Goal: Information Seeking & Learning: Learn about a topic

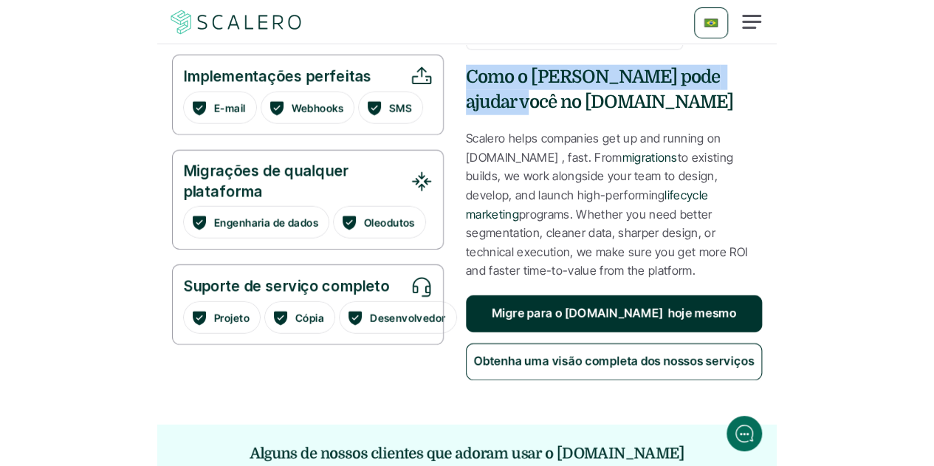
scroll to position [1550, 0]
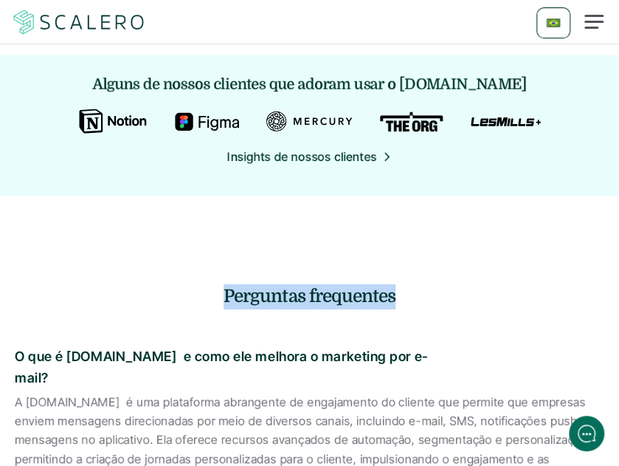
drag, startPoint x: 395, startPoint y: 296, endPoint x: 222, endPoint y: 295, distance: 172.8
click at [222, 295] on h4 "Perguntas frequentes" at bounding box center [309, 296] width 619 height 25
copy h4 "Perguntas frequentes"
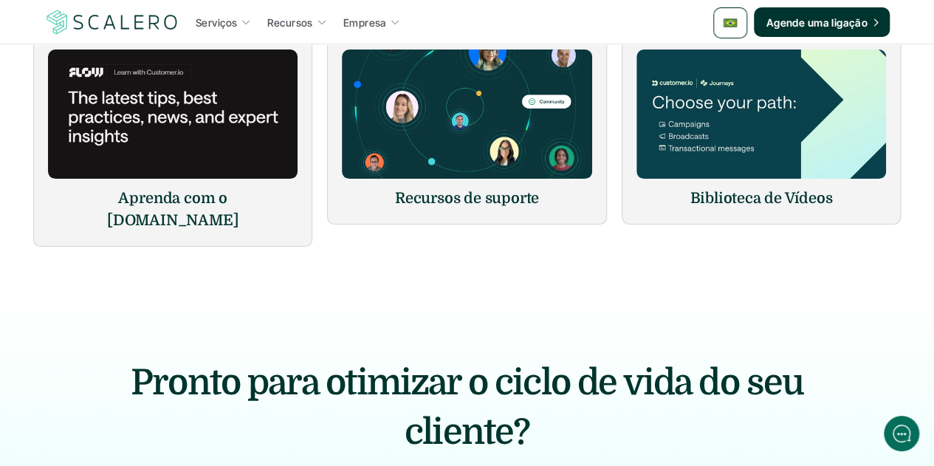
scroll to position [2953, 0]
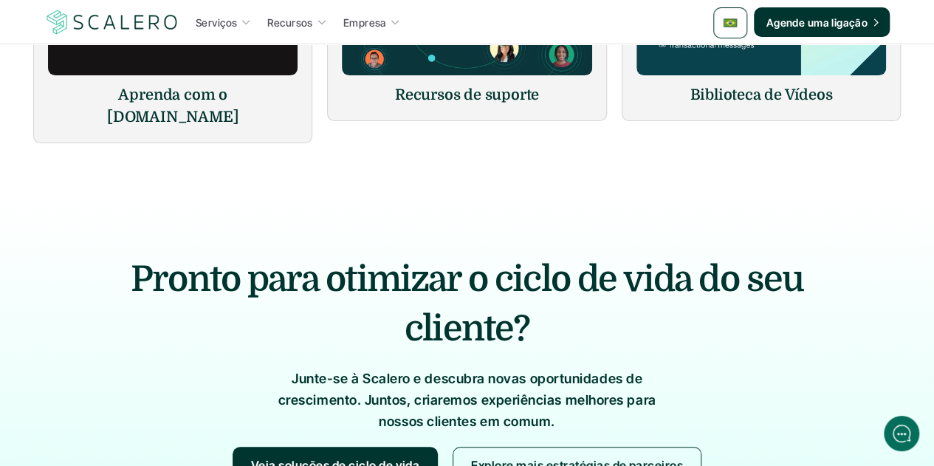
drag, startPoint x: 529, startPoint y: 274, endPoint x: 139, endPoint y: 238, distance: 392.2
click at [139, 255] on h2 "Pronto para otimizar o ciclo de vida do seu cliente?" at bounding box center [467, 304] width 768 height 99
copy h2 "Pronto para otimizar o ciclo de vida do seu cliente?"
click at [530, 261] on h2 "Pronto para otimizar o ciclo de vida do seu cliente?" at bounding box center [467, 304] width 768 height 99
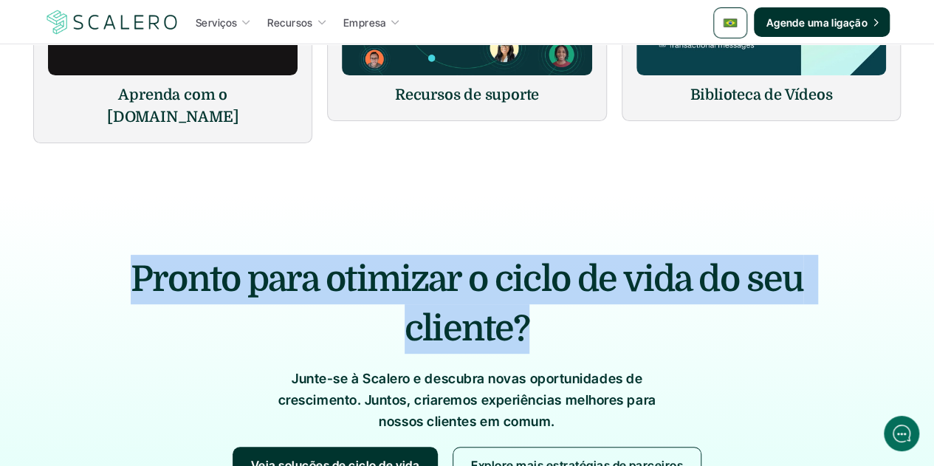
drag, startPoint x: 518, startPoint y: 279, endPoint x: 140, endPoint y: 225, distance: 381.8
click at [140, 255] on h2 "Pronto para otimizar o ciclo de vida do seu cliente?" at bounding box center [467, 304] width 768 height 99
copy h2 "Pronto para otimizar o ciclo de vida do seu cliente?"
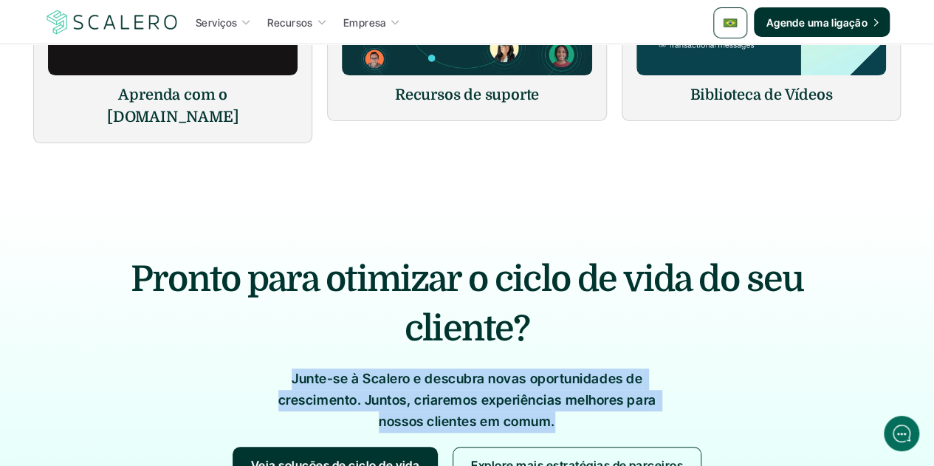
drag, startPoint x: 553, startPoint y: 379, endPoint x: 294, endPoint y: 334, distance: 262.9
click at [294, 368] on p "Junte-se à Scalero e descubra novas oportunidades de crescimento. Juntos, criar…" at bounding box center [467, 399] width 413 height 63
copy p "Junte-se à Scalero e descubra novas oportunidades de crescimento. Juntos, criar…"
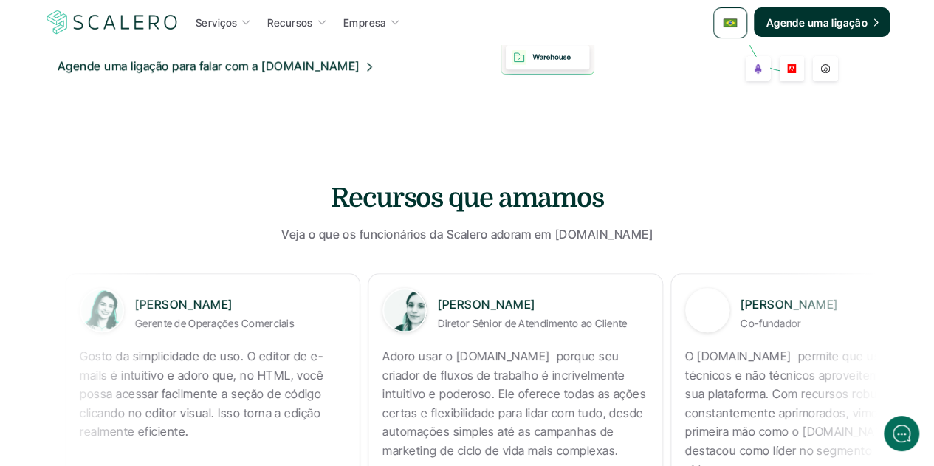
scroll to position [769, 0]
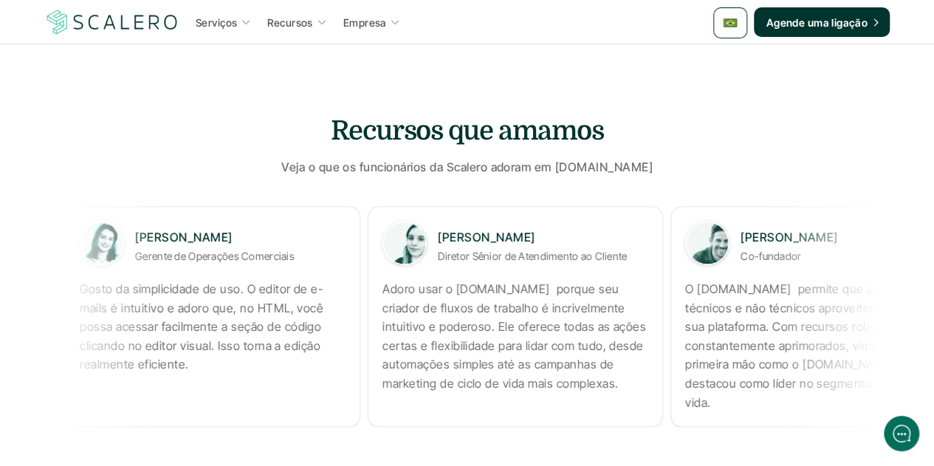
click at [381, 311] on p "Adoro usar o Cliente.io porque seu criador de fluxos de trabalho é incrivelment…" at bounding box center [514, 337] width 266 height 114
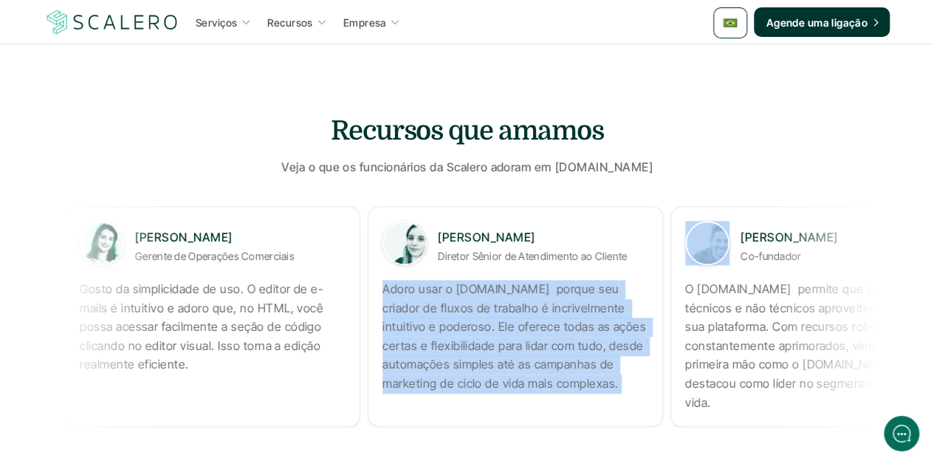
click at [377, 311] on p "Adoro usar o Cliente.io porque seu criador de fluxos de trabalho é incrivelment…" at bounding box center [510, 337] width 266 height 114
copy p "Adoro usar o Cliente.io porque seu criador de fluxos de trabalho é incrivelment…"
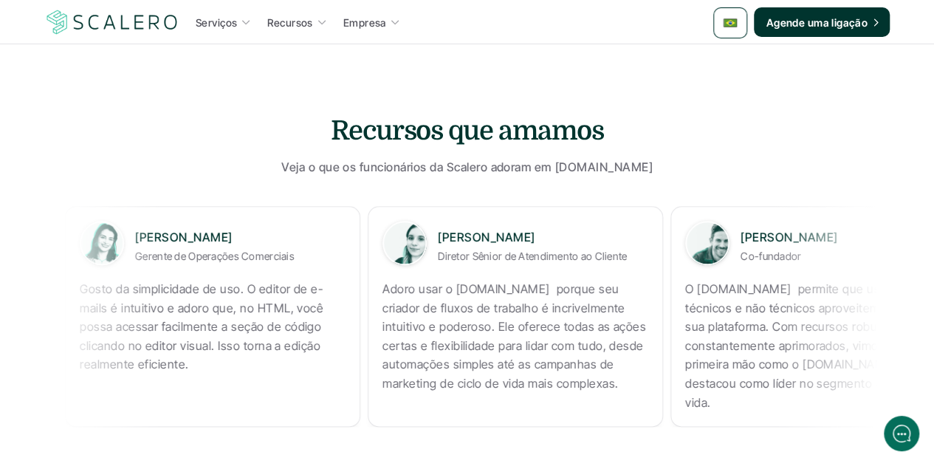
click at [619, 296] on p "O Cliente.io permite que usuários técnicos e não técnicos aproveitem ao máximo …" at bounding box center [817, 346] width 266 height 132
click at [619, 296] on p "O Cliente.io permite que usuários técnicos e não técnicos aproveitem ao máximo …" at bounding box center [815, 346] width 266 height 132
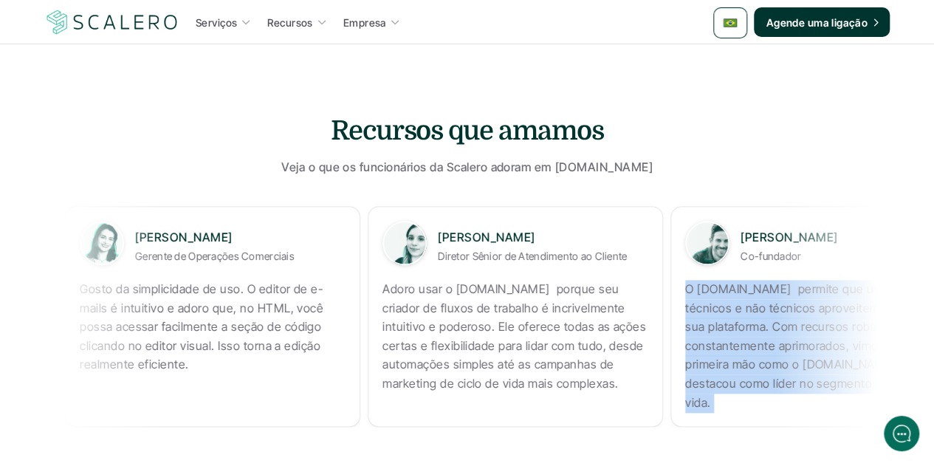
click at [619, 296] on p "O Cliente.io permite que usuários técnicos e não técnicos aproveitem ao máximo …" at bounding box center [813, 346] width 266 height 132
copy p "O Cliente.io permite que usuários técnicos e não técnicos aproveitem ao máximo …"
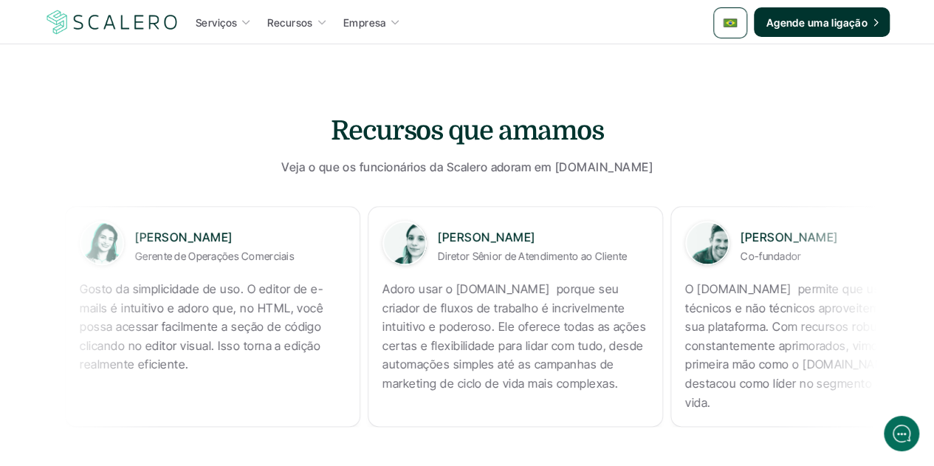
copy p "Gosto da simplicidade de uso. O editor de e-mails é intuitivo e adoro que, no H…"
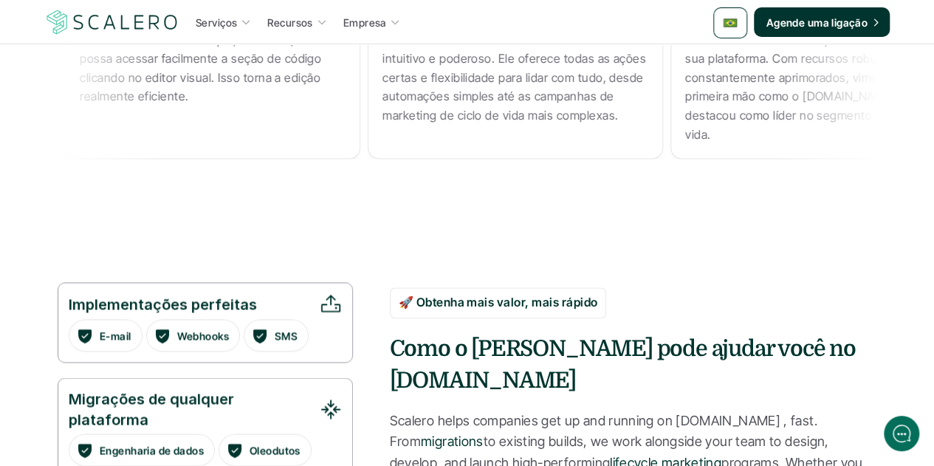
scroll to position [1138, 0]
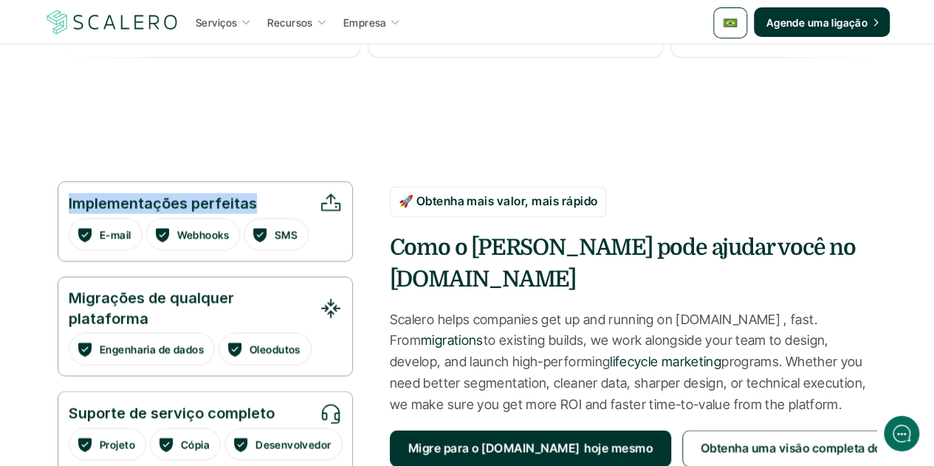
drag, startPoint x: 253, startPoint y: 200, endPoint x: 58, endPoint y: 200, distance: 195.7
click at [58, 200] on div "Implementações perfeitas E-mail Webhooks SMS" at bounding box center [205, 221] width 295 height 80
copy p "Implementações perfeitas"
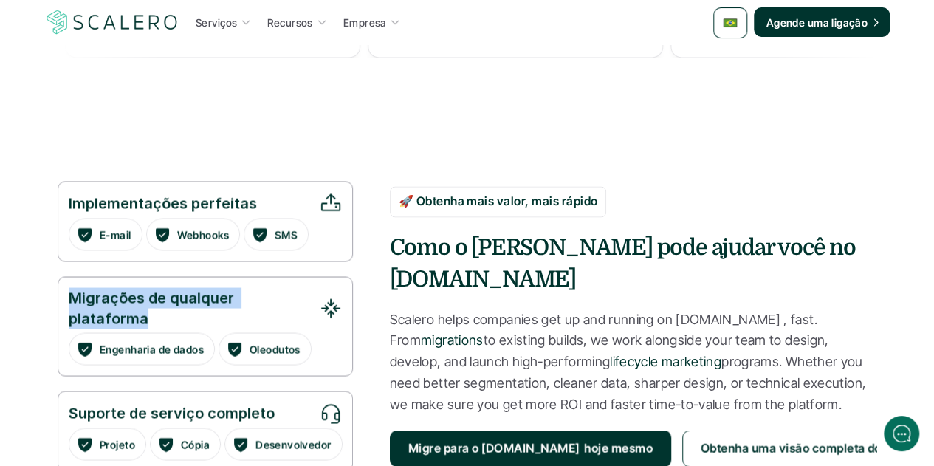
drag, startPoint x: 143, startPoint y: 319, endPoint x: 58, endPoint y: 300, distance: 87.6
click at [58, 300] on div "Migrações de qualquer plataforma Engenharia de dados Oleodutos" at bounding box center [205, 326] width 295 height 100
copy p "Migrações de qualquer plataforma"
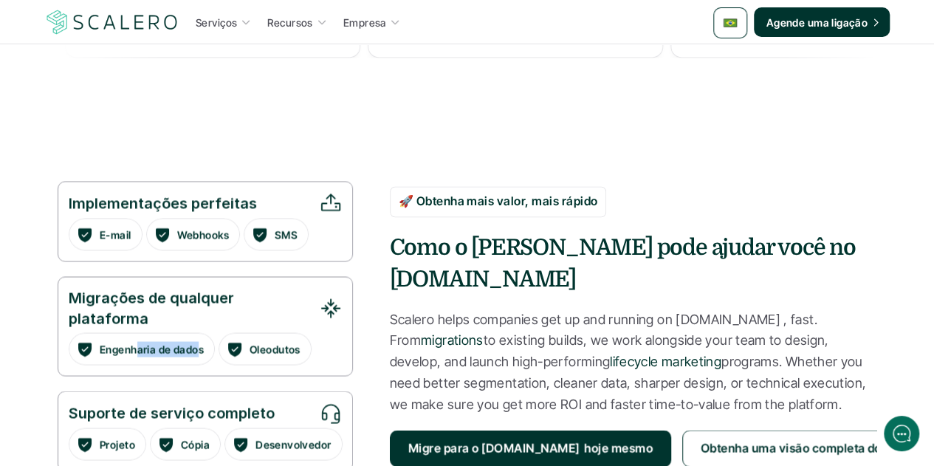
drag, startPoint x: 199, startPoint y: 346, endPoint x: 138, endPoint y: 343, distance: 60.6
click at [138, 343] on p "Engenharia de dados" at bounding box center [152, 349] width 104 height 16
click at [115, 343] on p "Engenharia de dados" at bounding box center [152, 349] width 104 height 16
drag, startPoint x: 99, startPoint y: 346, endPoint x: 201, endPoint y: 349, distance: 101.9
click at [201, 349] on p "Engenharia de dados" at bounding box center [152, 349] width 104 height 16
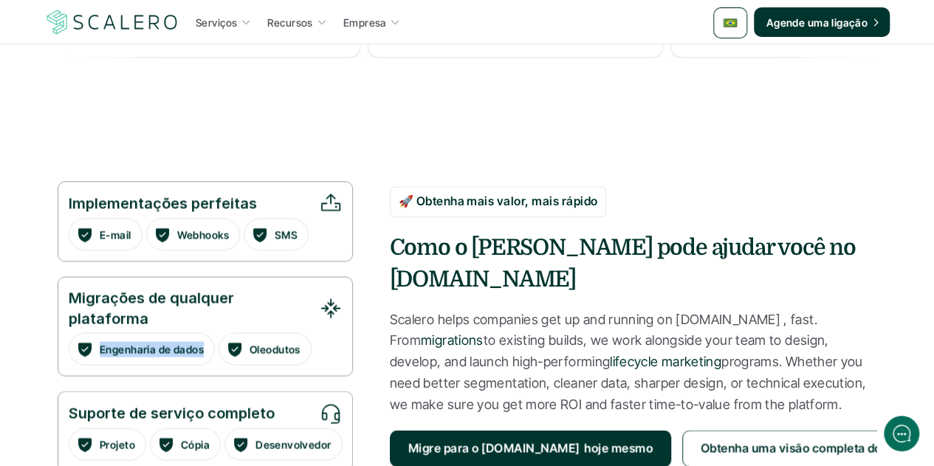
copy p "Engenharia de dados"
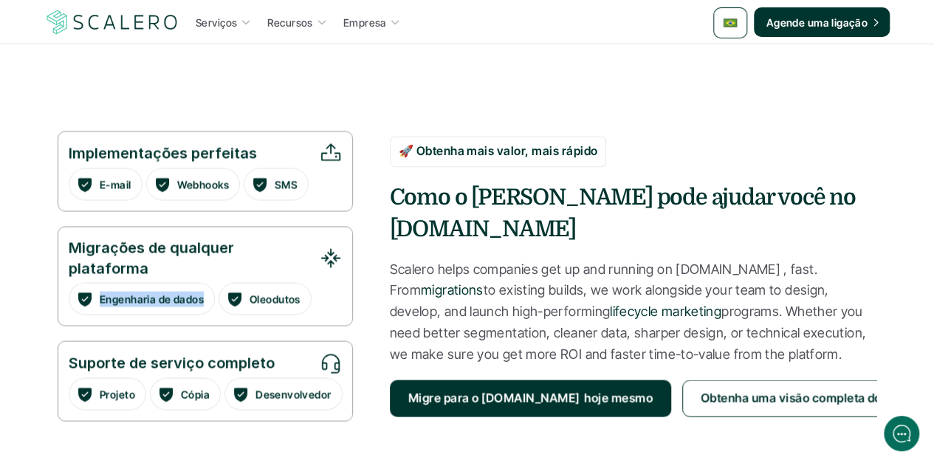
scroll to position [1212, 0]
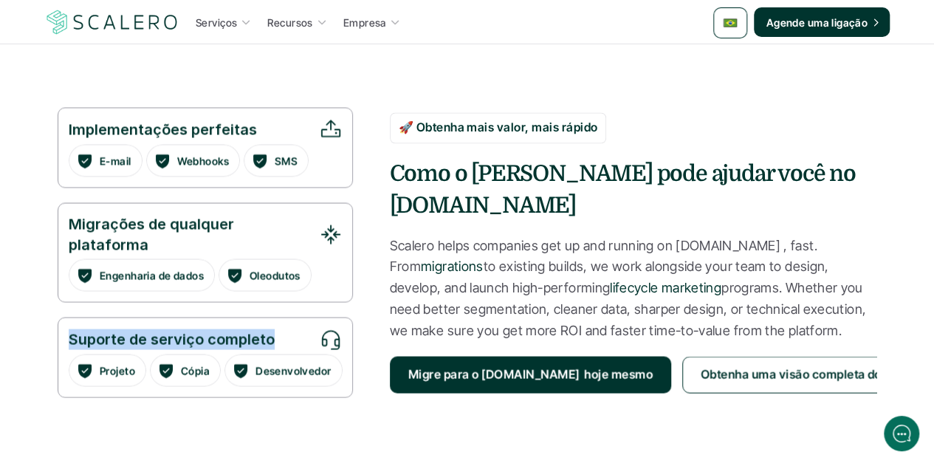
drag, startPoint x: 272, startPoint y: 343, endPoint x: 66, endPoint y: 334, distance: 206.1
click at [66, 334] on div "Suporte de serviço completo Projeto Cópia Desenvolvedor" at bounding box center [205, 357] width 295 height 80
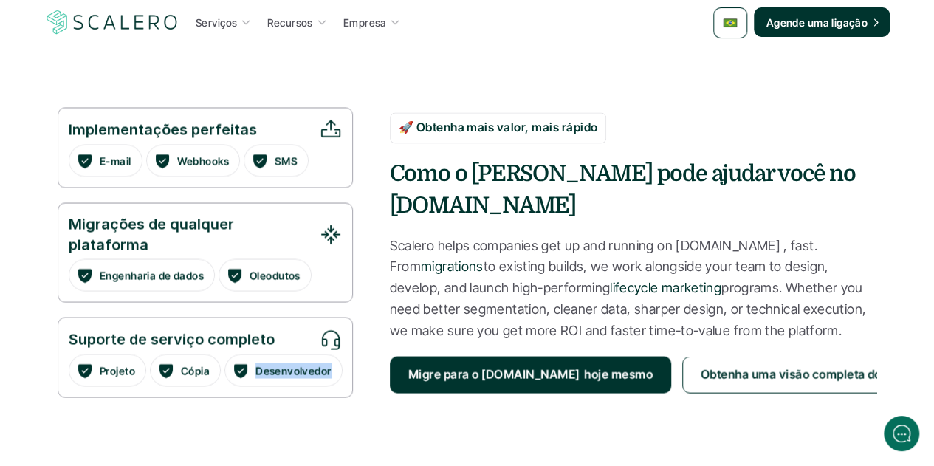
drag, startPoint x: 260, startPoint y: 371, endPoint x: 333, endPoint y: 371, distance: 73.1
click at [331, 371] on p "Desenvolvedor" at bounding box center [292, 371] width 75 height 16
click at [602, 244] on p "Scalero helps companies get up and running on Cliente.io , fast. From migration…" at bounding box center [633, 288] width 487 height 106
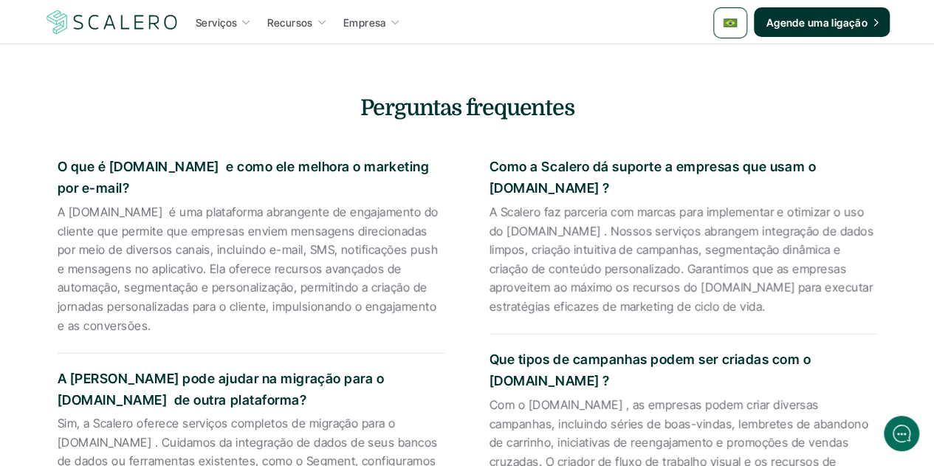
scroll to position [1877, 0]
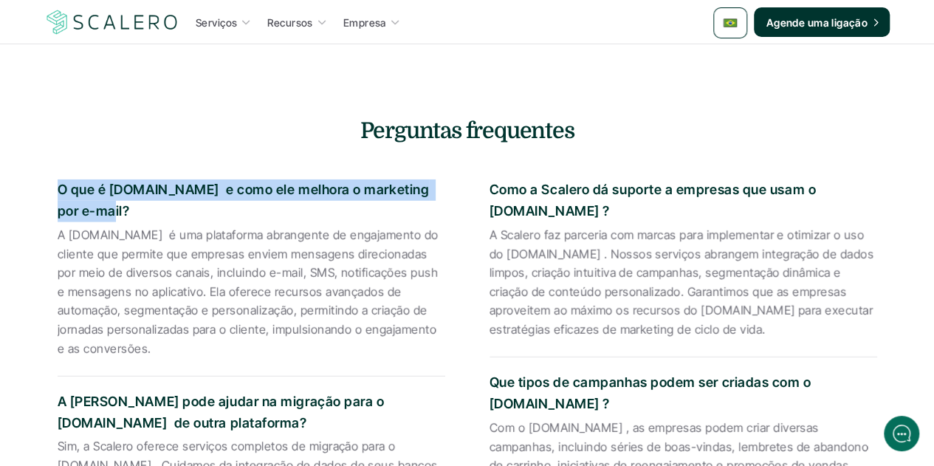
drag, startPoint x: 89, startPoint y: 187, endPoint x: 53, endPoint y: 167, distance: 40.7
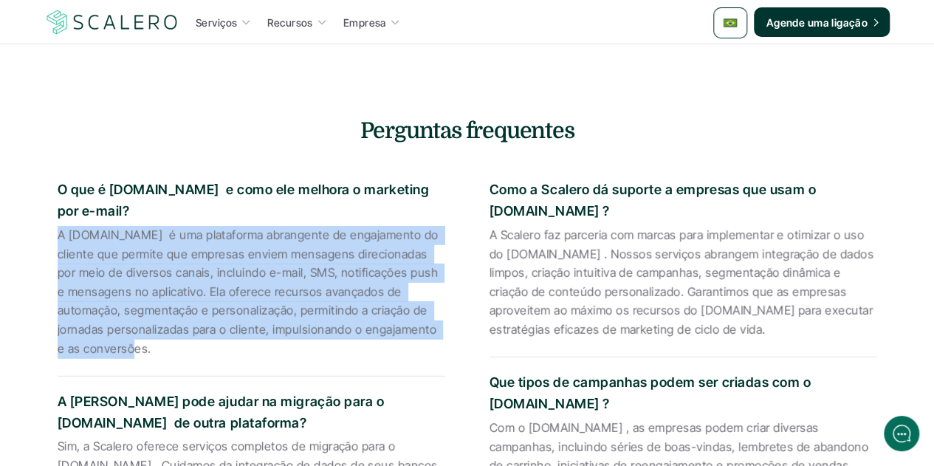
drag, startPoint x: 137, startPoint y: 320, endPoint x: 49, endPoint y: 212, distance: 139.5
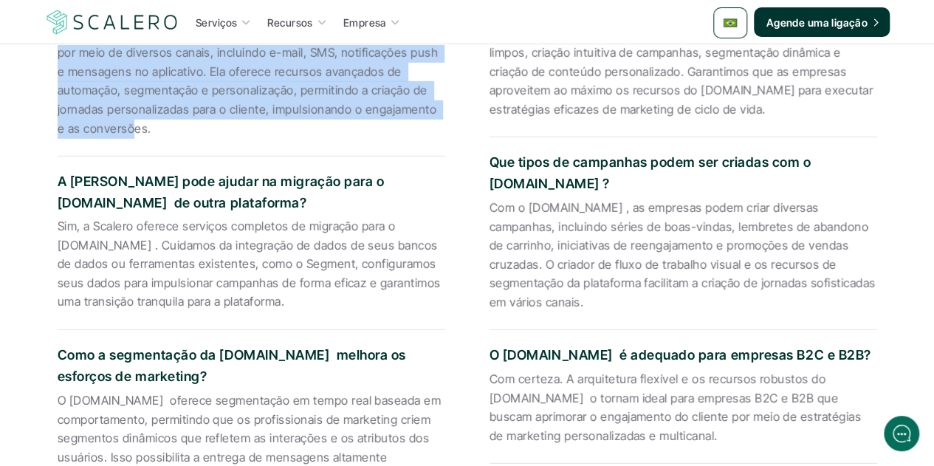
scroll to position [2098, 0]
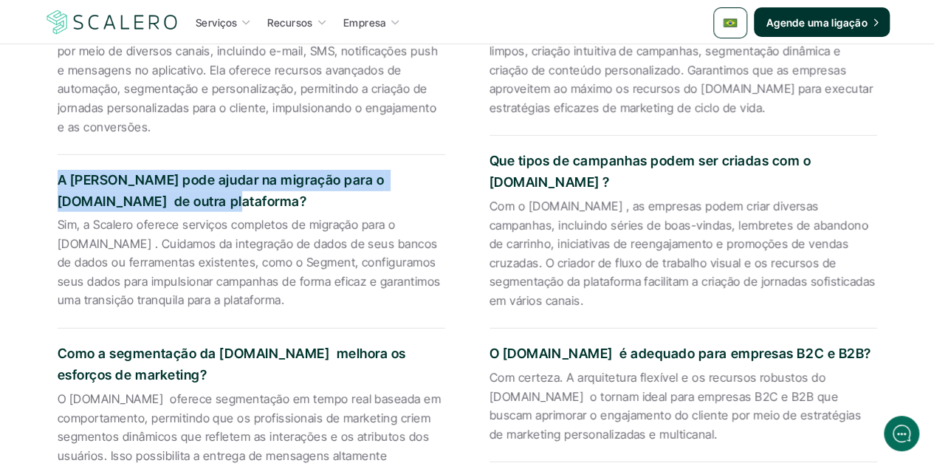
drag, startPoint x: 133, startPoint y: 176, endPoint x: 50, endPoint y: 156, distance: 85.2
click at [50, 156] on div "O que é Cliente.io e como ele melhora o marketing por e-mail? A Cliente.io é um…" at bounding box center [467, 299] width 864 height 735
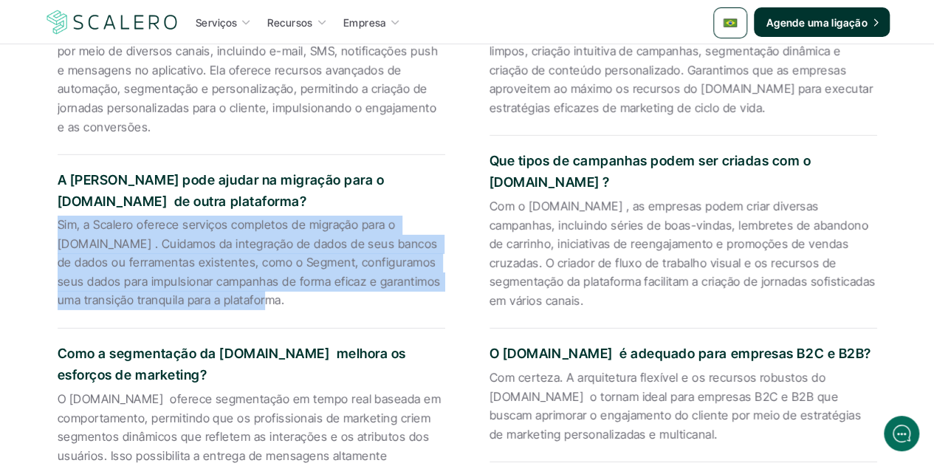
drag, startPoint x: 258, startPoint y: 273, endPoint x: 50, endPoint y: 202, distance: 219.9
click at [50, 202] on div "O que é Cliente.io e como ele melhora o marketing por e-mail? A Cliente.io é um…" at bounding box center [467, 299] width 864 height 735
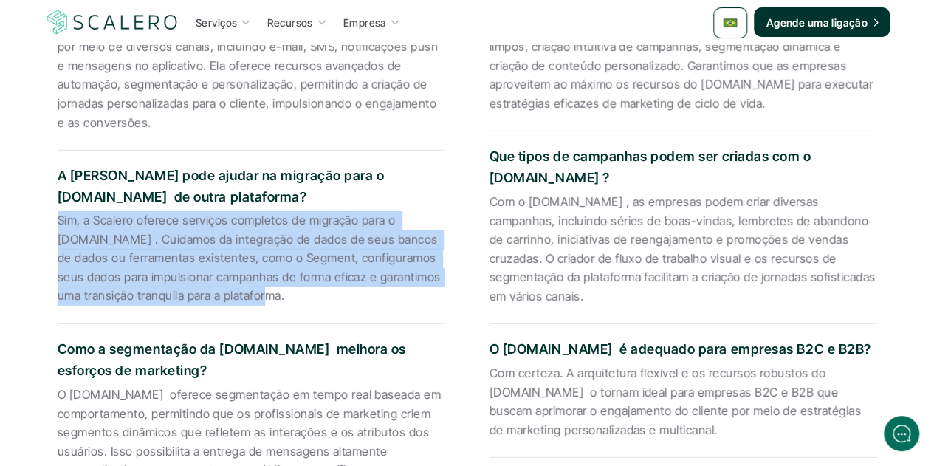
scroll to position [2246, 0]
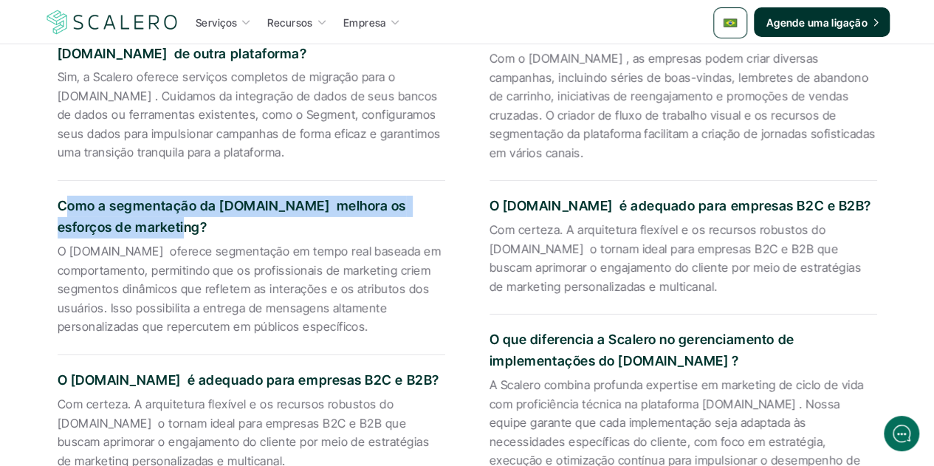
drag, startPoint x: 127, startPoint y: 203, endPoint x: 62, endPoint y: 181, distance: 68.6
click at [62, 196] on p "Como a segmentação da Cliente.io melhora os esforços de marketing?" at bounding box center [252, 217] width 388 height 43
click at [69, 196] on p "Como a segmentação da Cliente.io melhora os esforços de marketing?" at bounding box center [252, 217] width 388 height 43
drag, startPoint x: 126, startPoint y: 197, endPoint x: 47, endPoint y: 176, distance: 81.7
click at [47, 176] on div "O que é Cliente.io e como ele melhora o marketing por e-mail? A Cliente.io é um…" at bounding box center [467, 151] width 864 height 735
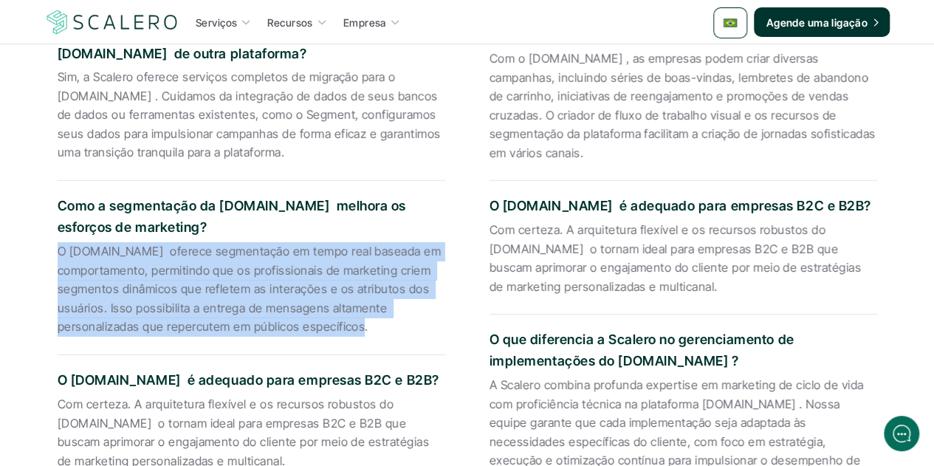
drag, startPoint x: 368, startPoint y: 300, endPoint x: 41, endPoint y: 231, distance: 333.6
click at [41, 231] on div "O que é Cliente.io e como ele melhora o marketing por e-mail? A Cliente.io é um…" at bounding box center [467, 151] width 864 height 735
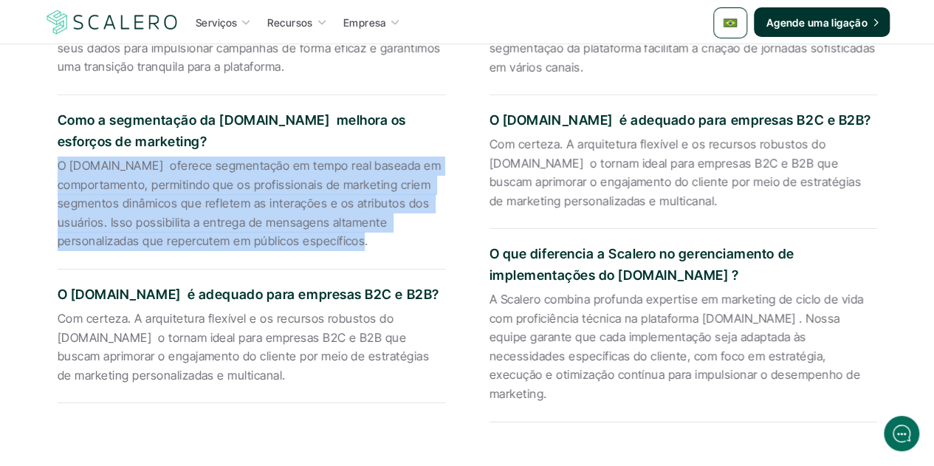
scroll to position [2394, 0]
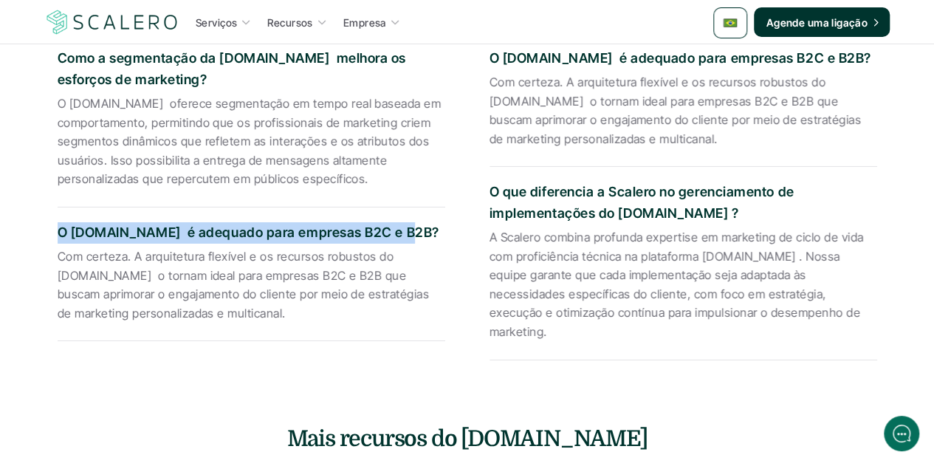
drag, startPoint x: 385, startPoint y: 202, endPoint x: 58, endPoint y: 204, distance: 327.1
click at [58, 222] on p "O Cliente.io é adequado para empresas B2C e B2B?" at bounding box center [252, 232] width 388 height 21
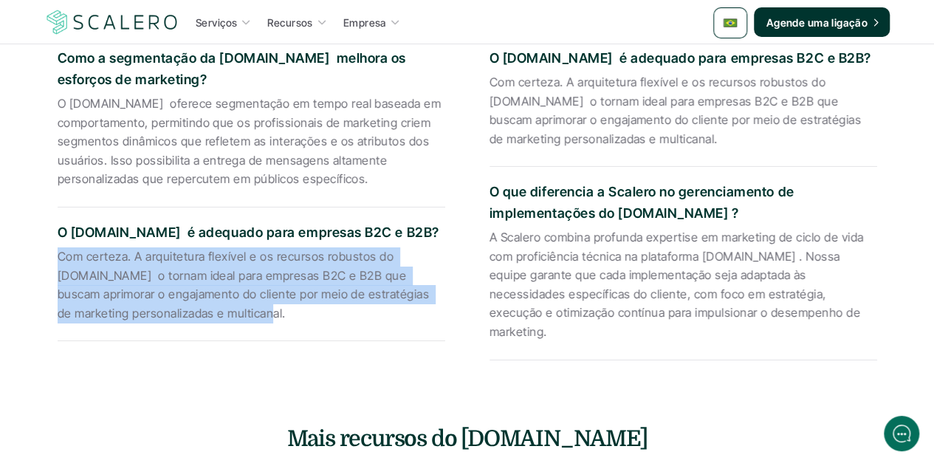
drag, startPoint x: 210, startPoint y: 285, endPoint x: 55, endPoint y: 227, distance: 165.0
click at [55, 227] on div "O que é Cliente.io e como ele melhora o marketing por e-mail? A Cliente.io é um…" at bounding box center [467, 4] width 864 height 735
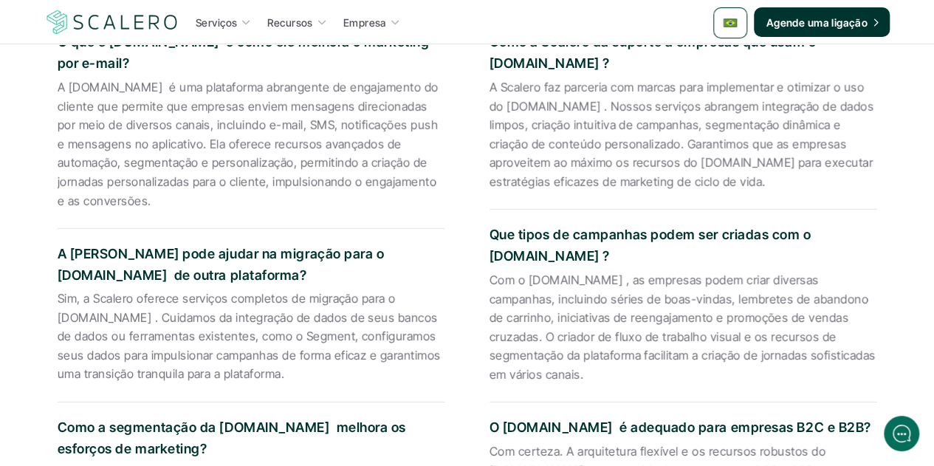
scroll to position [1803, 0]
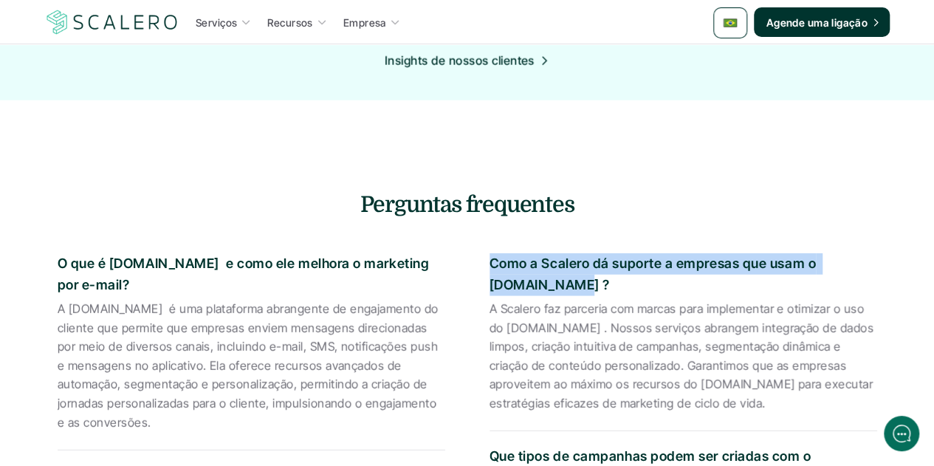
drag, startPoint x: 495, startPoint y: 259, endPoint x: 489, endPoint y: 244, distance: 16.2
click at [489, 253] on p "Como a Scalero dá suporte a empresas que usam o Cliente.io ?" at bounding box center [683, 274] width 388 height 43
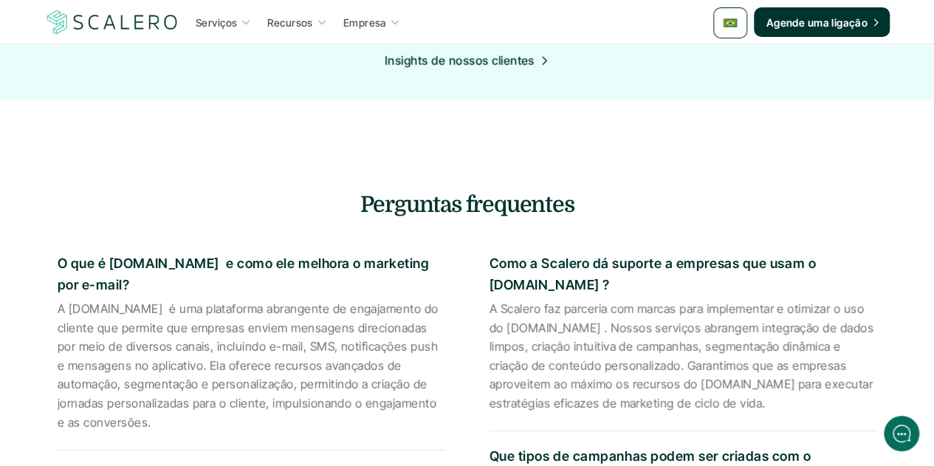
click at [579, 320] on p "A Scalero faz parceria com marcas para implementar e otimizar o uso do Cliente.…" at bounding box center [683, 357] width 388 height 114
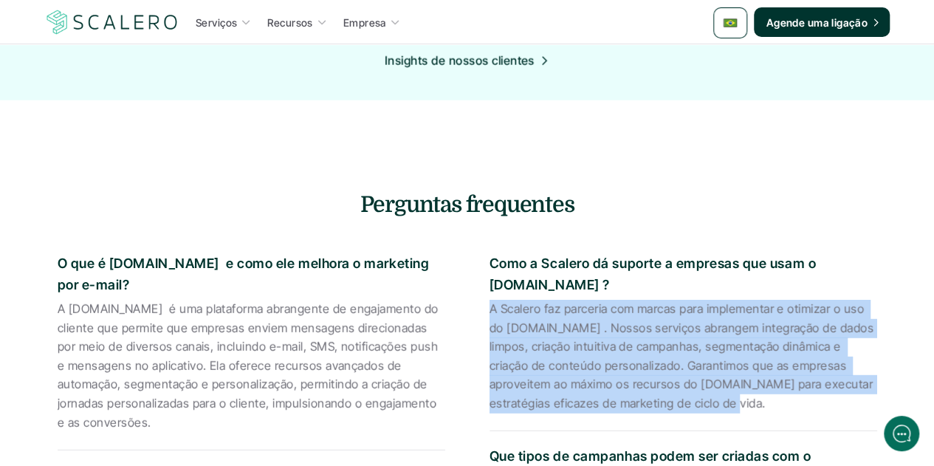
drag, startPoint x: 650, startPoint y: 379, endPoint x: 484, endPoint y: 283, distance: 191.9
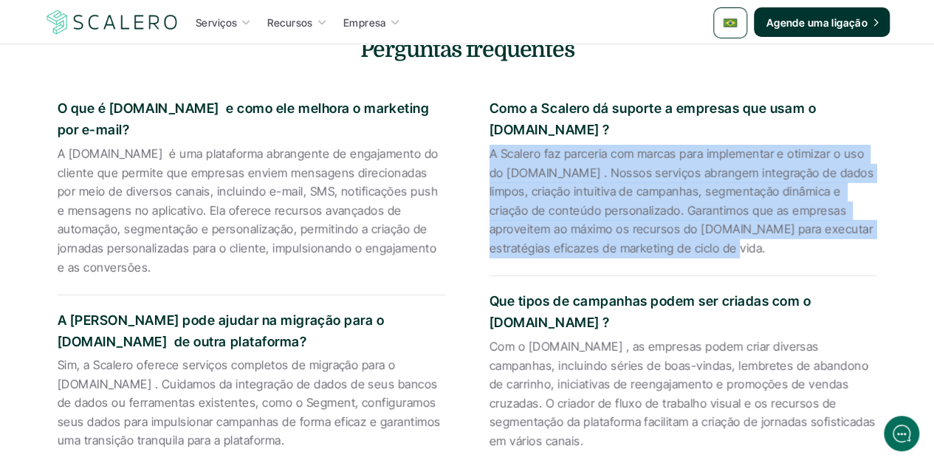
scroll to position [2024, 0]
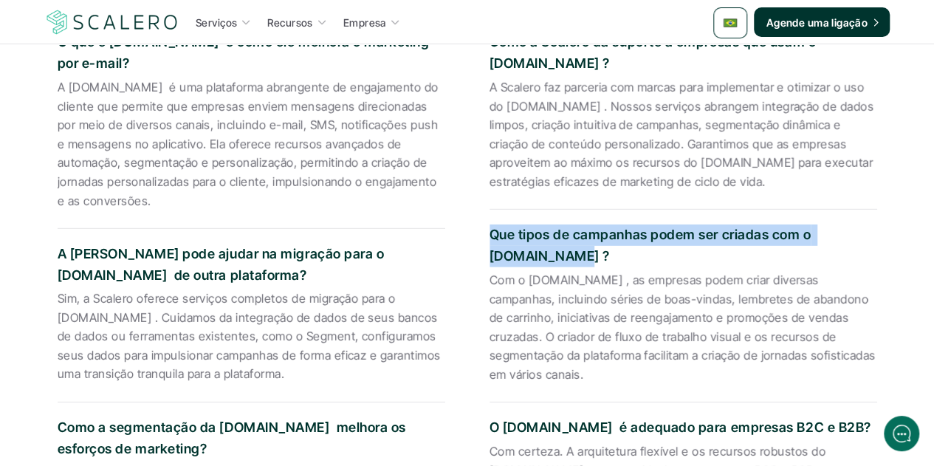
drag, startPoint x: 497, startPoint y: 230, endPoint x: 485, endPoint y: 214, distance: 19.5
click at [485, 214] on div "O que é Cliente.io e como ele melhora o marketing por e-mail? A Cliente.io é um…" at bounding box center [467, 373] width 864 height 735
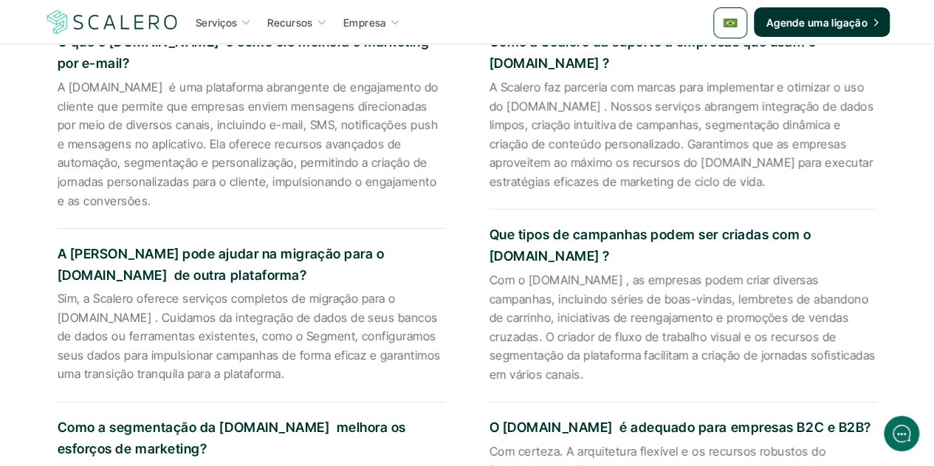
click at [573, 315] on p "Com o Cliente.io , as empresas podem criar diversas campanhas, incluindo séries…" at bounding box center [683, 328] width 388 height 114
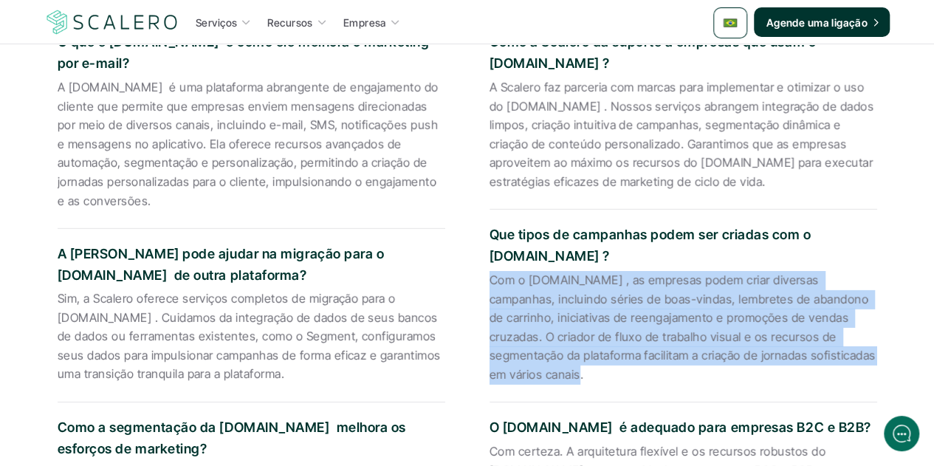
drag, startPoint x: 533, startPoint y: 351, endPoint x: 489, endPoint y: 260, distance: 101.0
click at [489, 260] on div "Que tipos de campanhas podem ser criadas com o Cliente.io ? Com o Cliente.io , …" at bounding box center [683, 306] width 388 height 193
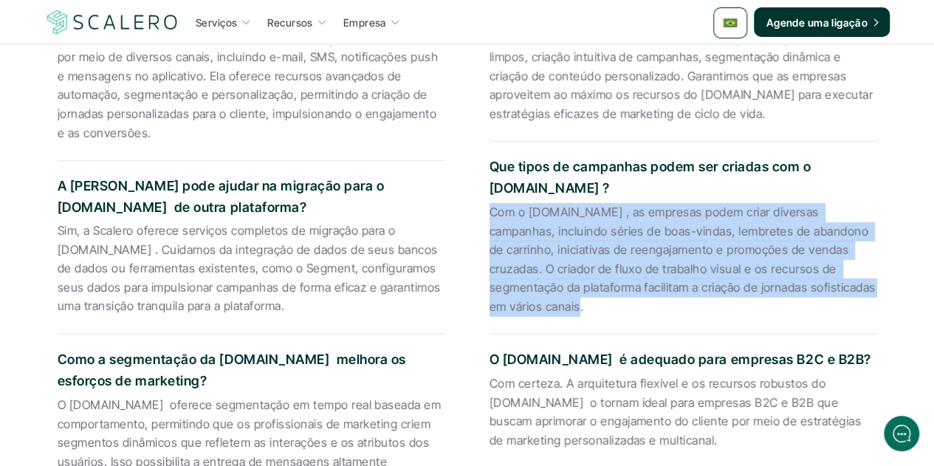
scroll to position [2246, 0]
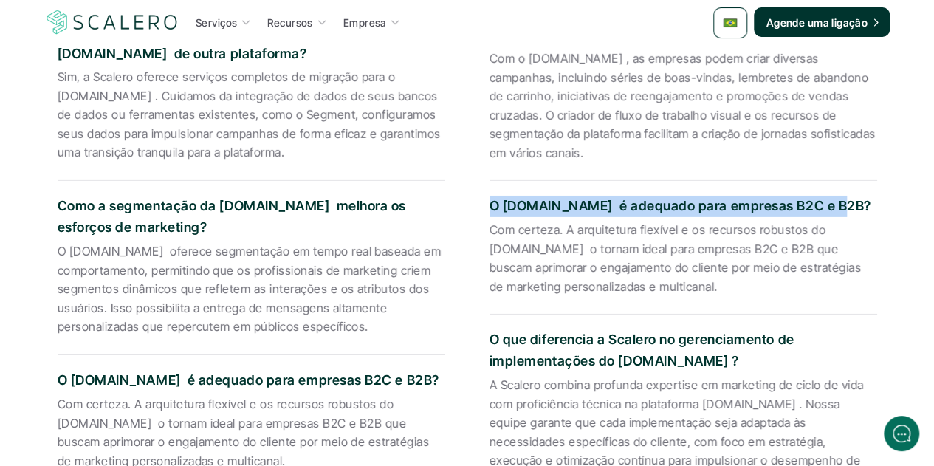
drag, startPoint x: 817, startPoint y: 176, endPoint x: 481, endPoint y: 179, distance: 336.7
click at [481, 179] on div "O que é Cliente.io e como ele melhora o marketing por e-mail? A Cliente.io é um…" at bounding box center [467, 151] width 864 height 735
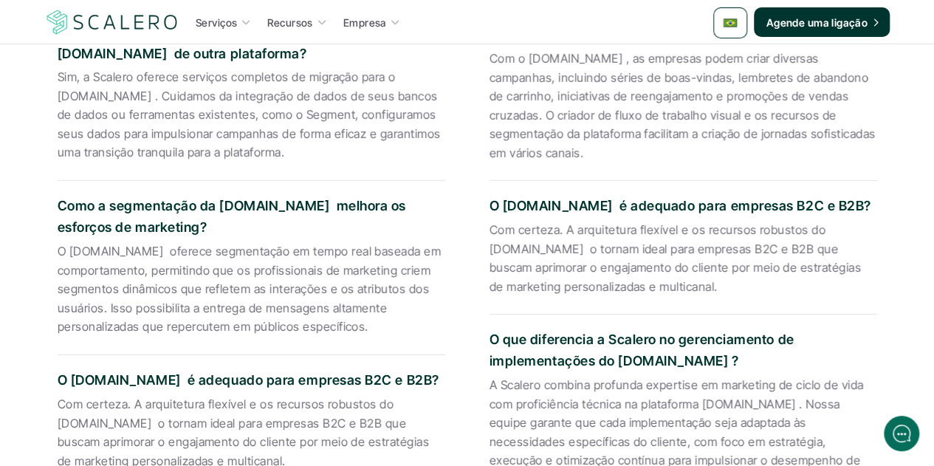
click at [619, 248] on p "Com certeza. A arquitetura flexível e os recursos robustos do Cliente.io o torn…" at bounding box center [683, 258] width 388 height 75
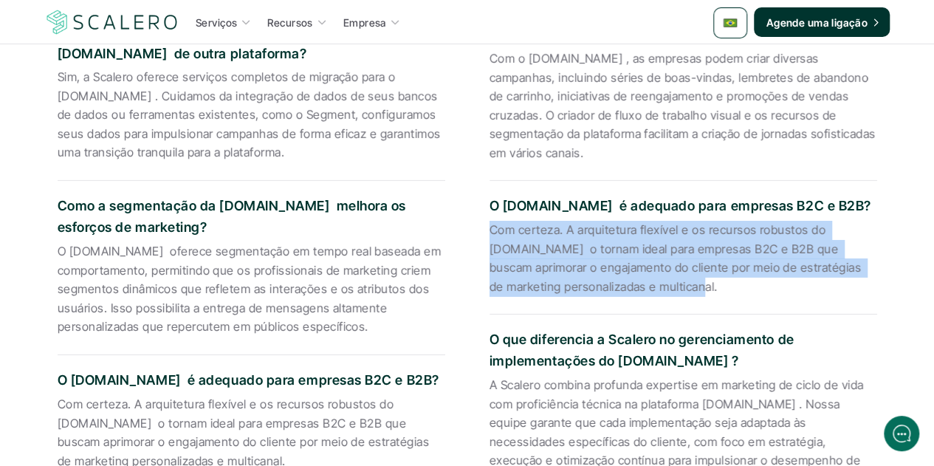
drag, startPoint x: 623, startPoint y: 256, endPoint x: 475, endPoint y: 205, distance: 156.4
click at [475, 205] on div "O que é Cliente.io e como ele melhora o marketing por e-mail? A Cliente.io é um…" at bounding box center [467, 151] width 864 height 735
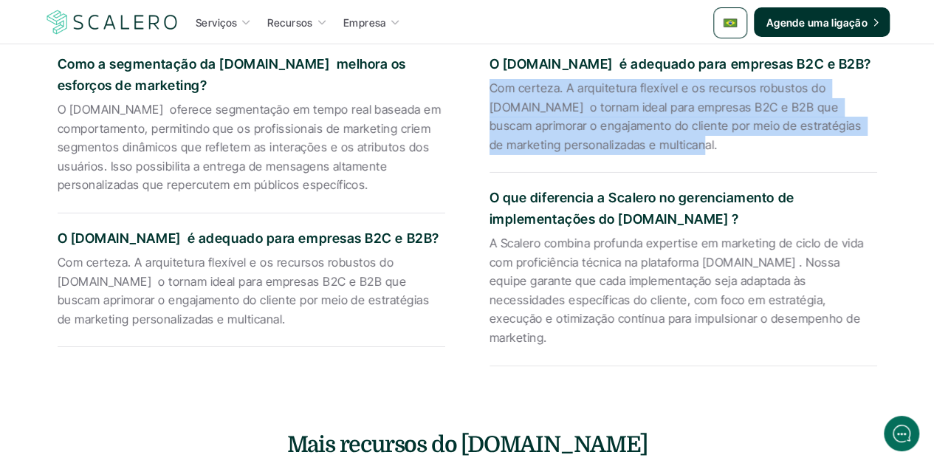
scroll to position [2394, 0]
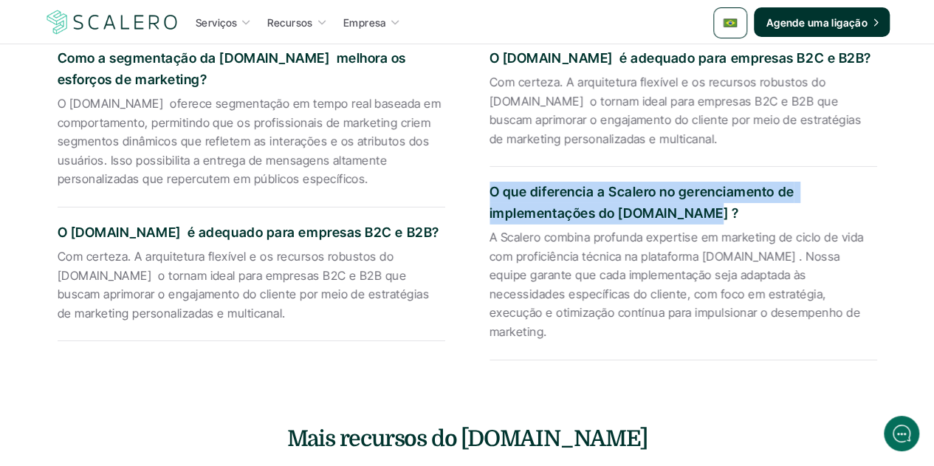
drag, startPoint x: 685, startPoint y: 187, endPoint x: 486, endPoint y: 169, distance: 200.1
click at [486, 169] on div "O que é Cliente.io e como ele melhora o marketing por e-mail? A Cliente.io é um…" at bounding box center [467, 4] width 864 height 735
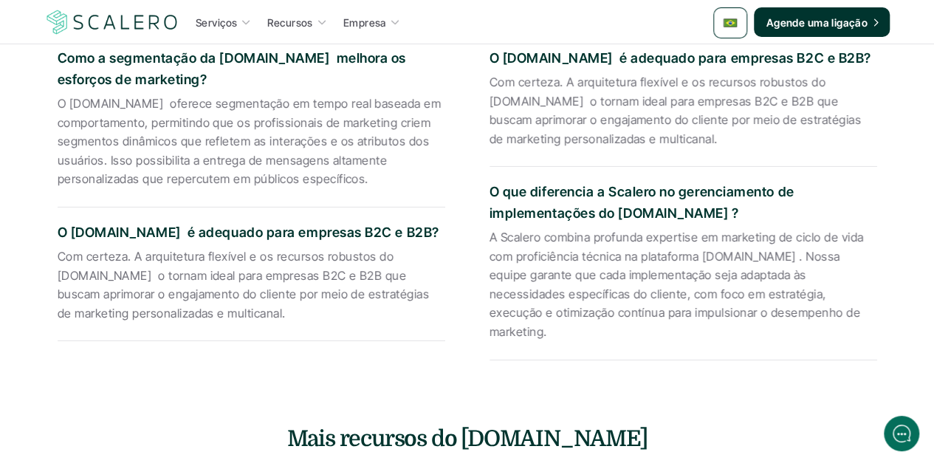
click at [619, 259] on p "A Scalero combina profunda expertise em marketing de ciclo de vida com proficiê…" at bounding box center [683, 285] width 388 height 114
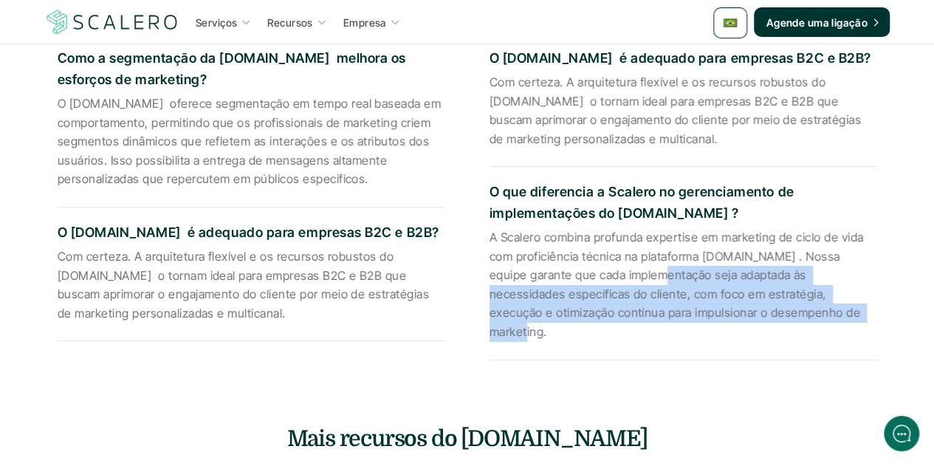
drag, startPoint x: 786, startPoint y: 288, endPoint x: 644, endPoint y: 250, distance: 147.4
click at [619, 250] on p "A Scalero combina profunda expertise em marketing de ciclo de vida com proficiê…" at bounding box center [683, 285] width 388 height 114
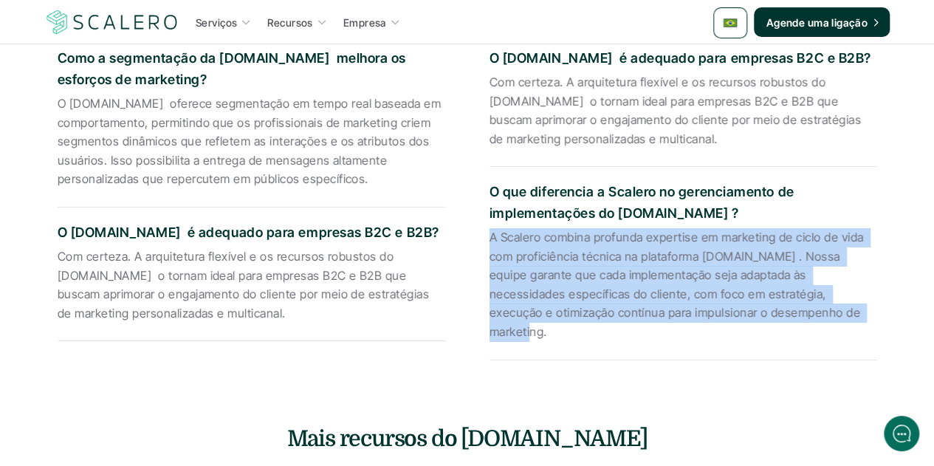
drag, startPoint x: 490, startPoint y: 216, endPoint x: 788, endPoint y: 289, distance: 306.2
click at [619, 289] on p "A Scalero combina profunda expertise em marketing de ciclo de vida com proficiê…" at bounding box center [683, 285] width 388 height 114
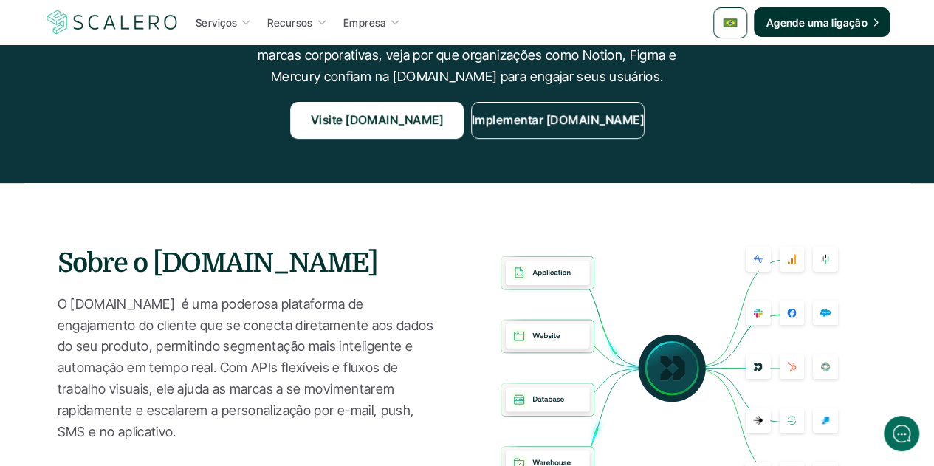
scroll to position [0, 0]
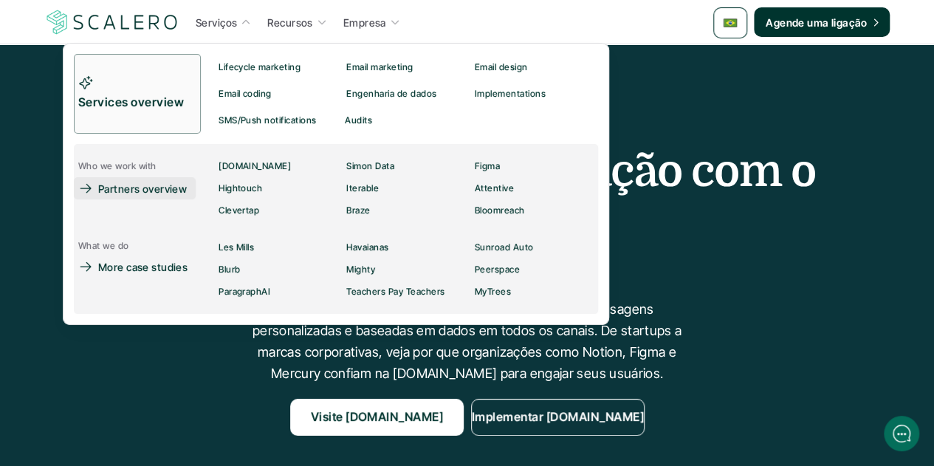
click at [154, 184] on p "Partners overview" at bounding box center [142, 189] width 89 height 16
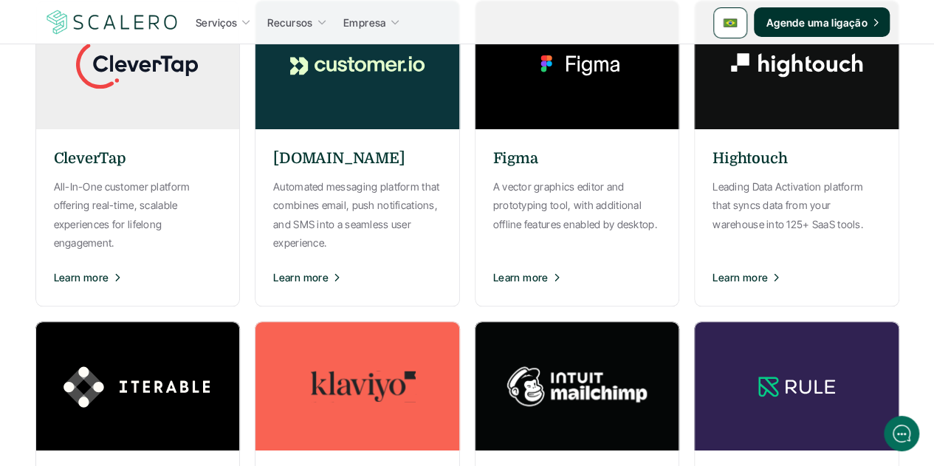
scroll to position [886, 0]
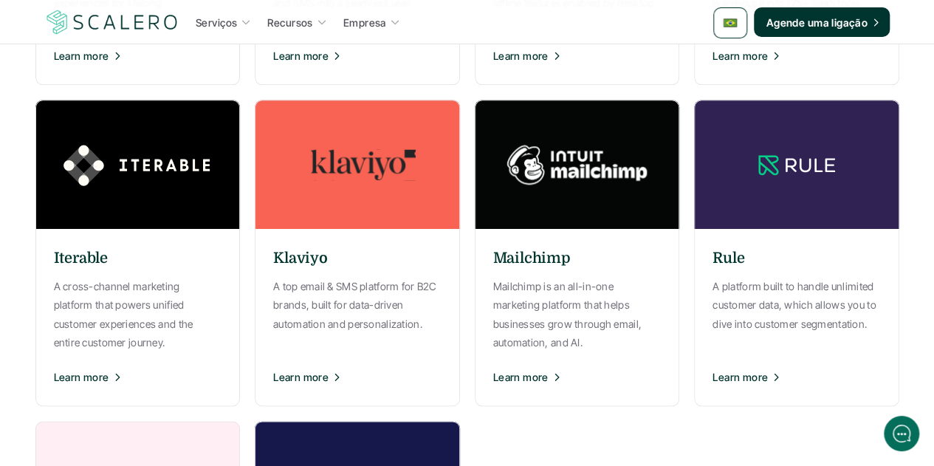
click at [555, 271] on div "Mailchimp Mailchimp is an all-in-one marketing platform that helps businesses g…" at bounding box center [577, 317] width 205 height 162
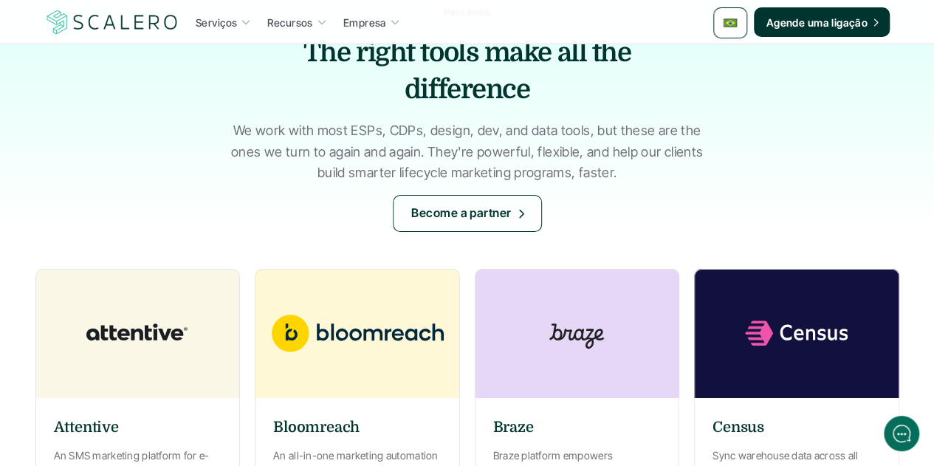
scroll to position [221, 0]
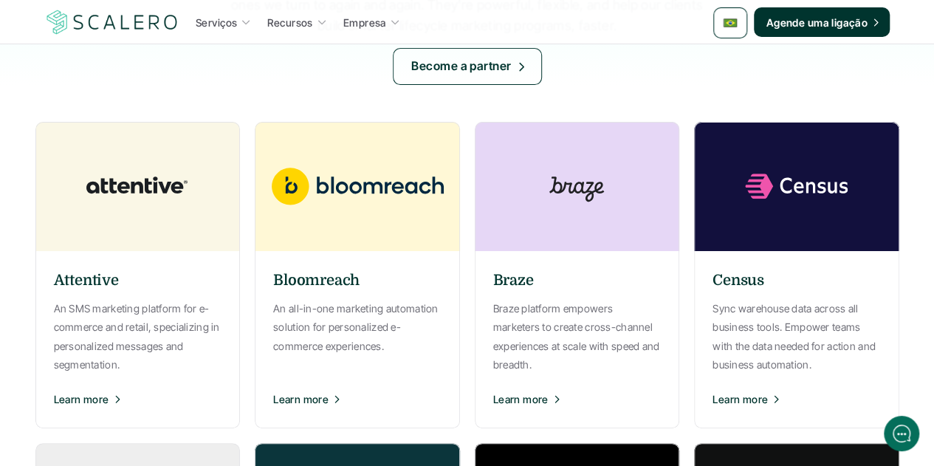
click at [189, 271] on div "Attentive An SMS marketing platform for e-commerce and retail, specializing in …" at bounding box center [137, 339] width 205 height 162
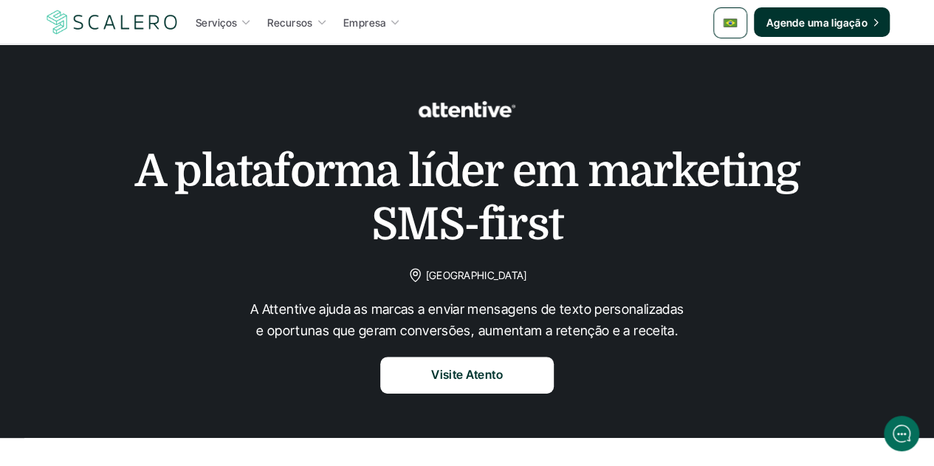
click at [540, 176] on h1 "A plataforma líder em marketing SMS-first" at bounding box center [467, 198] width 738 height 106
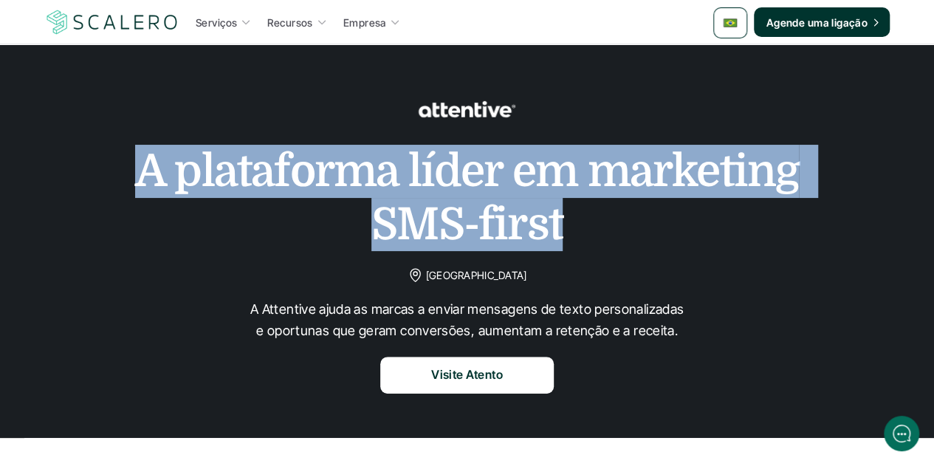
drag, startPoint x: 561, startPoint y: 227, endPoint x: 136, endPoint y: 176, distance: 428.2
click at [136, 176] on h1 "A plataforma líder em marketing SMS-first" at bounding box center [467, 198] width 738 height 106
copy h1 "A plataforma líder em marketing SMS-first"
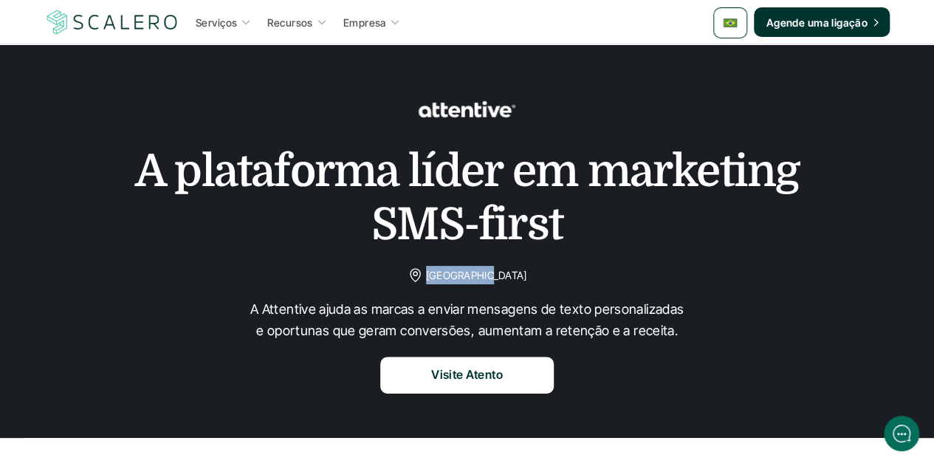
drag, startPoint x: 502, startPoint y: 275, endPoint x: 448, endPoint y: 274, distance: 53.9
click at [448, 274] on p "[GEOGRAPHIC_DATA]" at bounding box center [476, 275] width 101 height 18
copy p "[GEOGRAPHIC_DATA]"
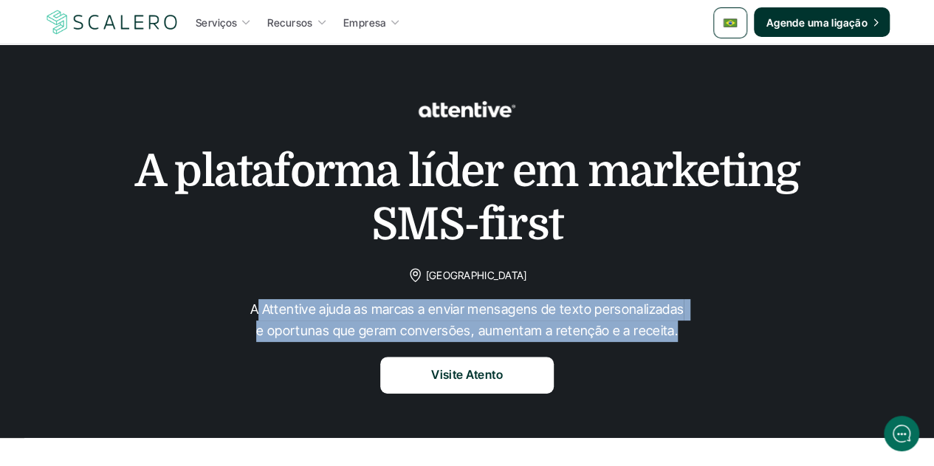
drag, startPoint x: 647, startPoint y: 333, endPoint x: 250, endPoint y: 311, distance: 397.1
click at [250, 311] on p "A Attentive ajuda as marcas a enviar mensagens de texto personalizadas e oportu…" at bounding box center [467, 320] width 443 height 43
drag, startPoint x: 245, startPoint y: 308, endPoint x: 667, endPoint y: 334, distance: 422.4
click at [667, 334] on p "A Attentive ajuda as marcas a enviar mensagens de texto personalizadas e oportu…" at bounding box center [467, 320] width 443 height 43
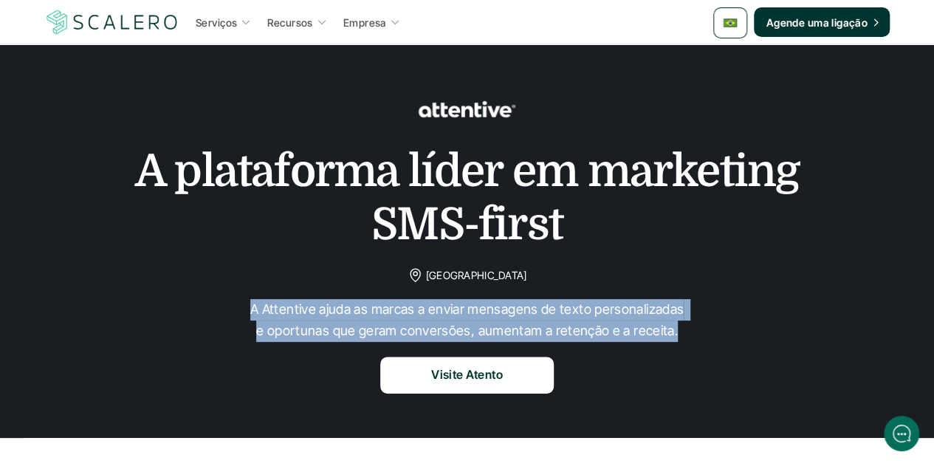
copy p "A Attentive ajuda as marcas a enviar mensagens de texto personalizadas e oportu…"
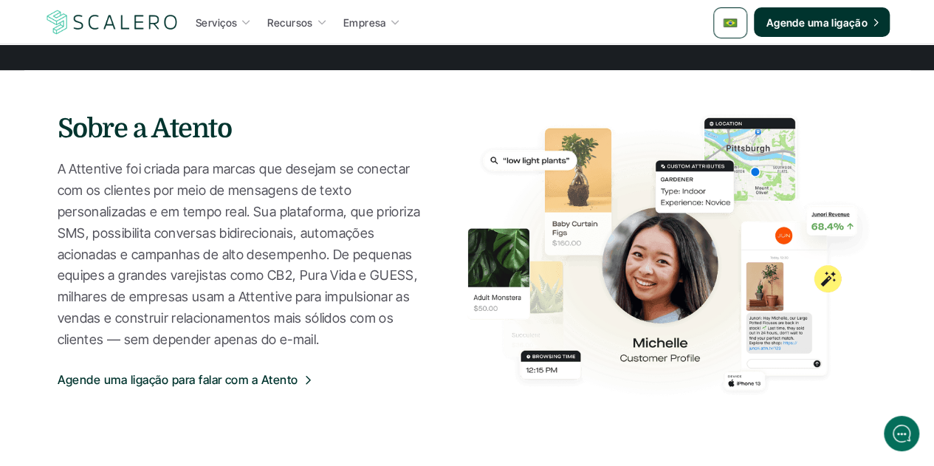
scroll to position [369, 0]
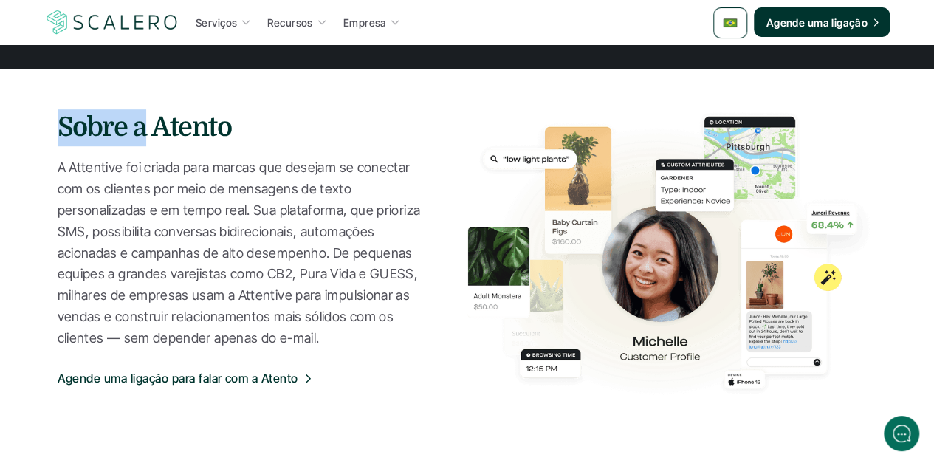
drag, startPoint x: 143, startPoint y: 125, endPoint x: 55, endPoint y: 123, distance: 87.9
click at [55, 123] on section "Sobre a Atento A Attentive foi criada para marcas que desejam se conectar com o…" at bounding box center [467, 253] width 886 height 369
copy h3 "Sobre a"
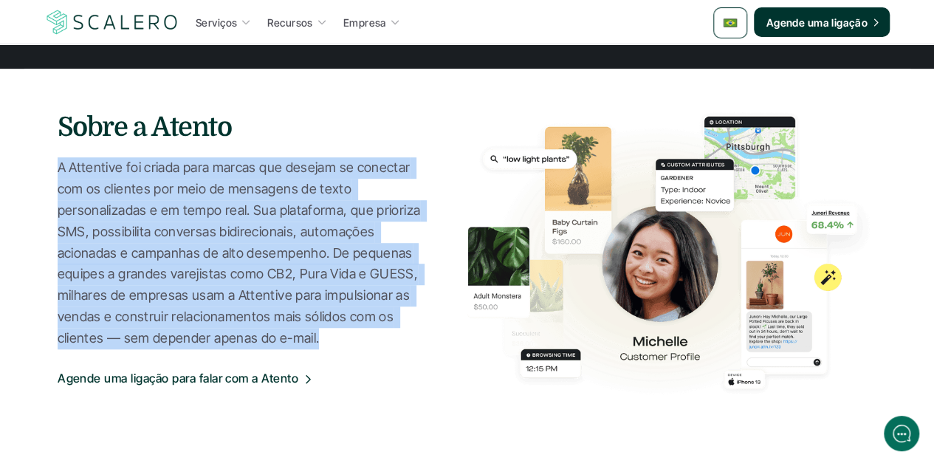
drag, startPoint x: 58, startPoint y: 165, endPoint x: 223, endPoint y: 343, distance: 241.9
click at [223, 343] on p "A Attentive foi criada para marcas que desejam se conectar com os clientes por …" at bounding box center [248, 252] width 380 height 191
copy p "A Attentive foi criada para marcas que desejam se conectar com os clientes por …"
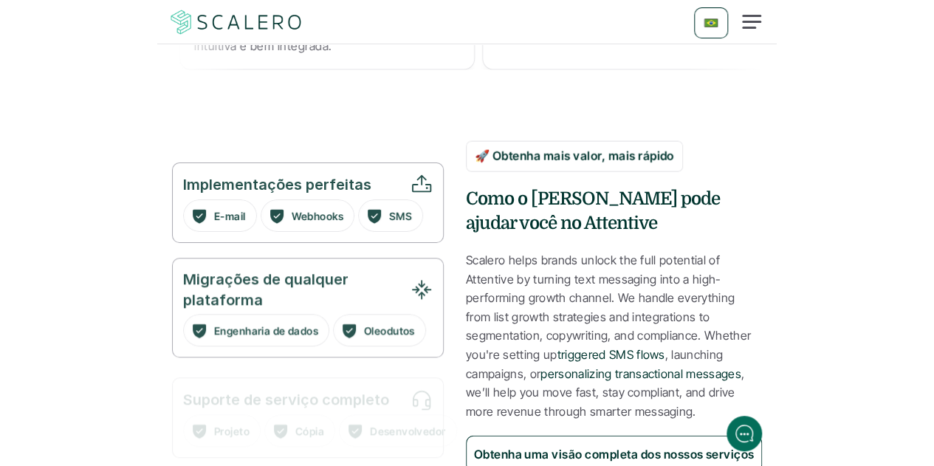
scroll to position [1073, 0]
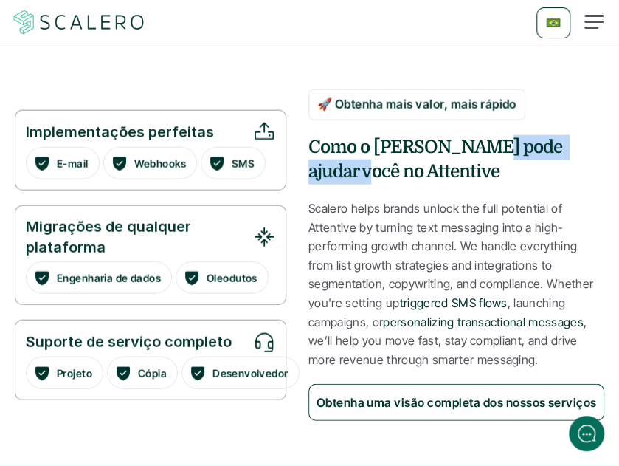
drag, startPoint x: 594, startPoint y: 147, endPoint x: 472, endPoint y: 147, distance: 121.8
click at [472, 147] on h4 "Como o Scalero pode ajudar você no Attentive" at bounding box center [457, 159] width 296 height 49
click at [526, 147] on h4 "Como o Scalero pode ajudar você no Attentive" at bounding box center [457, 159] width 296 height 49
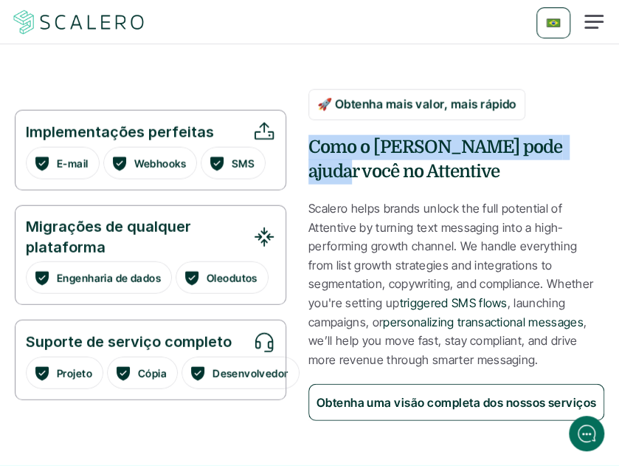
drag, startPoint x: 570, startPoint y: 147, endPoint x: 302, endPoint y: 137, distance: 268.2
click at [302, 137] on div "Implementações perfeitas E-mail Webhooks SMS Migrações de qualquer plataforma E…" at bounding box center [310, 254] width 590 height 331
copy h4 "Como o Scalero pode ajudar você"
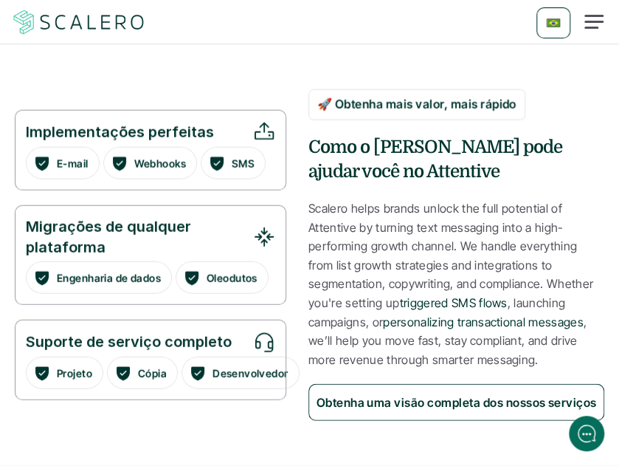
click at [389, 209] on p "Scalero helps brands unlock the full potential of Attentive by turning text mes…" at bounding box center [457, 284] width 296 height 170
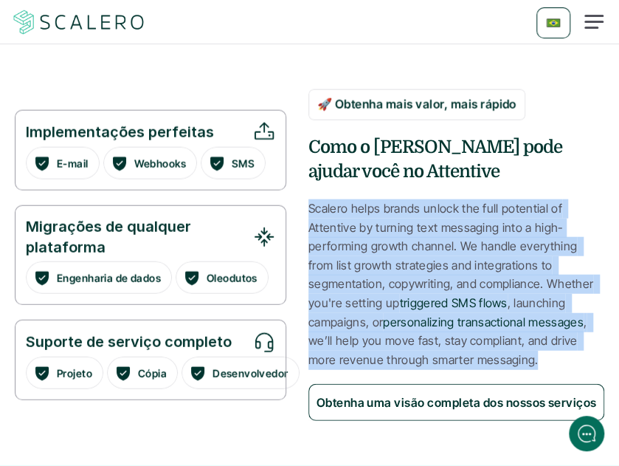
drag, startPoint x: 309, startPoint y: 207, endPoint x: 456, endPoint y: 363, distance: 213.6
click at [456, 363] on p "Scalero helps brands unlock the full potential of Attentive by turning text mes…" at bounding box center [457, 284] width 296 height 170
copy p "Scalero helps brands unlock the full potential of Attentive by turning text mes…"
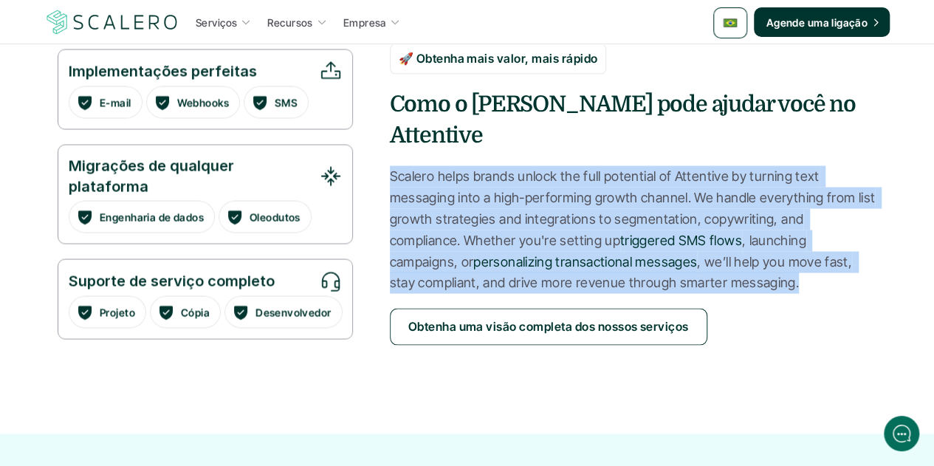
scroll to position [1443, 0]
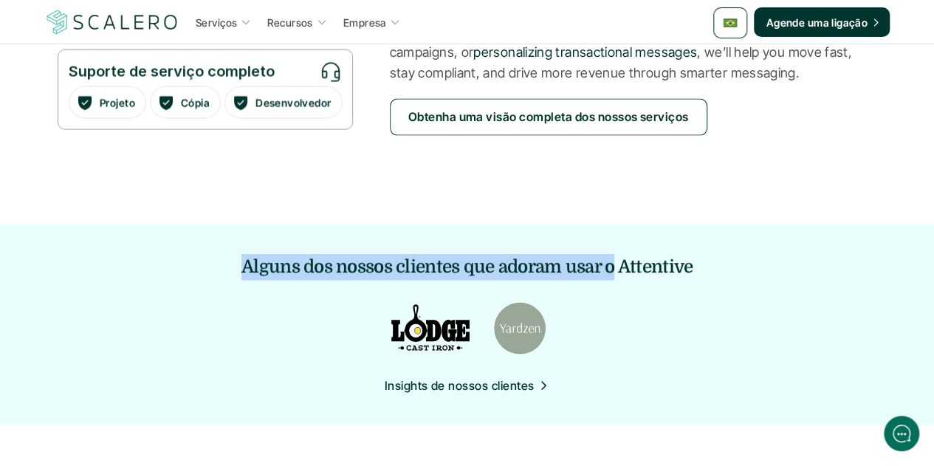
drag, startPoint x: 240, startPoint y: 247, endPoint x: 612, endPoint y: 253, distance: 372.2
click at [612, 254] on h5 "Alguns dos nossos clientes que adoram usar o Attentive" at bounding box center [466, 267] width 451 height 27
copy h5 "Alguns dos nossos clientes que adoram usar o"
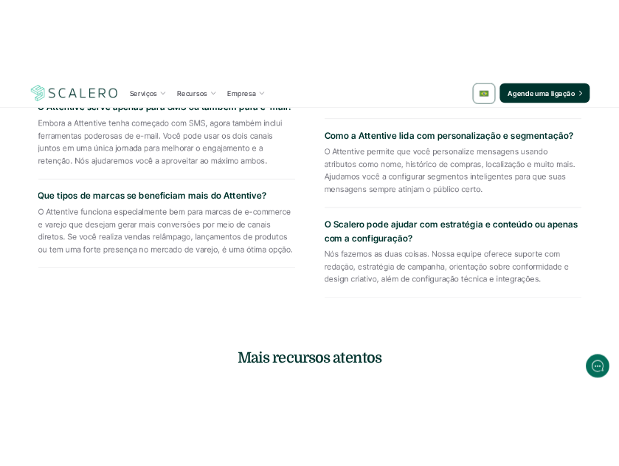
scroll to position [2476, 0]
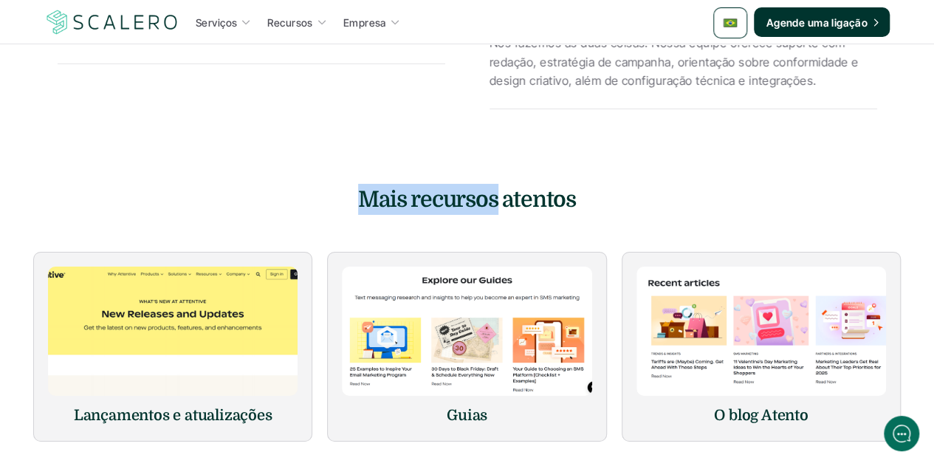
drag, startPoint x: 494, startPoint y: 185, endPoint x: 348, endPoint y: 186, distance: 145.4
click at [348, 186] on h4 "Mais recursos atentos" at bounding box center [467, 199] width 443 height 31
copy h4 "Mais recursos"
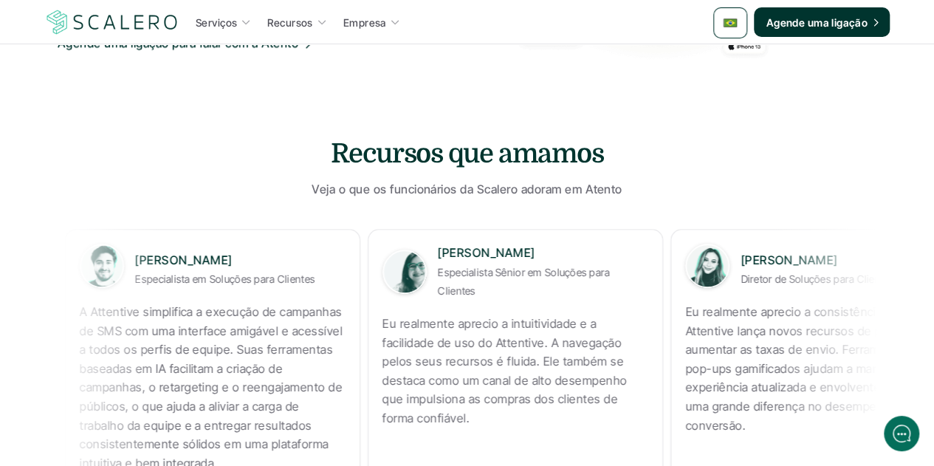
scroll to position [852, 0]
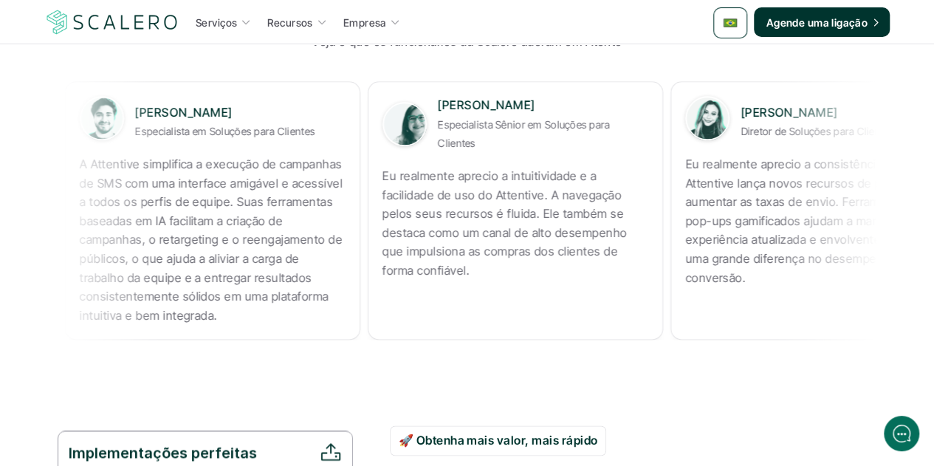
copy p "A Attentive simplifica a execução de campanhas de SMS com uma interface amigáve…"
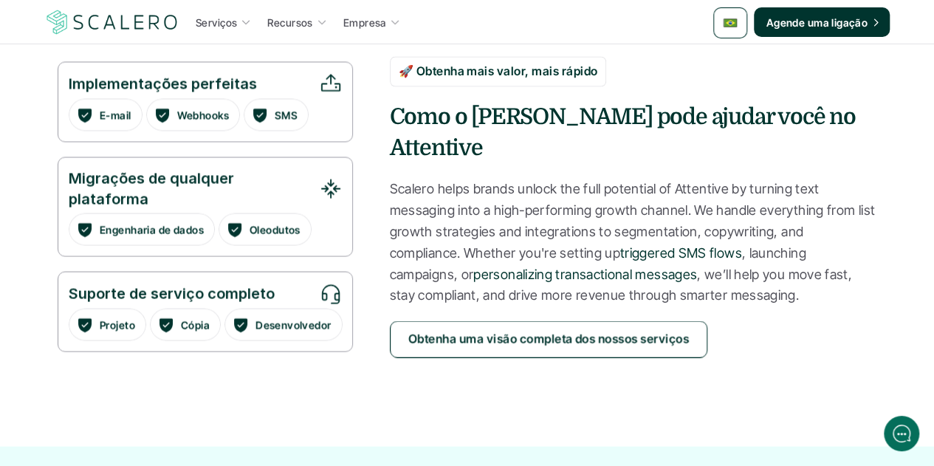
scroll to position [1738, 0]
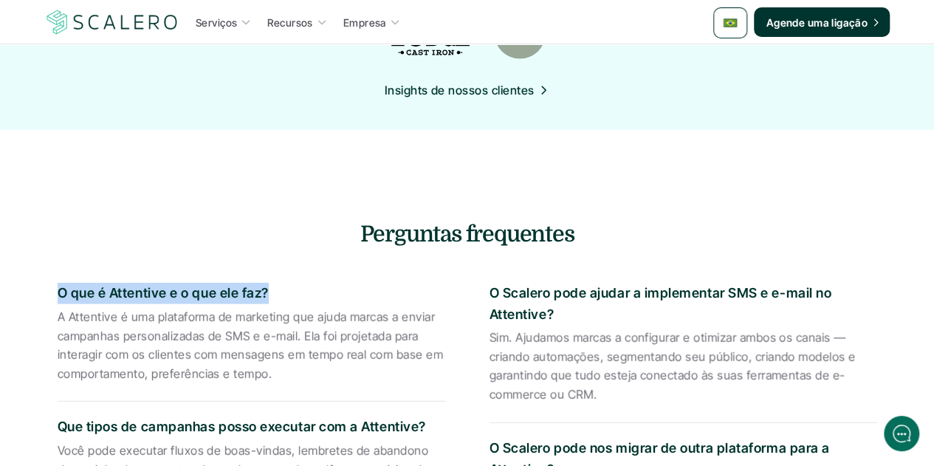
drag, startPoint x: 266, startPoint y: 281, endPoint x: 58, endPoint y: 280, distance: 208.2
click at [58, 283] on p "O que é Attentive e o que ele faz?" at bounding box center [252, 293] width 388 height 21
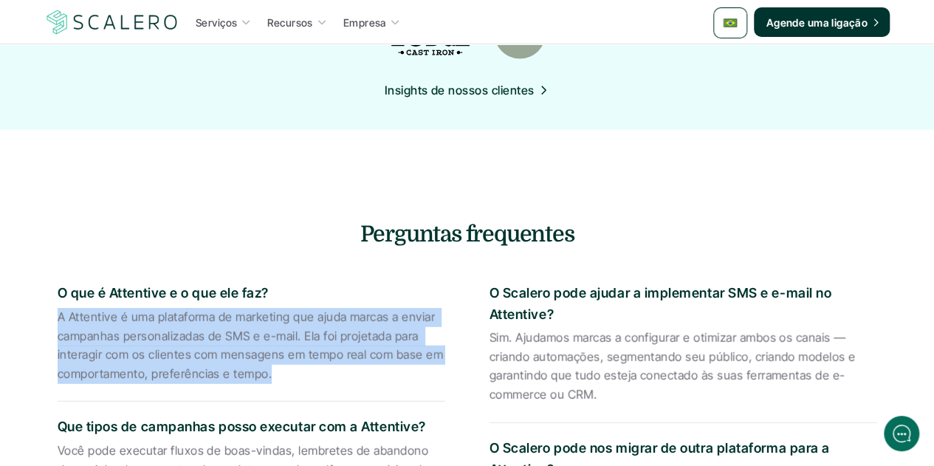
drag, startPoint x: 267, startPoint y: 360, endPoint x: 53, endPoint y: 306, distance: 220.6
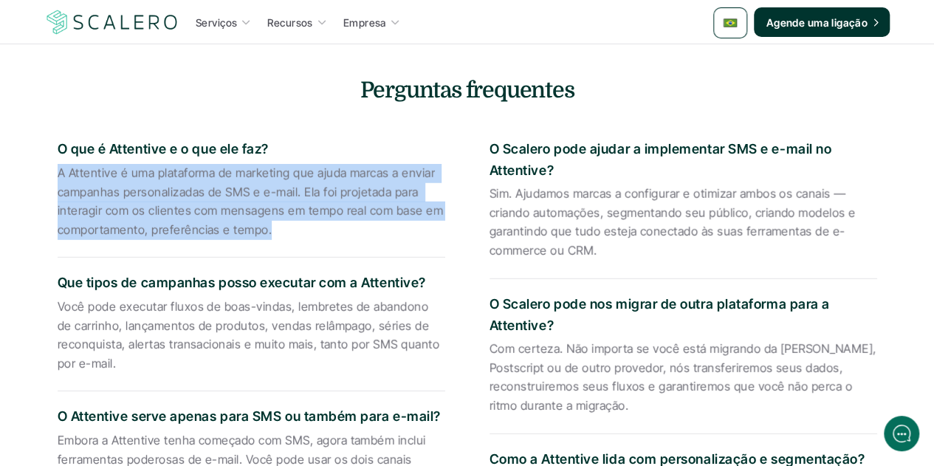
scroll to position [1886, 0]
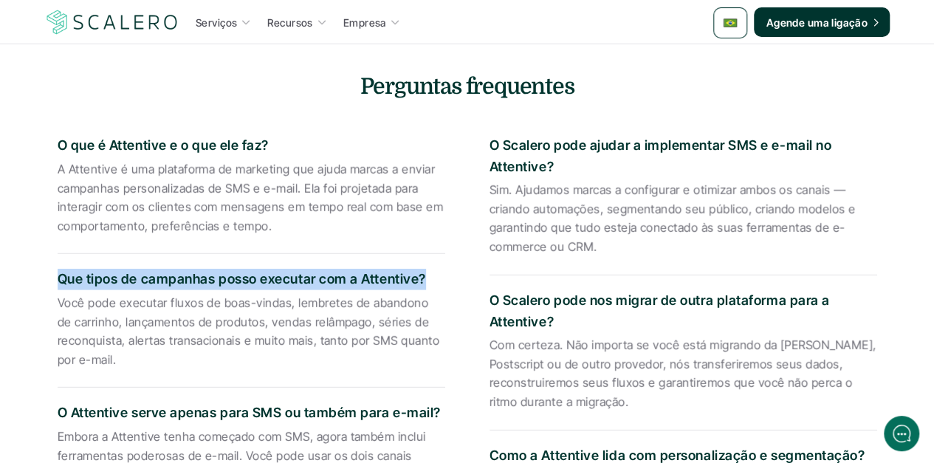
drag, startPoint x: 424, startPoint y: 264, endPoint x: 58, endPoint y: 268, distance: 366.2
click at [58, 269] on p "Que tipos de campanhas posso executar com a Attentive?" at bounding box center [252, 279] width 388 height 21
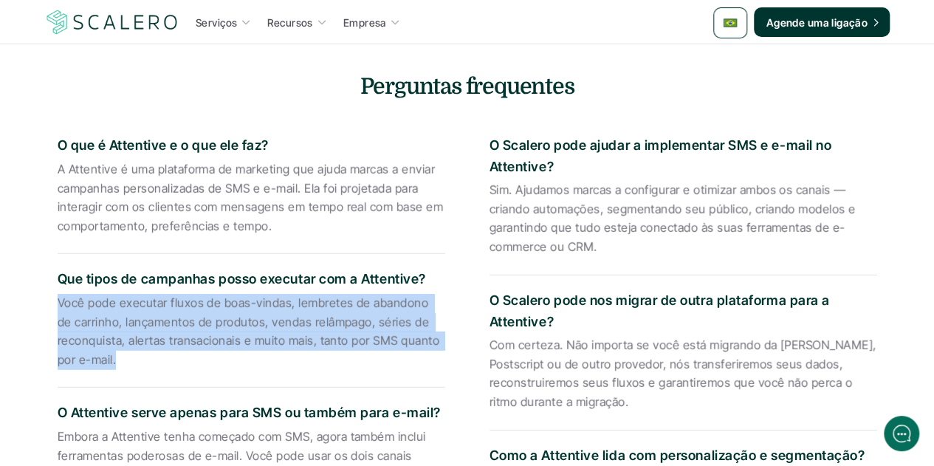
drag, startPoint x: 115, startPoint y: 348, endPoint x: 56, endPoint y: 294, distance: 80.5
click at [56, 294] on div "O que é Attentive e o que ele faz? A Attentive é uma plataforma de marketing qu…" at bounding box center [467, 410] width 864 height 602
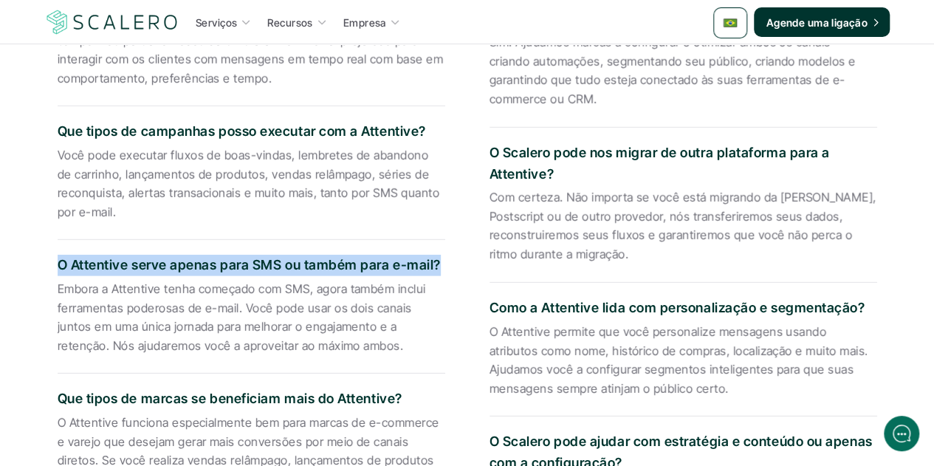
drag, startPoint x: 436, startPoint y: 257, endPoint x: 50, endPoint y: 261, distance: 385.4
click at [50, 261] on div "O que é Attentive e o que ele faz? A Attentive é uma plataforma de marketing qu…" at bounding box center [467, 263] width 864 height 602
drag, startPoint x: 322, startPoint y: 329, endPoint x: 44, endPoint y: 277, distance: 282.4
click at [44, 277] on div "O que é Attentive e o que ele faz? A Attentive é uma plataforma de marketing qu…" at bounding box center [467, 263] width 864 height 602
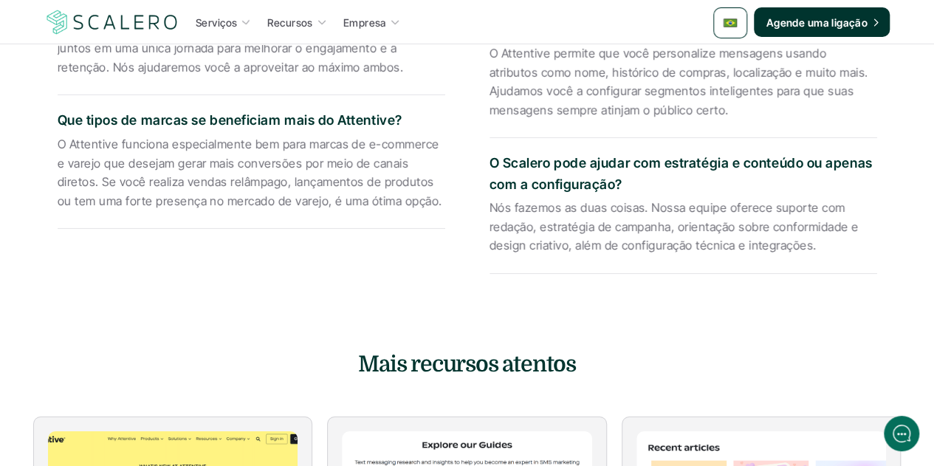
scroll to position [2329, 0]
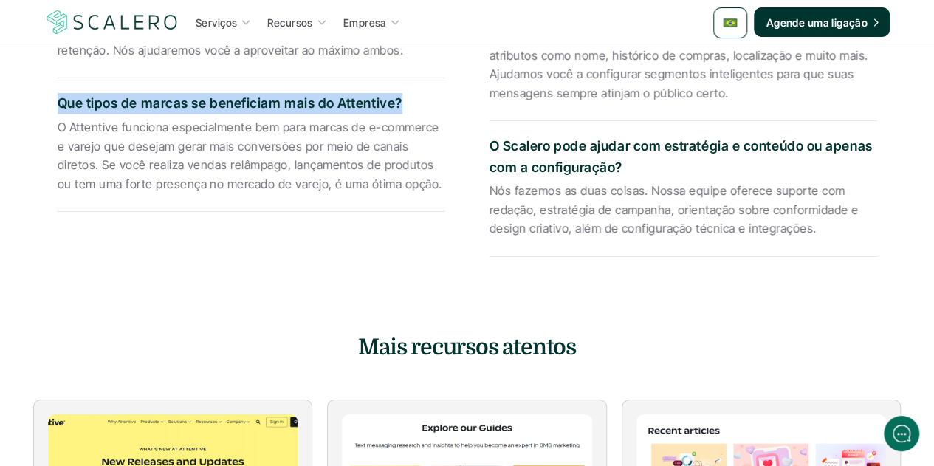
drag, startPoint x: 398, startPoint y: 89, endPoint x: 43, endPoint y: 100, distance: 355.3
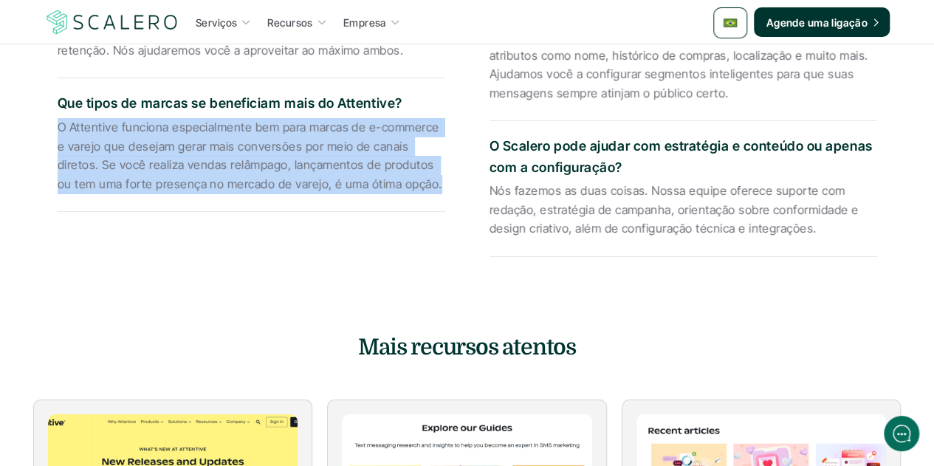
drag, startPoint x: 393, startPoint y: 172, endPoint x: 55, endPoint y: 109, distance: 344.1
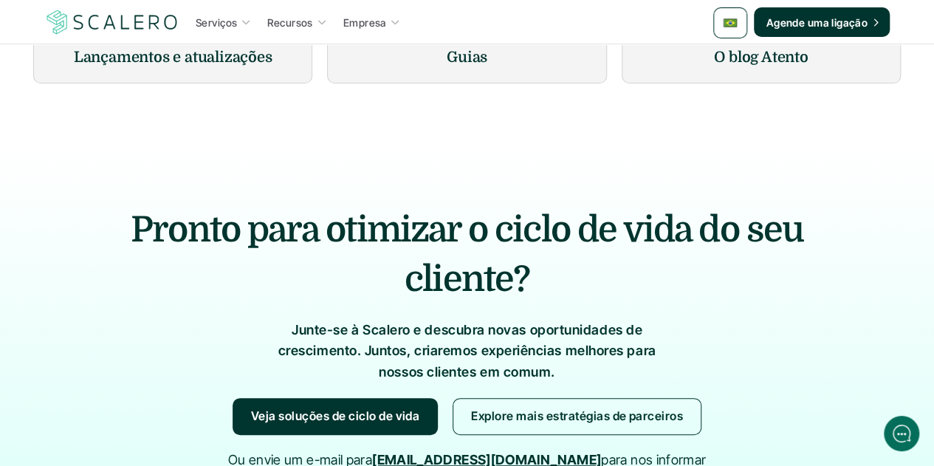
drag, startPoint x: 603, startPoint y: 179, endPoint x: 472, endPoint y: 250, distance: 149.3
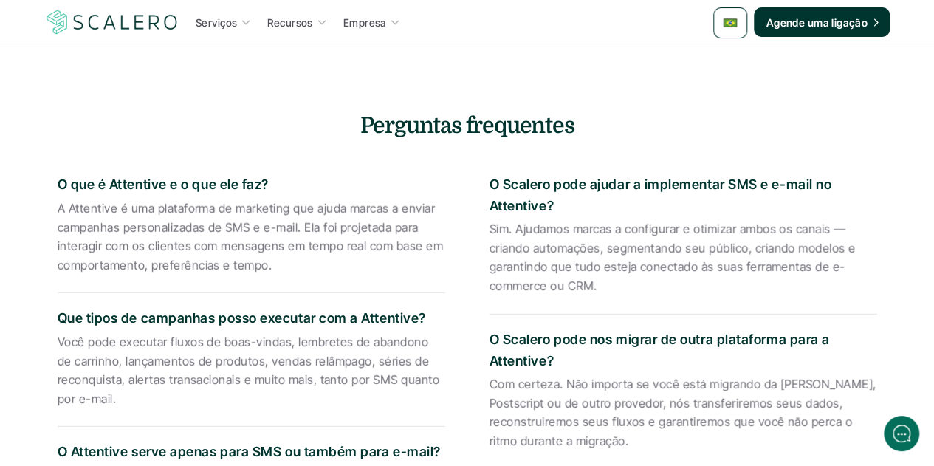
scroll to position [1840, 0]
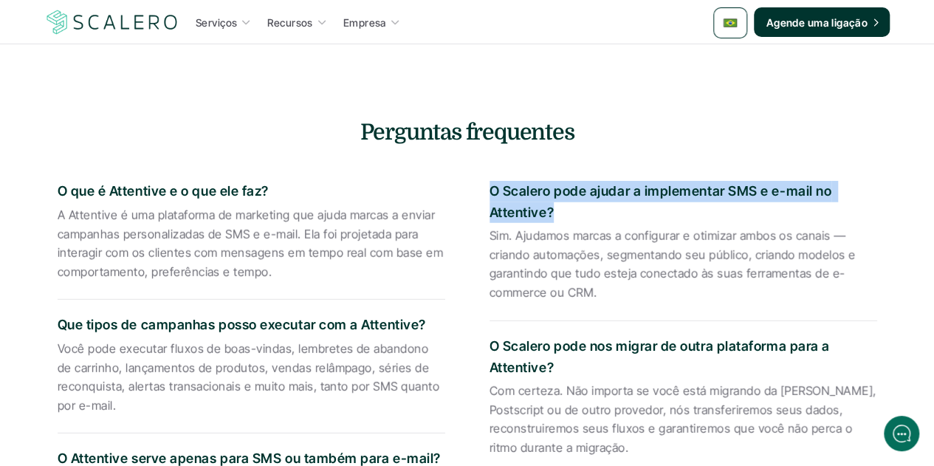
drag, startPoint x: 554, startPoint y: 197, endPoint x: 493, endPoint y: 180, distance: 63.6
click at [493, 181] on p "O Scalero pode ajudar a implementar SMS e e-mail no Attentive?" at bounding box center [683, 202] width 388 height 43
drag, startPoint x: 600, startPoint y: 283, endPoint x: 492, endPoint y: 229, distance: 120.5
click at [492, 229] on p "Sim. Ajudamos marcas a configurar e otimizar ambos os canais — criando automaçõ…" at bounding box center [683, 264] width 388 height 75
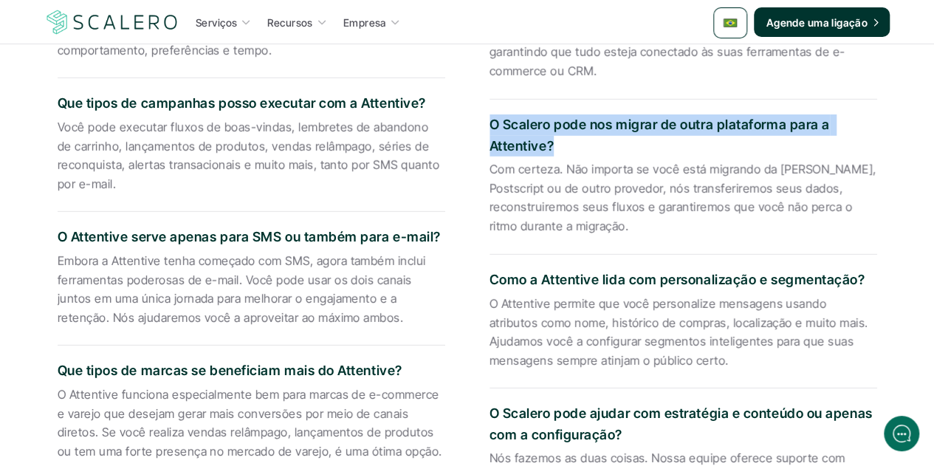
drag, startPoint x: 552, startPoint y: 134, endPoint x: 490, endPoint y: 117, distance: 64.3
click at [490, 117] on p "O Scalero pode nos migrar de outra plataforma para a Attentive?" at bounding box center [683, 135] width 388 height 43
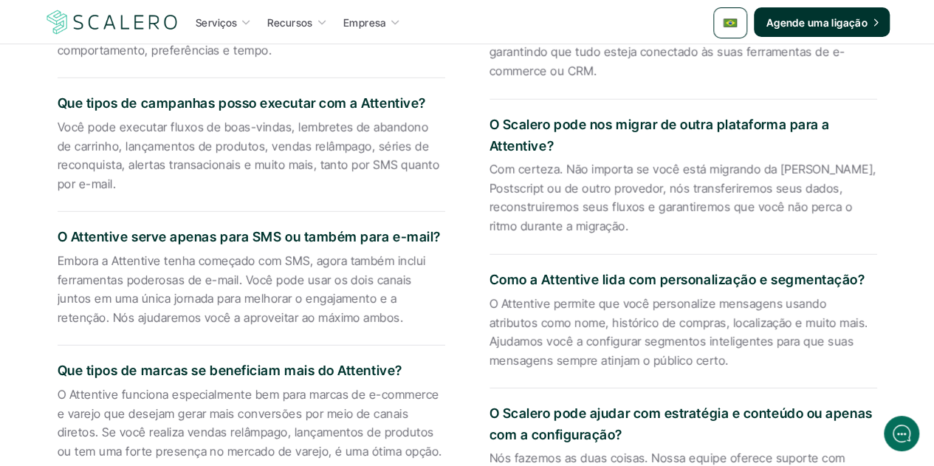
click at [563, 196] on p "Com certeza. Não importa se você está migrando da Klaviyo, Postscript ou de out…" at bounding box center [683, 197] width 388 height 75
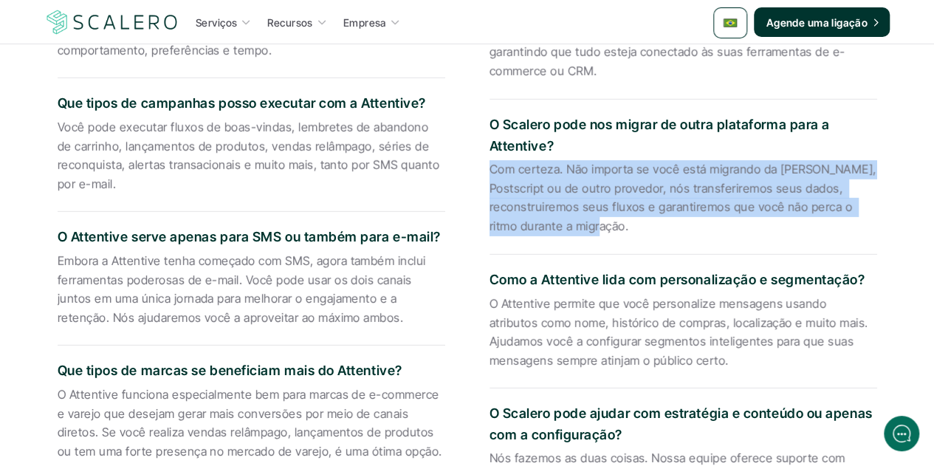
drag, startPoint x: 549, startPoint y: 215, endPoint x: 486, endPoint y: 157, distance: 85.2
click at [486, 157] on div "O que é Attentive e o que ele faz? A Attentive é uma plataforma de marketing qu…" at bounding box center [467, 235] width 864 height 602
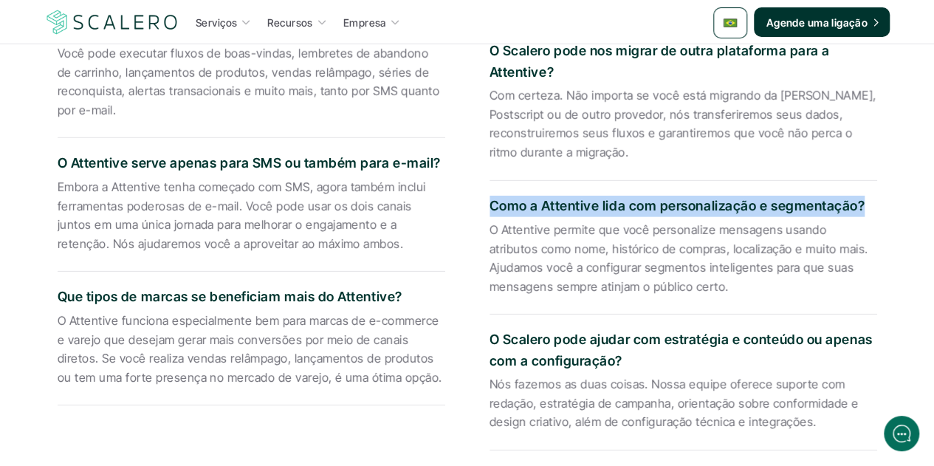
drag, startPoint x: 863, startPoint y: 191, endPoint x: 487, endPoint y: 190, distance: 375.8
click at [487, 190] on div "O que é Attentive e o que ele faz? A Attentive é uma plataforma de marketing qu…" at bounding box center [467, 161] width 864 height 602
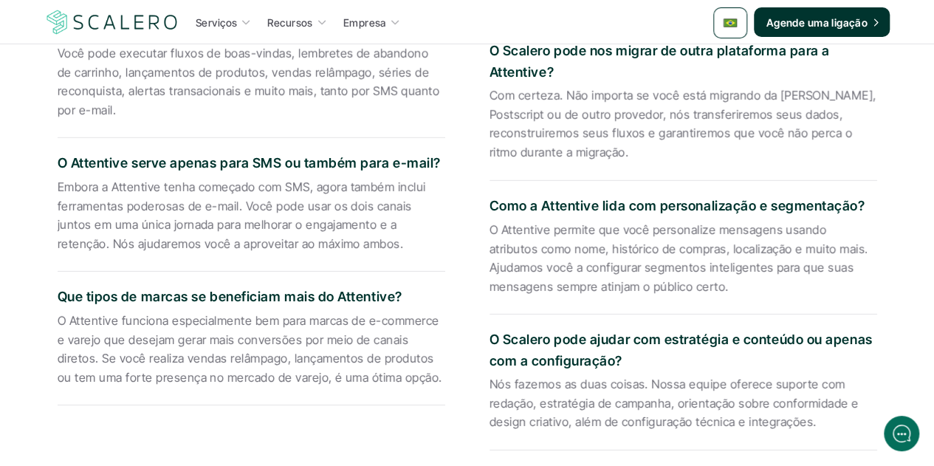
click at [653, 244] on p "O Attentive permite que você personalize mensagens usando atributos como nome, …" at bounding box center [683, 258] width 388 height 75
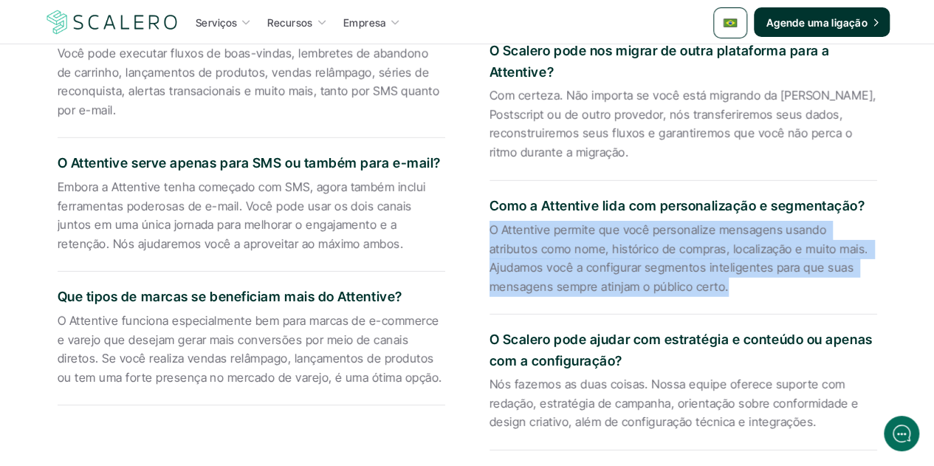
drag, startPoint x: 657, startPoint y: 278, endPoint x: 480, endPoint y: 219, distance: 186.8
click at [480, 219] on div "O que é Attentive e o que ele faz? A Attentive é uma plataforma de marketing qu…" at bounding box center [467, 161] width 864 height 602
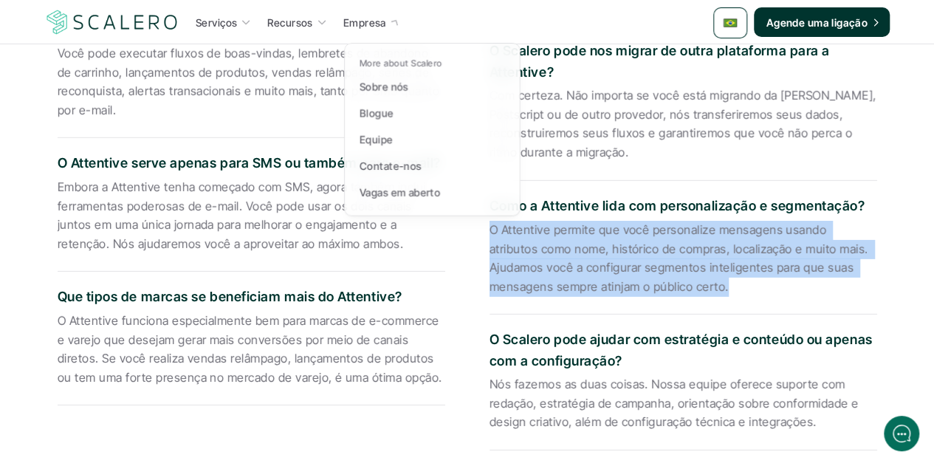
scroll to position [2209, 0]
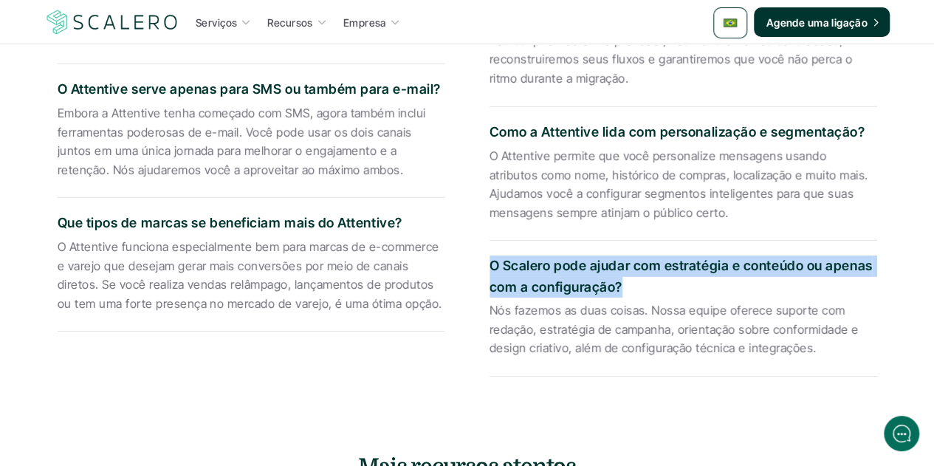
drag, startPoint x: 621, startPoint y: 278, endPoint x: 487, endPoint y: 252, distance: 136.8
click at [487, 252] on div "O que é Attentive e o que ele faz? A Attentive é uma plataforma de marketing qu…" at bounding box center [467, 87] width 864 height 602
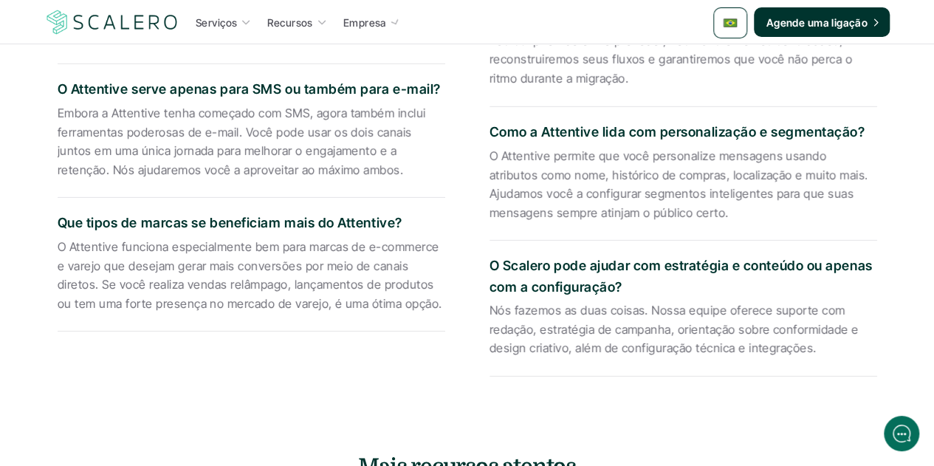
click at [605, 301] on p "Nós fazemos as duas coisas. Nossa equipe oferece suporte com redação, estratégi…" at bounding box center [683, 329] width 388 height 57
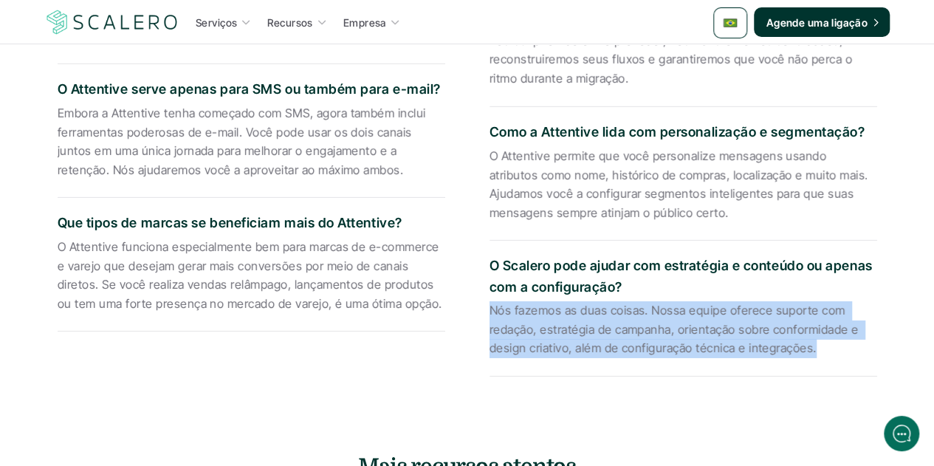
drag, startPoint x: 813, startPoint y: 337, endPoint x: 481, endPoint y: 305, distance: 333.1
click at [481, 305] on div "O que é Attentive e o que ele faz? A Attentive é uma plataforma de marketing qu…" at bounding box center [467, 87] width 864 height 602
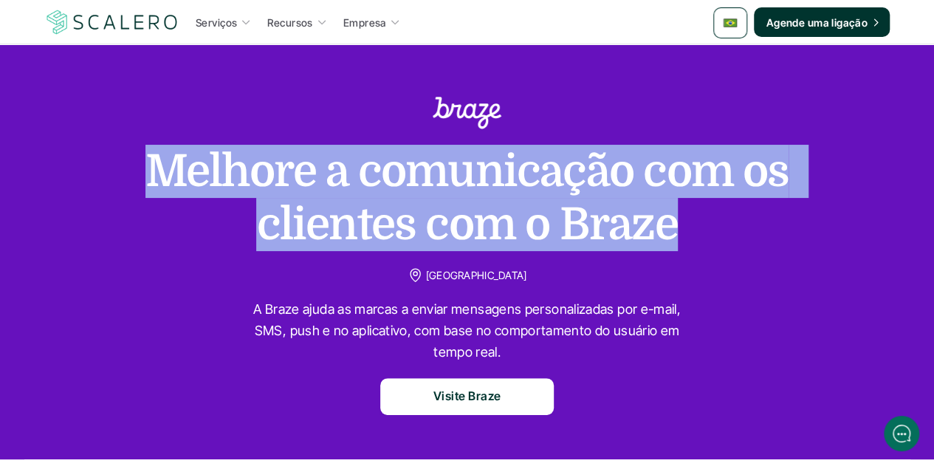
drag, startPoint x: 674, startPoint y: 216, endPoint x: 149, endPoint y: 162, distance: 527.6
click at [149, 162] on h1 "Melhore a comunicação com os clientes com o Braze" at bounding box center [467, 198] width 738 height 106
copy h1 "Melhore a comunicação com os clientes com o Braze"
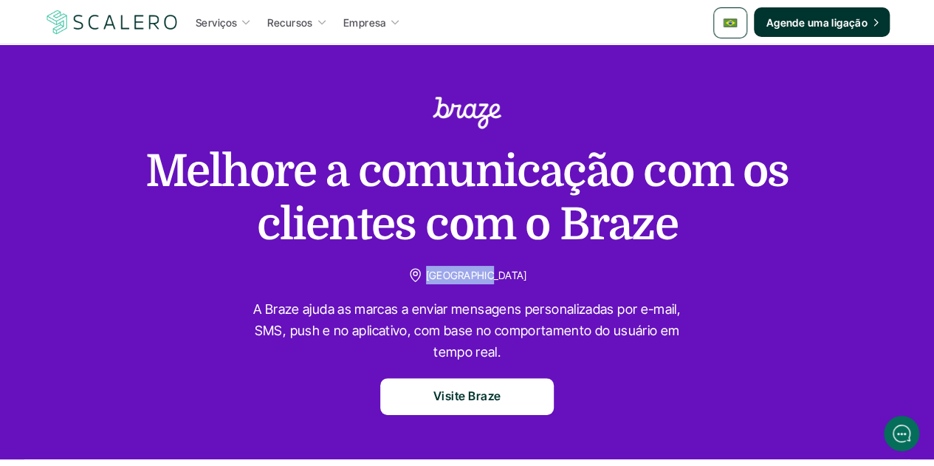
drag, startPoint x: 502, startPoint y: 272, endPoint x: 448, endPoint y: 271, distance: 53.9
click at [448, 271] on p "[GEOGRAPHIC_DATA]" at bounding box center [476, 275] width 101 height 18
copy p "[GEOGRAPHIC_DATA]"
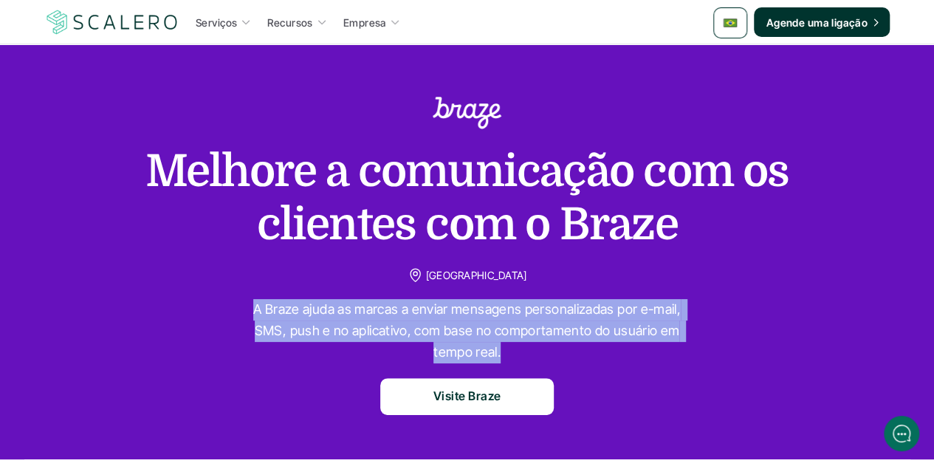
drag, startPoint x: 498, startPoint y: 352, endPoint x: 252, endPoint y: 306, distance: 249.4
click at [252, 306] on p "A Braze ajuda as marcas a enviar mensagens personalizadas por e-mail, SMS, push…" at bounding box center [467, 330] width 443 height 63
copy p "A Braze ajuda as marcas a enviar mensagens personalizadas por e-mail, SMS, push…"
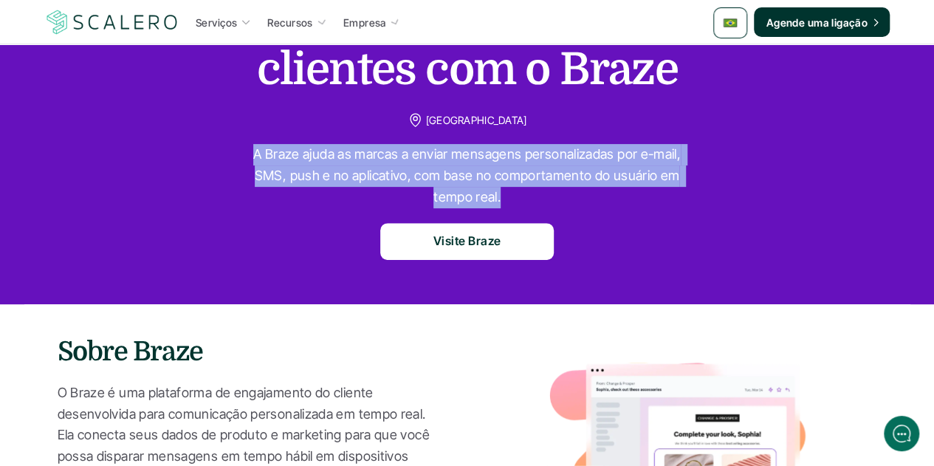
scroll to position [295, 0]
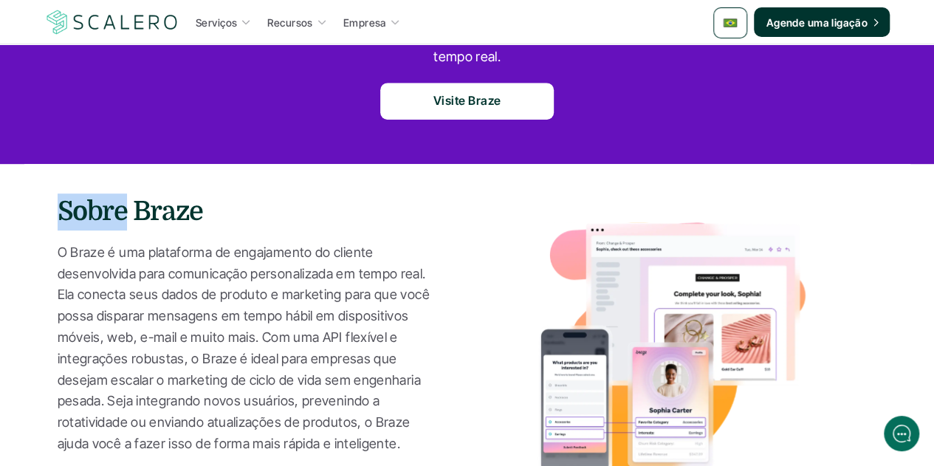
drag, startPoint x: 123, startPoint y: 206, endPoint x: 53, endPoint y: 205, distance: 69.4
click at [53, 205] on section "Sobre Braze O Braze é uma plataforma de engajamento do cliente desenvolvida par…" at bounding box center [467, 348] width 886 height 369
copy h3 "Sobre"
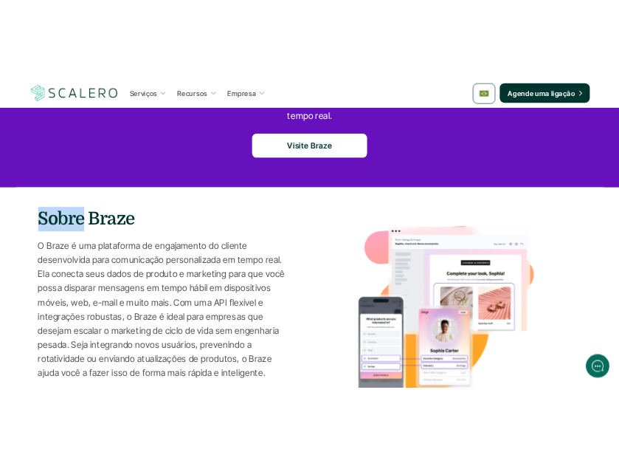
scroll to position [443, 0]
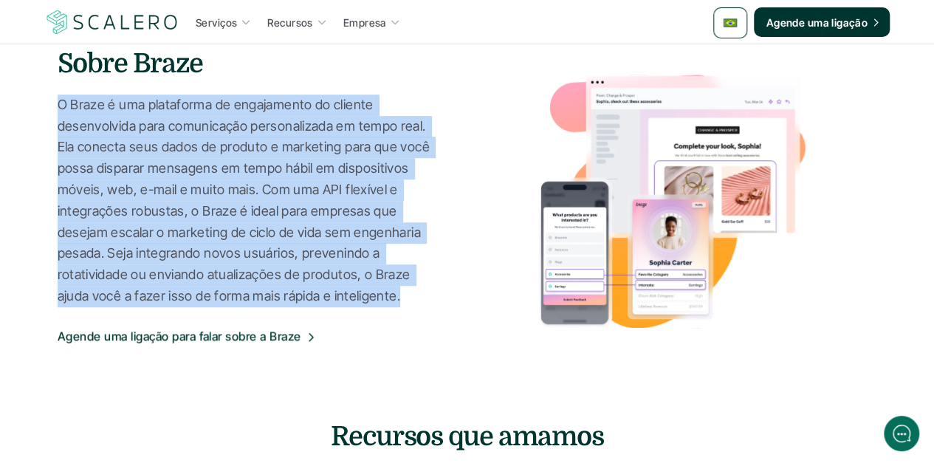
drag, startPoint x: 59, startPoint y: 100, endPoint x: 399, endPoint y: 303, distance: 395.7
click at [399, 303] on p "O Braze é uma plataforma de engajamento do cliente desenvolvida para comunicaçã…" at bounding box center [248, 201] width 380 height 213
copy p "O Braze é uma plataforma de engajamento do cliente desenvolvida para comunicaçã…"
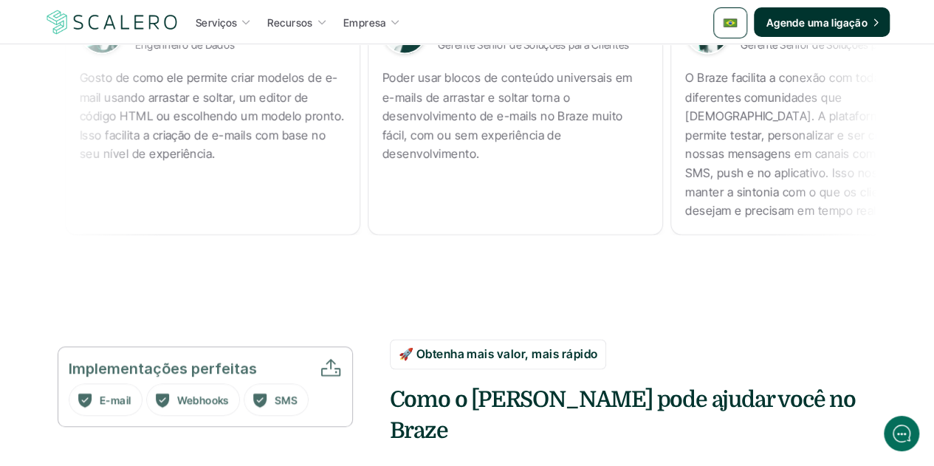
scroll to position [1181, 0]
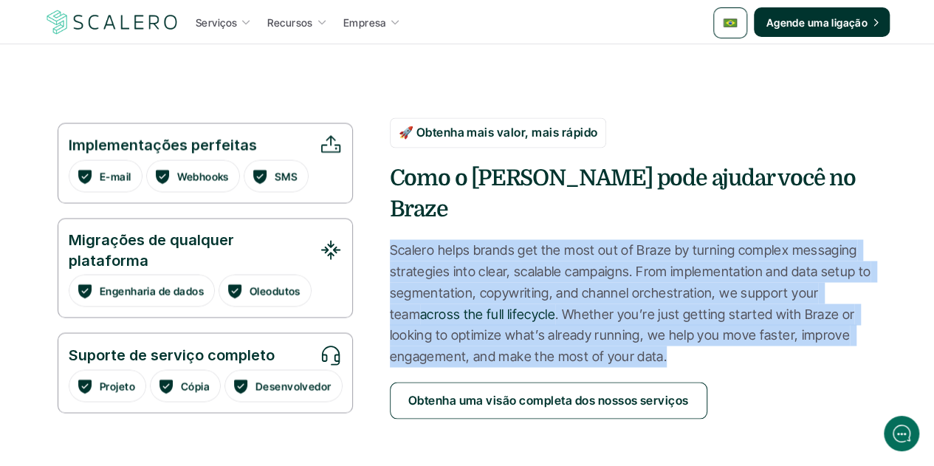
drag, startPoint x: 391, startPoint y: 231, endPoint x: 715, endPoint y: 331, distance: 339.3
click at [715, 331] on p "Scalero helps brands get the most out of Braze by turning complex messaging str…" at bounding box center [633, 303] width 487 height 128
copy p "Scalero helps brands get the most out of Braze by turning complex messaging str…"
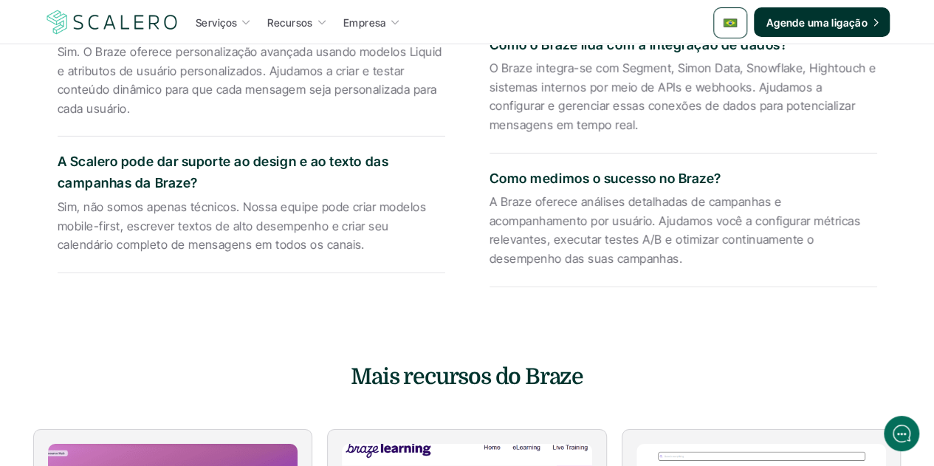
scroll to position [2436, 0]
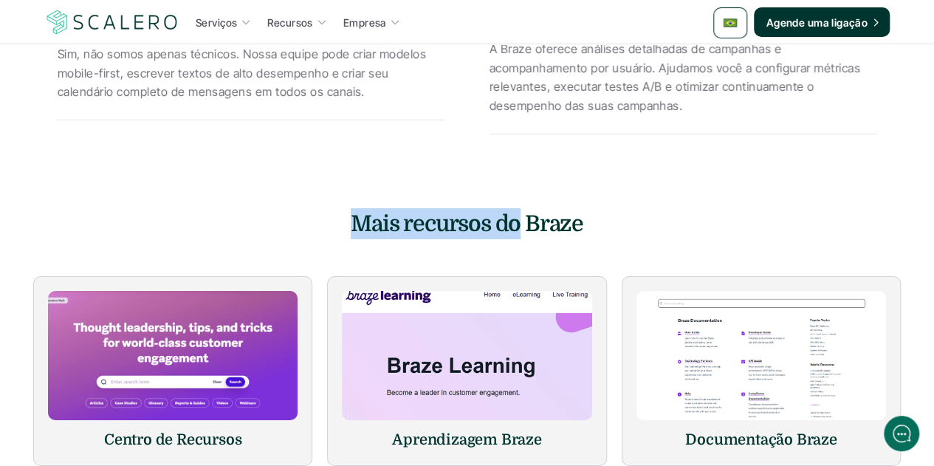
drag, startPoint x: 518, startPoint y: 215, endPoint x: 323, endPoint y: 211, distance: 194.9
click at [323, 211] on h4 "Mais recursos do Braze" at bounding box center [467, 223] width 443 height 31
copy h4 "Mais recursos do"
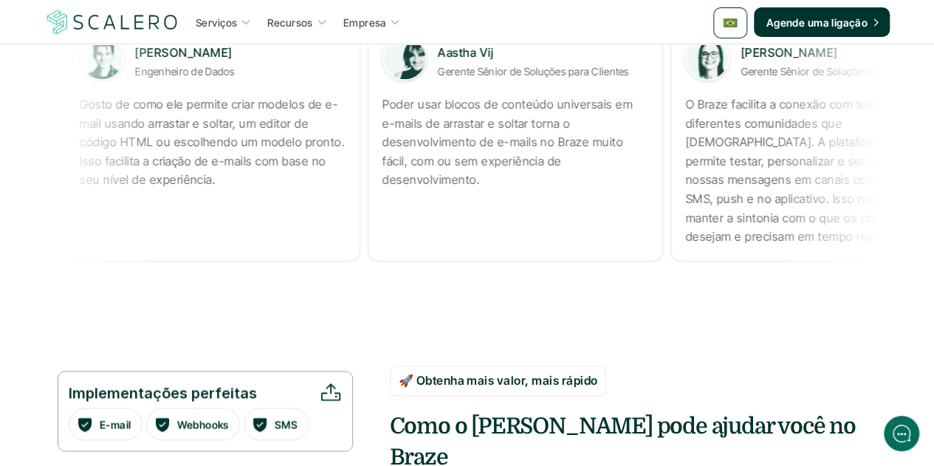
scroll to position [762, 0]
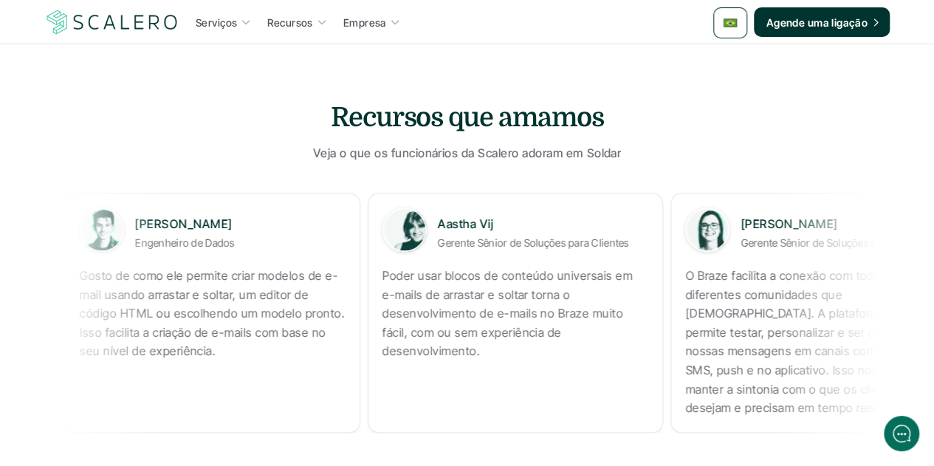
click at [678, 280] on p "O Braze facilita a conexão com todas as diferentes comunidades que almejamos. A…" at bounding box center [811, 342] width 266 height 151
click at [681, 280] on p "O Braze facilita a conexão com todas as diferentes comunidades que almejamos. A…" at bounding box center [814, 342] width 266 height 151
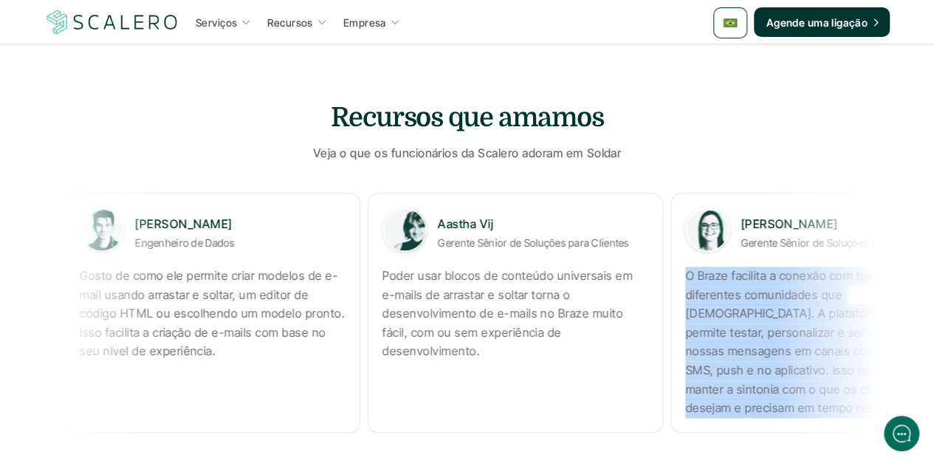
click at [683, 280] on p "O Braze facilita a conexão com todas as diferentes comunidades que almejamos. A…" at bounding box center [816, 342] width 266 height 151
copy p "O Braze facilita a conexão com todas as diferentes comunidades que almejamos. A…"
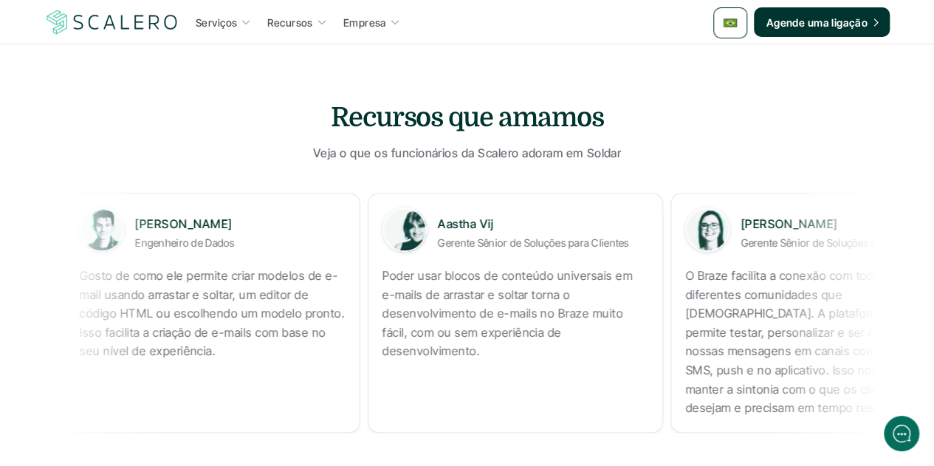
copy p "Gosto de como ele permite criar modelos de e-mail usando arrastar e soltar, um …"
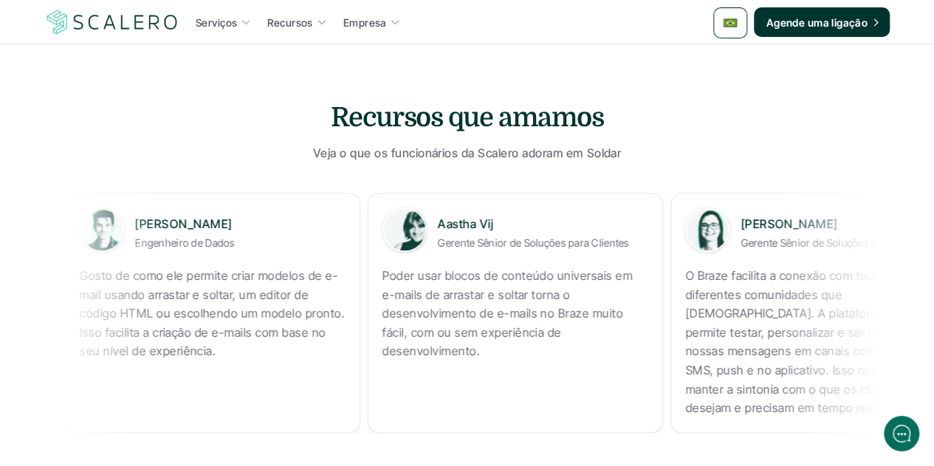
copy p "Poder usar blocos de conteúdo universais em e-mails de arrastar e soltar torna …"
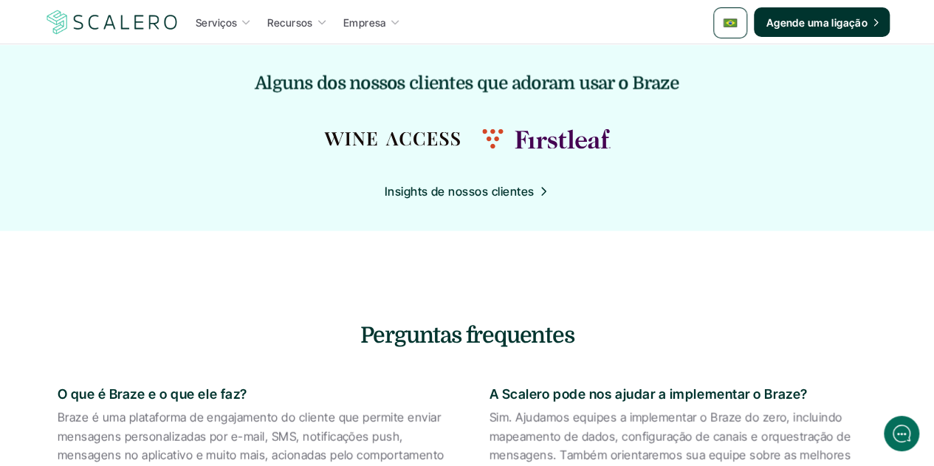
scroll to position [1796, 0]
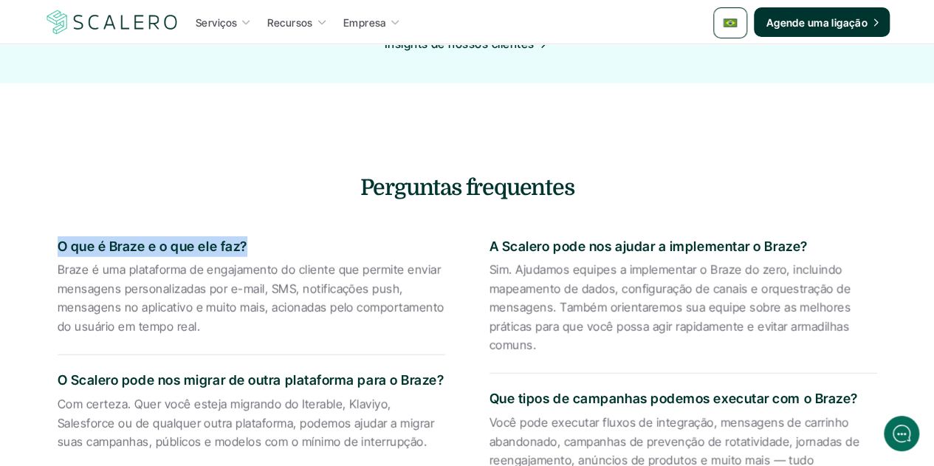
drag, startPoint x: 247, startPoint y: 235, endPoint x: 61, endPoint y: 230, distance: 185.4
click at [61, 236] on p "O que é Braze e o que ele faz?" at bounding box center [252, 246] width 388 height 21
click at [108, 236] on p "O que é Braze e o que ele faz?" at bounding box center [252, 246] width 388 height 21
drag, startPoint x: 59, startPoint y: 230, endPoint x: 244, endPoint y: 231, distance: 184.6
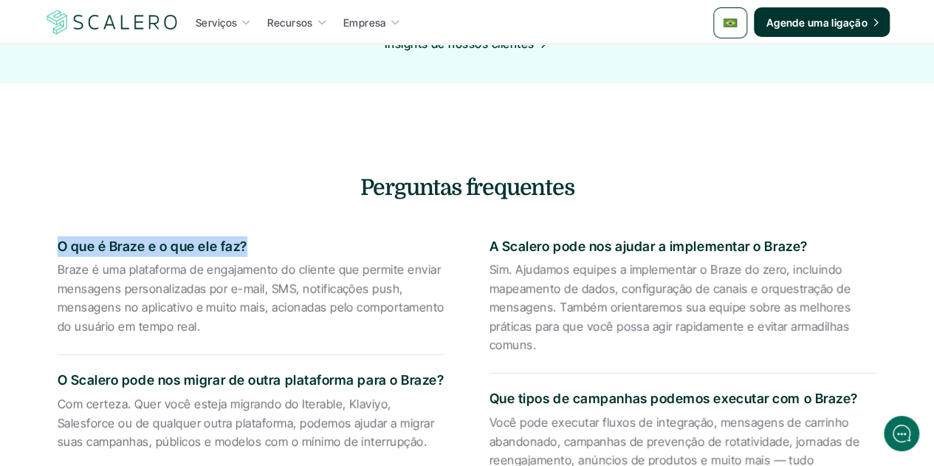
click at [244, 236] on p "O que é Braze e o que ele faz?" at bounding box center [252, 246] width 388 height 21
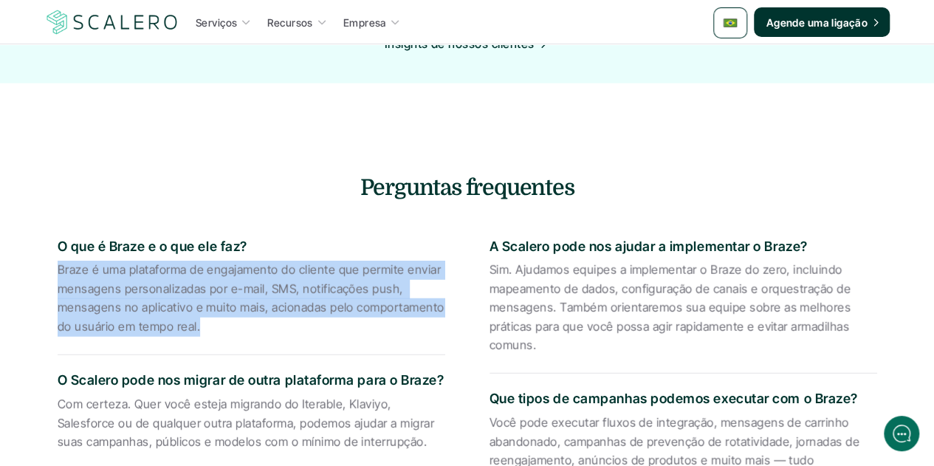
drag, startPoint x: 198, startPoint y: 316, endPoint x: 52, endPoint y: 258, distance: 157.1
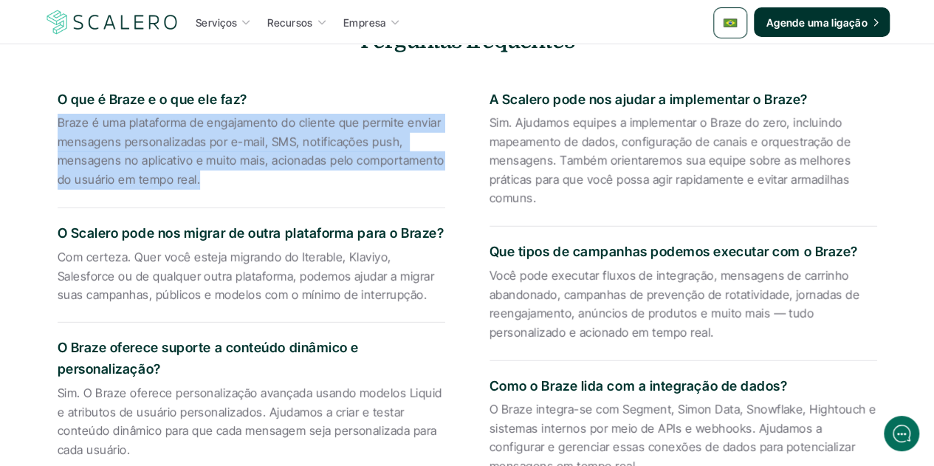
scroll to position [1943, 0]
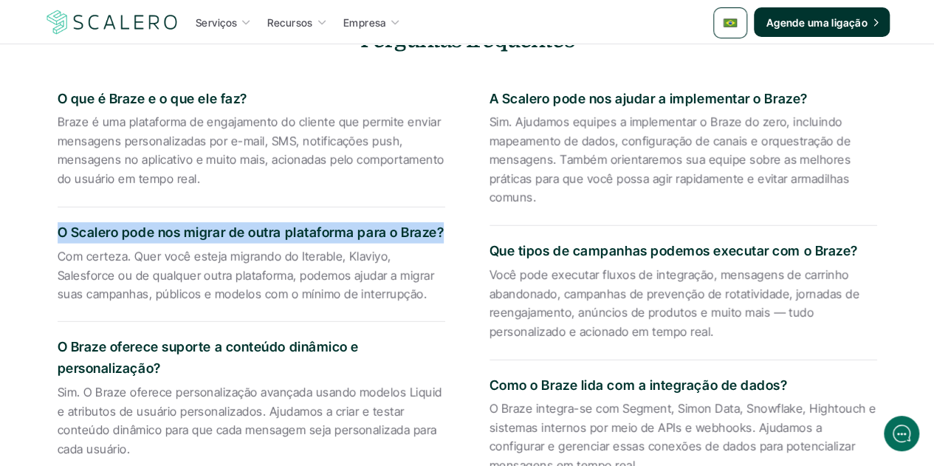
drag, startPoint x: 441, startPoint y: 221, endPoint x: 58, endPoint y: 211, distance: 382.6
click at [58, 222] on p "O Scalero pode nos migrar de outra plataforma para o Braze?" at bounding box center [252, 232] width 388 height 21
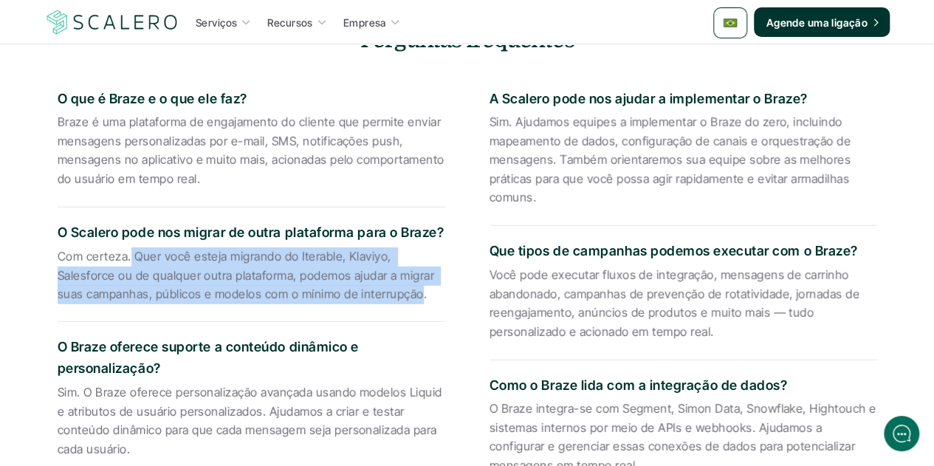
drag, startPoint x: 419, startPoint y: 284, endPoint x: 123, endPoint y: 249, distance: 298.8
click at [126, 249] on p "Com certeza. Quer você esteja migrando do Iterable, Klaviyo, Salesforce ou de q…" at bounding box center [252, 275] width 388 height 57
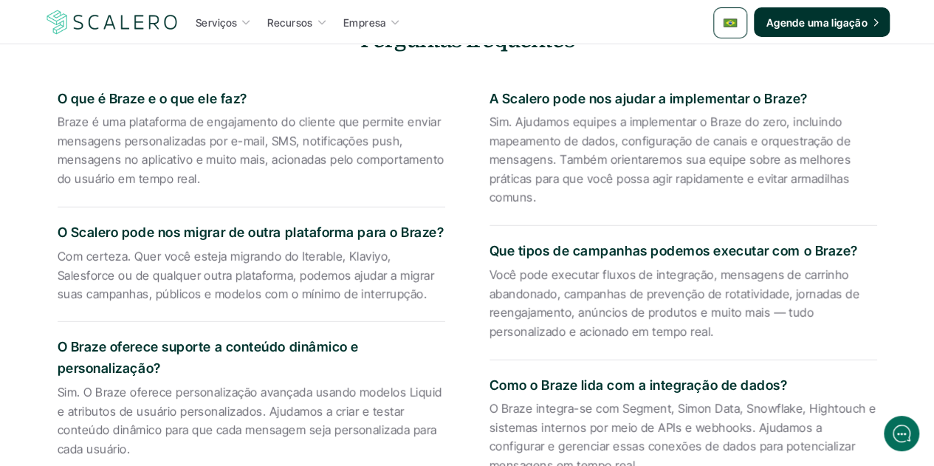
click at [61, 247] on p "Com certeza. Quer você esteja migrando do Iterable, Klaviyo, Salesforce ou de q…" at bounding box center [252, 275] width 388 height 57
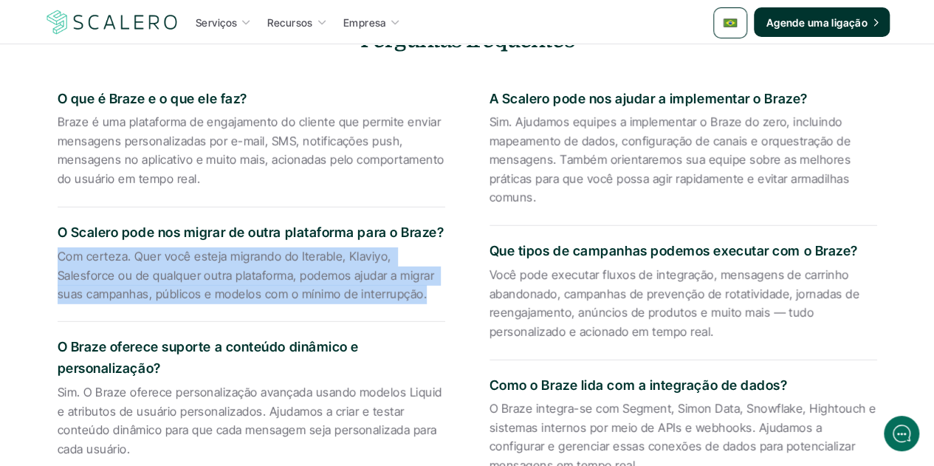
drag, startPoint x: 56, startPoint y: 244, endPoint x: 421, endPoint y: 289, distance: 367.5
click at [421, 289] on div "O que é Braze e o que ele faz? Braze é uma plataforma de engajamento do cliente…" at bounding box center [467, 351] width 864 height 576
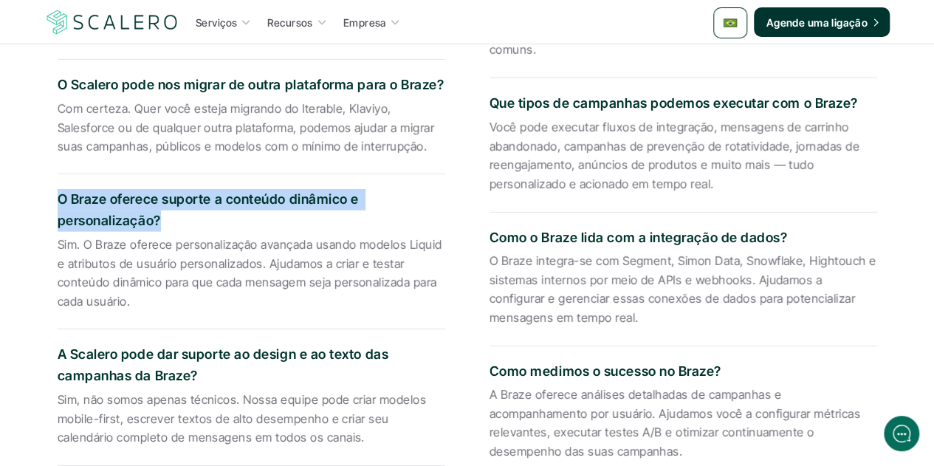
drag, startPoint x: 159, startPoint y: 205, endPoint x: 55, endPoint y: 185, distance: 106.6
click at [55, 185] on div "O que é Braze e o que ele faz? Braze é uma plataforma de engajamento do cliente…" at bounding box center [467, 203] width 864 height 576
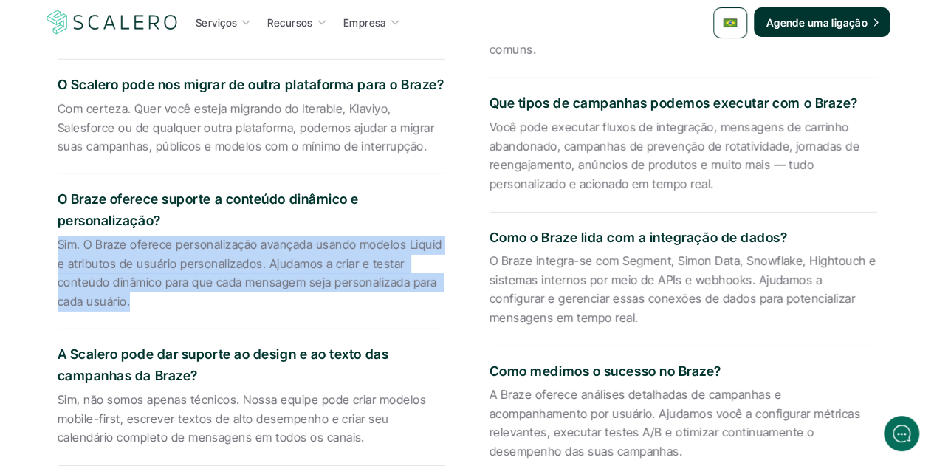
drag, startPoint x: 130, startPoint y: 286, endPoint x: 55, endPoint y: 233, distance: 91.6
click at [55, 233] on div "O que é Braze e o que ele faz? Braze é uma plataforma de engajamento do cliente…" at bounding box center [467, 203] width 864 height 576
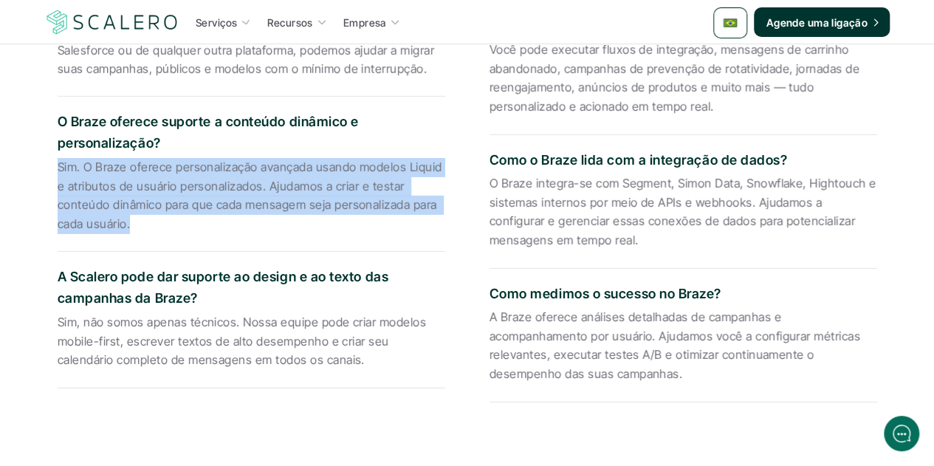
scroll to position [2312, 0]
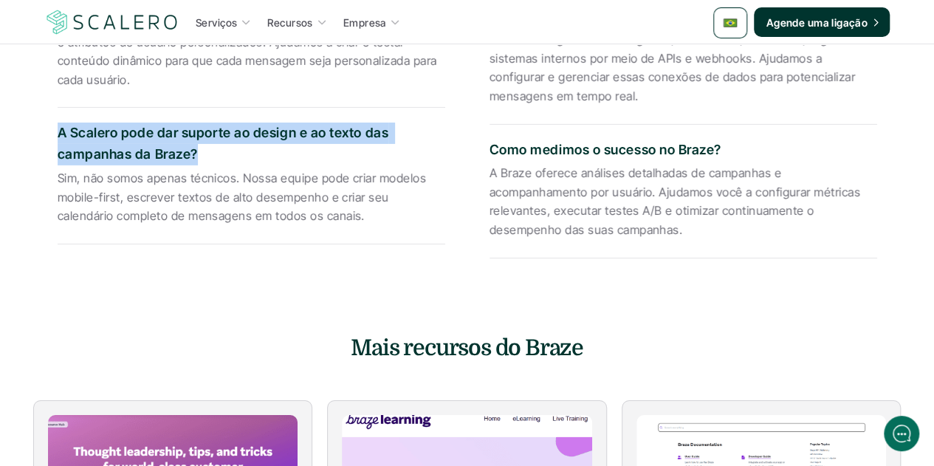
drag, startPoint x: 195, startPoint y: 142, endPoint x: 52, endPoint y: 125, distance: 143.5
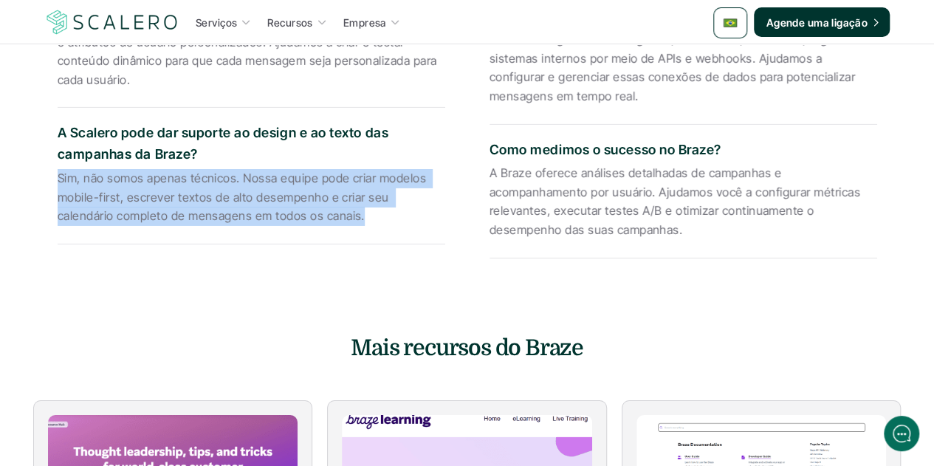
drag, startPoint x: 300, startPoint y: 204, endPoint x: 49, endPoint y: 171, distance: 253.2
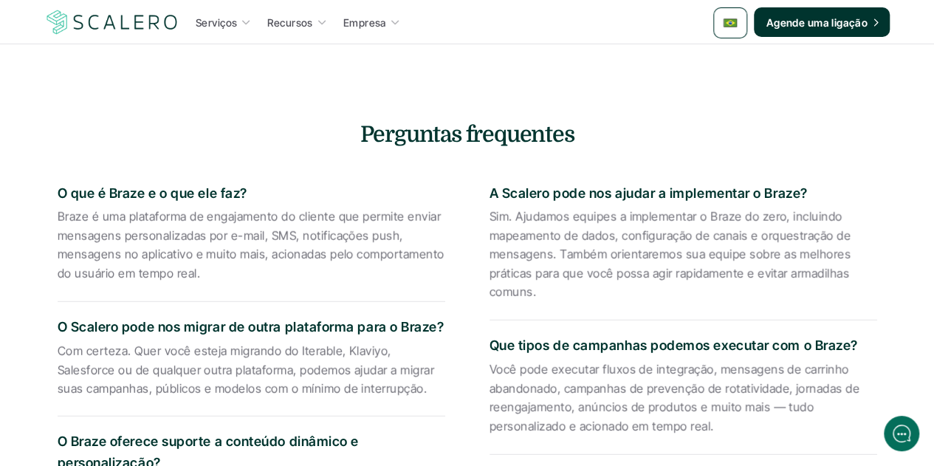
scroll to position [1796, 0]
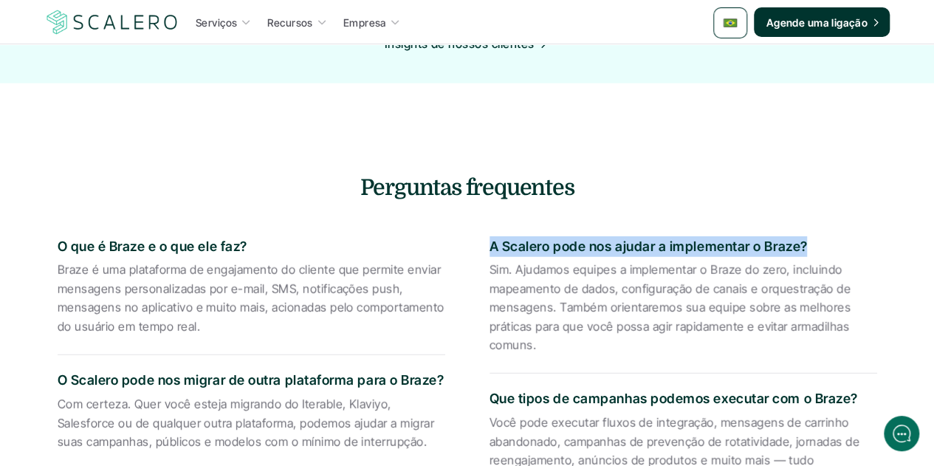
drag, startPoint x: 806, startPoint y: 231, endPoint x: 487, endPoint y: 230, distance: 319.0
drag, startPoint x: 537, startPoint y: 333, endPoint x: 481, endPoint y: 255, distance: 95.9
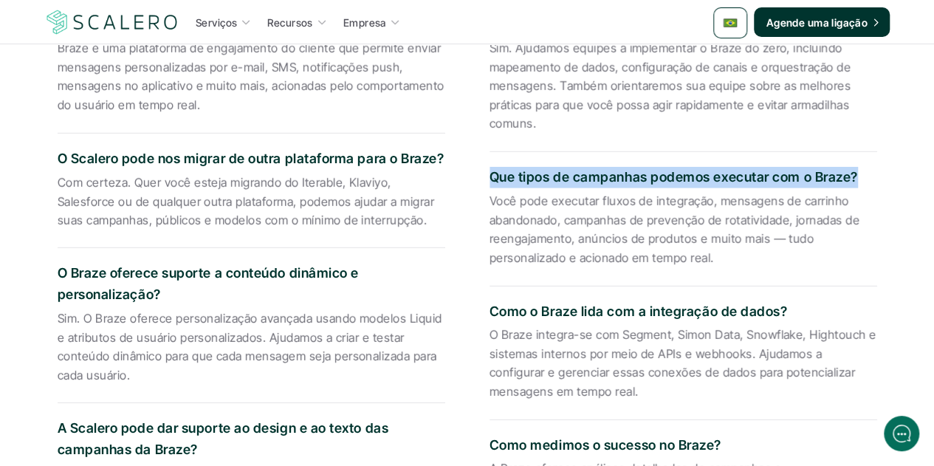
drag, startPoint x: 854, startPoint y: 171, endPoint x: 492, endPoint y: 165, distance: 362.6
click at [492, 167] on p "Que tipos de campanhas podemos executar com o Braze?" at bounding box center [683, 177] width 388 height 21
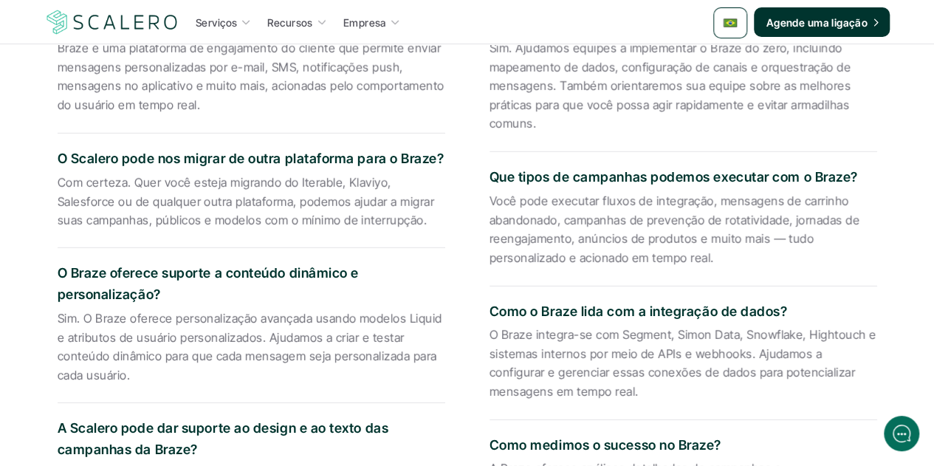
click at [629, 247] on p "Você pode executar fluxos de integração, mensagens de carrinho abandonado, camp…" at bounding box center [683, 229] width 388 height 75
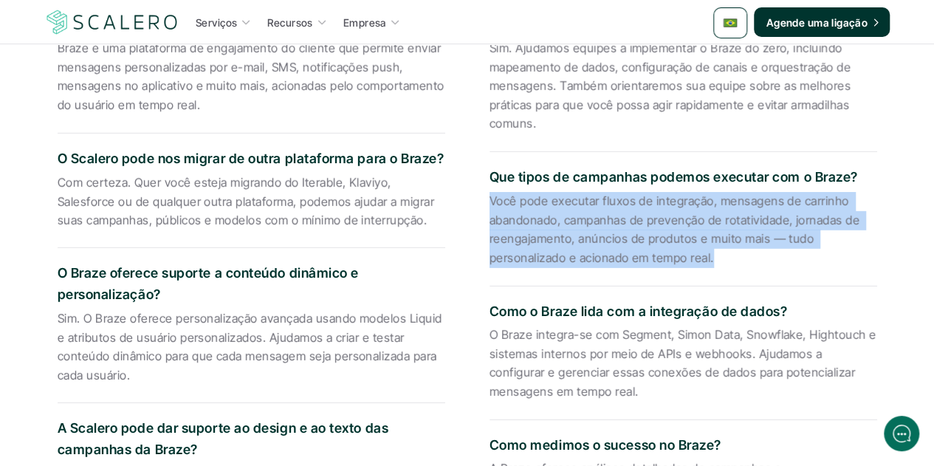
drag, startPoint x: 710, startPoint y: 252, endPoint x: 475, endPoint y: 192, distance: 243.2
click at [475, 192] on div "O que é Braze e o que ele faz? Braze é uma plataforma de engajamento do cliente…" at bounding box center [467, 277] width 864 height 576
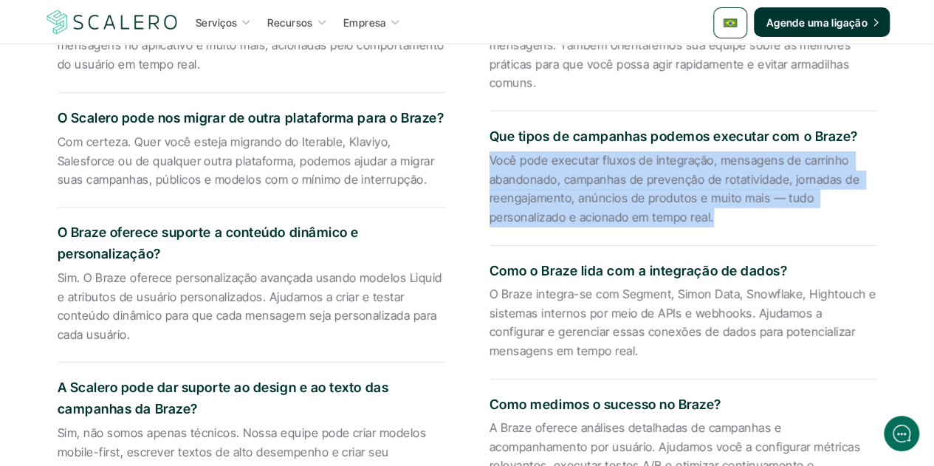
scroll to position [2091, 0]
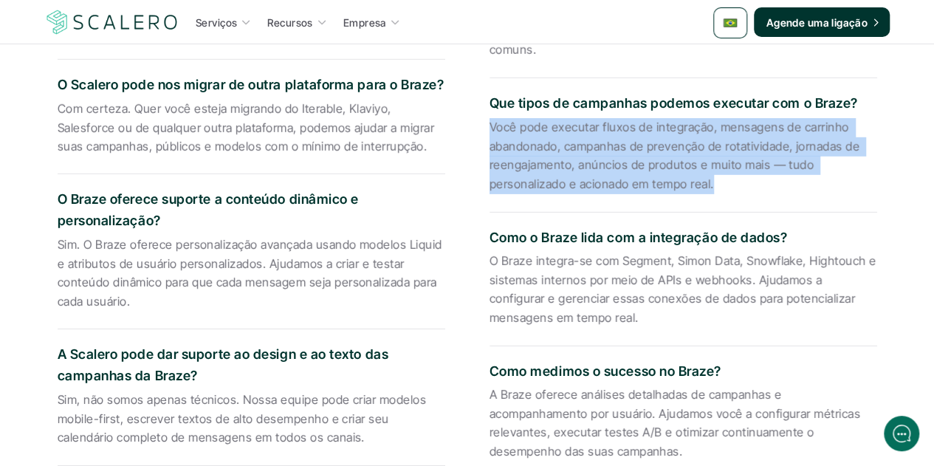
drag, startPoint x: 786, startPoint y: 233, endPoint x: 488, endPoint y: 227, distance: 297.6
click at [488, 227] on div "O que é Braze e o que ele faz? Braze é uma plataforma de engajamento do cliente…" at bounding box center [467, 203] width 864 height 576
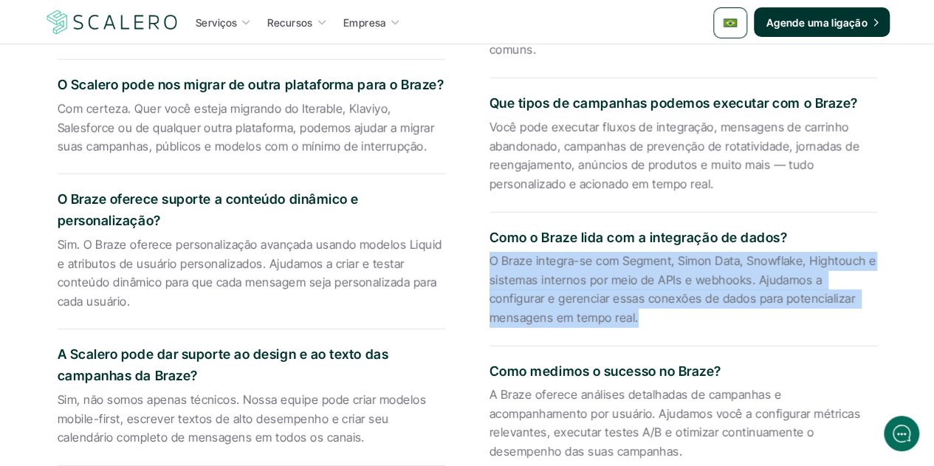
drag, startPoint x: 550, startPoint y: 305, endPoint x: 489, endPoint y: 252, distance: 80.6
click at [489, 252] on p "O Braze integra-se com Segment, Simon Data, Snowflake, Hightouch e sistemas int…" at bounding box center [683, 289] width 388 height 75
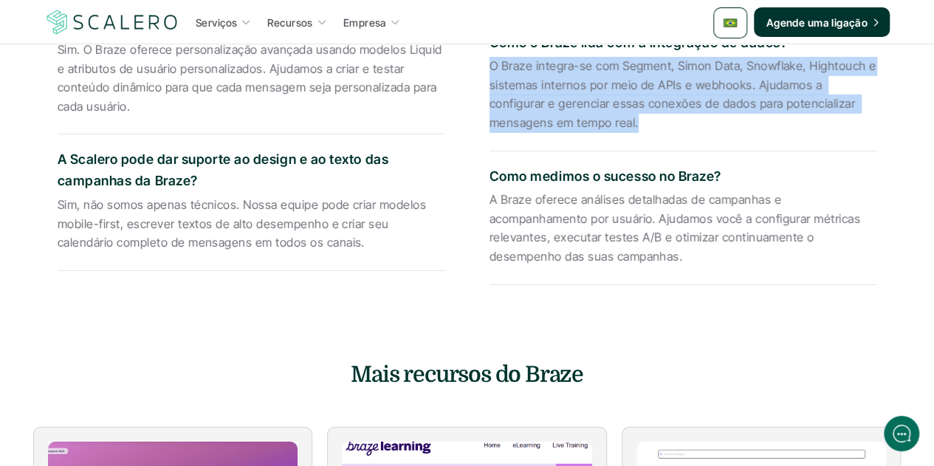
scroll to position [2312, 0]
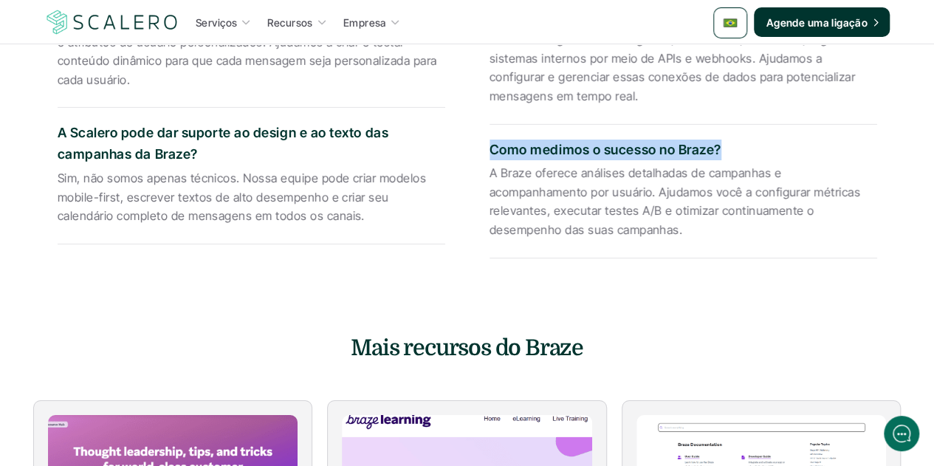
drag, startPoint x: 721, startPoint y: 133, endPoint x: 489, endPoint y: 140, distance: 231.2
click at [489, 140] on p "Como medimos o sucesso no Braze?" at bounding box center [683, 150] width 388 height 21
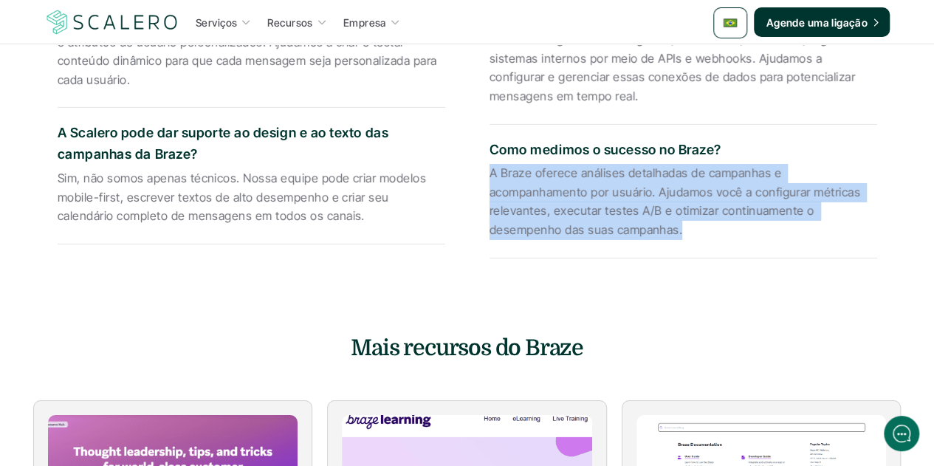
drag, startPoint x: 678, startPoint y: 218, endPoint x: 490, endPoint y: 165, distance: 194.9
click at [490, 165] on p "A Braze oferece análises detalhadas de campanhas e acompanhamento por usuário. …" at bounding box center [683, 201] width 388 height 75
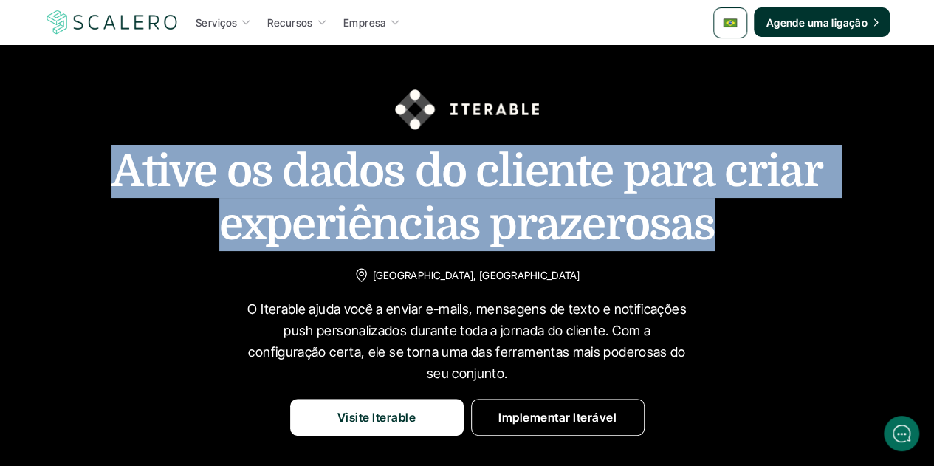
drag, startPoint x: 707, startPoint y: 228, endPoint x: 119, endPoint y: 177, distance: 590.6
click at [119, 177] on h1 "Ative os dados do cliente para criar experiências prazerosas" at bounding box center [467, 198] width 738 height 106
copy h1 "Ative os dados do cliente para criar experiências prazerosas"
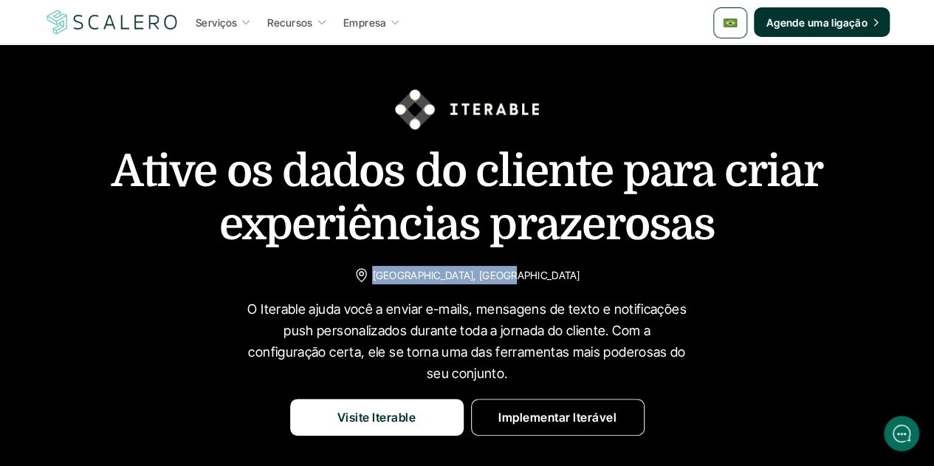
drag, startPoint x: 533, startPoint y: 278, endPoint x: 416, endPoint y: 275, distance: 116.7
click at [416, 275] on div "São Francisco, Califórnia" at bounding box center [467, 275] width 226 height 18
copy p "São Francisco, Califórnia"
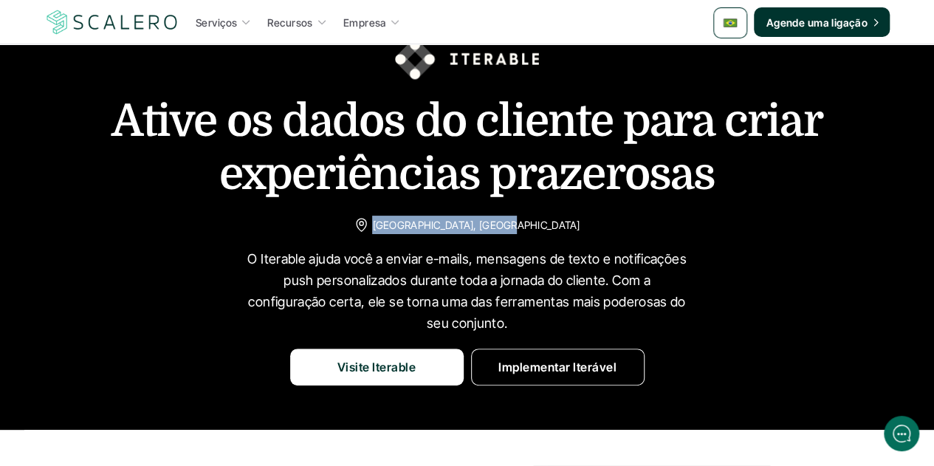
scroll to position [74, 0]
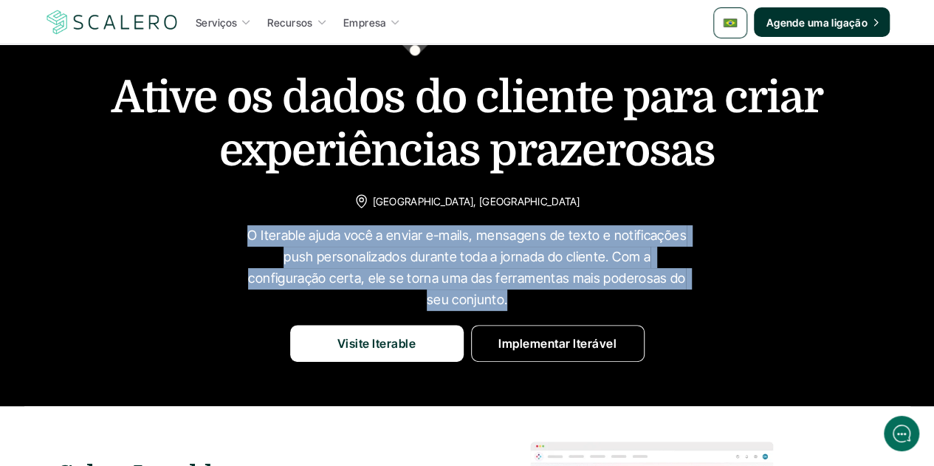
drag, startPoint x: 505, startPoint y: 300, endPoint x: 238, endPoint y: 236, distance: 274.3
click at [238, 236] on div "Ative os dados do cliente para criar experiências prazerosas São Francisco, Cal…" at bounding box center [467, 188] width 904 height 347
copy p "O Iterable ajuda você a enviar e-mails, mensagens de texto e notificações push …"
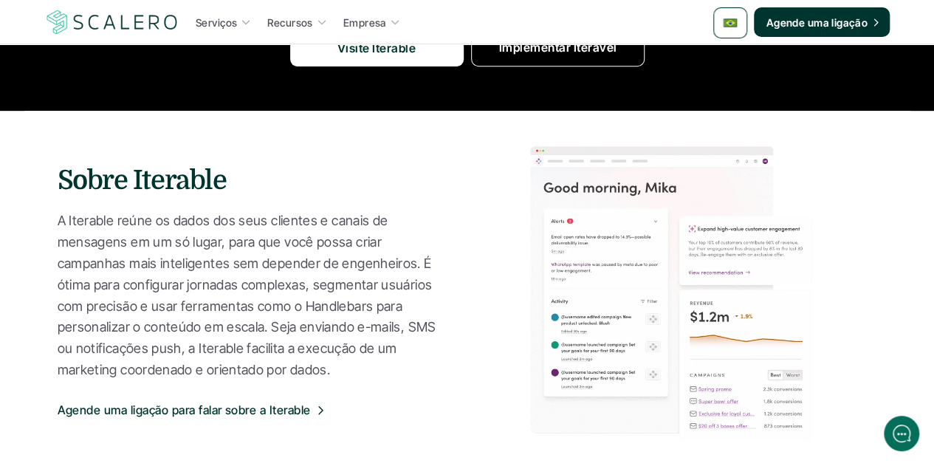
click at [114, 225] on p "A Iterable reúne os dados dos seus clientes e canais de mensagens em um só luga…" at bounding box center [248, 295] width 380 height 170
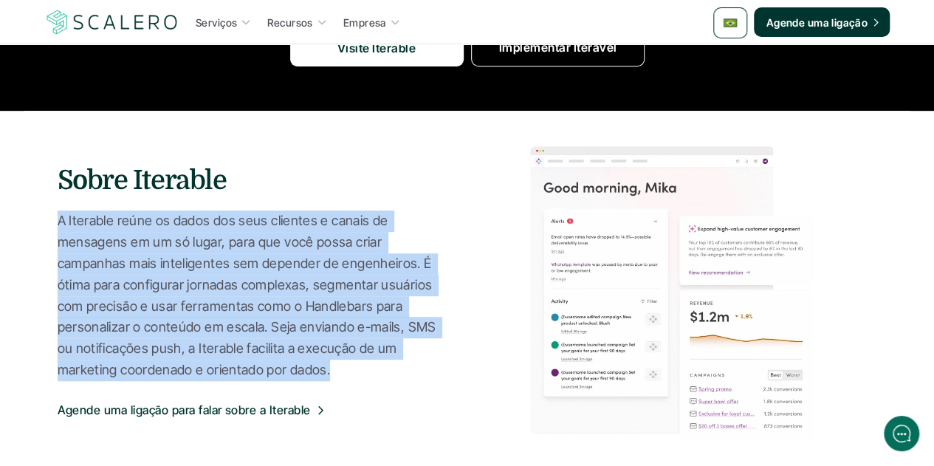
drag, startPoint x: 58, startPoint y: 220, endPoint x: 329, endPoint y: 367, distance: 308.9
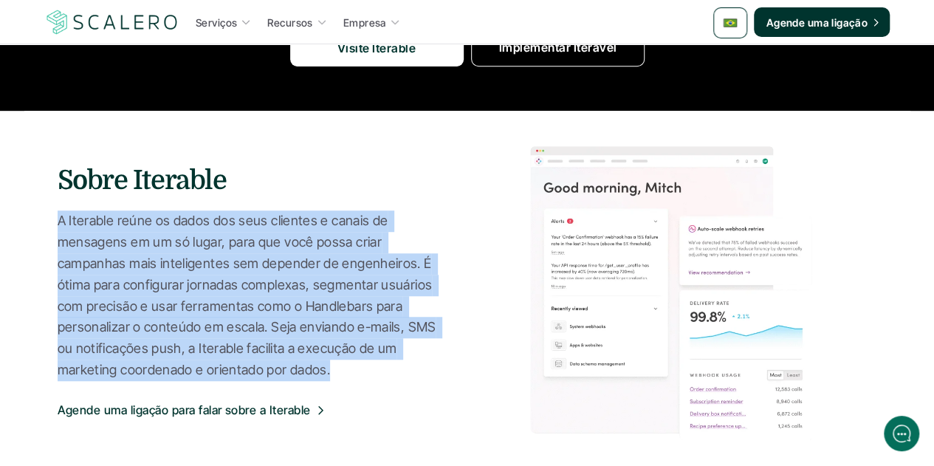
click at [329, 367] on p "A Iterable reúne os dados dos seus clientes e canais de mensagens em um só luga…" at bounding box center [248, 295] width 380 height 170
copy p "A Iterable reúne os dados dos seus clientes e canais de mensagens em um só luga…"
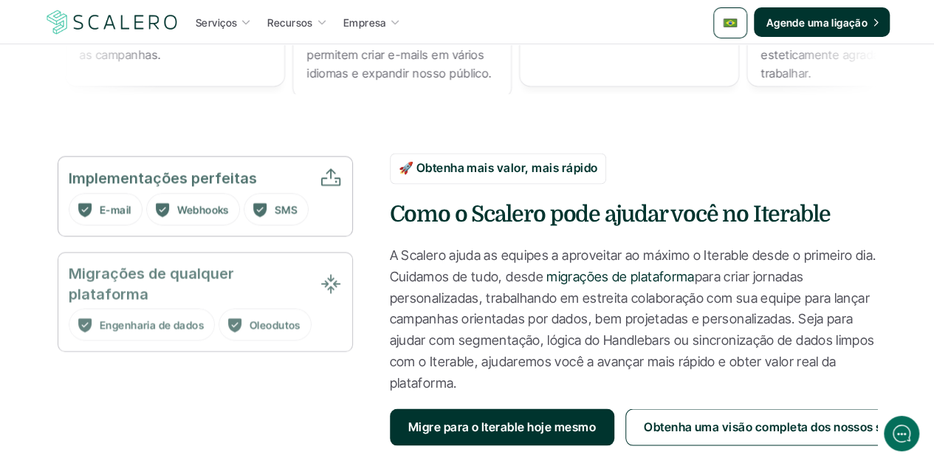
scroll to position [1329, 0]
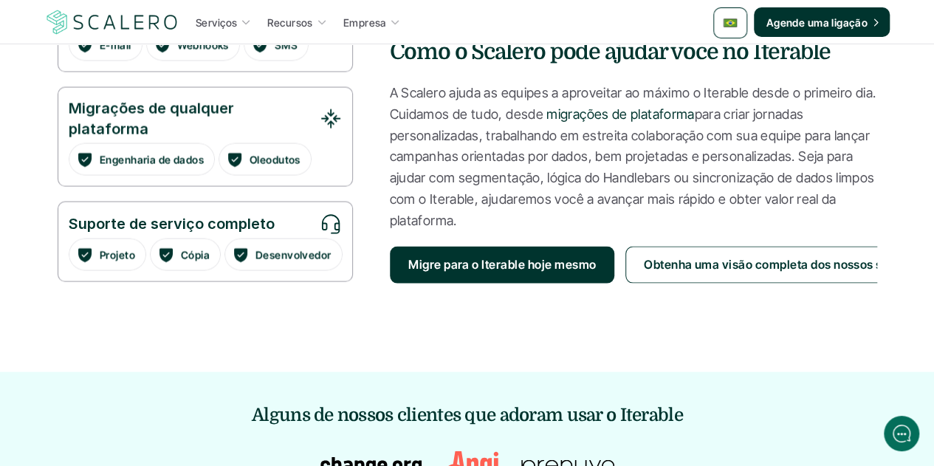
drag, startPoint x: 391, startPoint y: 86, endPoint x: 463, endPoint y: 217, distance: 149.7
click at [463, 217] on p "A Scalero ajuda as equipes a aproveitar ao máximo o Iterable desde o primeiro d…" at bounding box center [633, 156] width 487 height 149
copy p "A Scalero ajuda as equipes a aproveitar ao máximo o Iterable desde o primeiro d…"
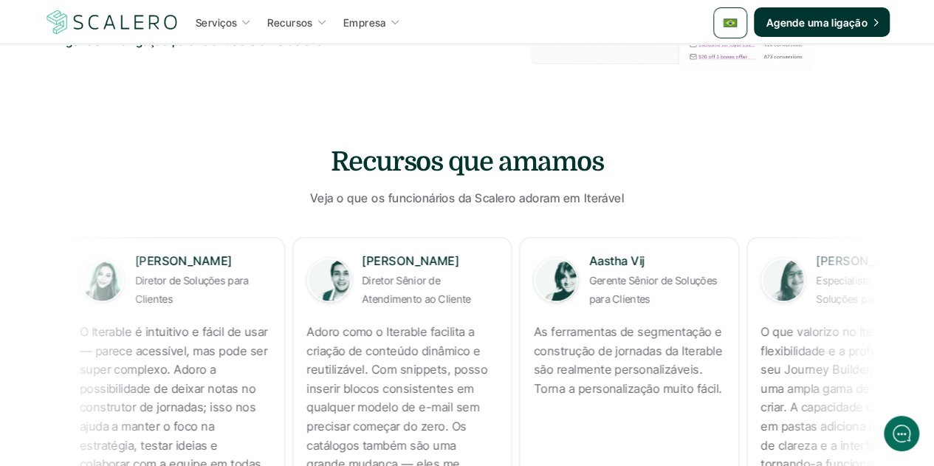
scroll to position [886, 0]
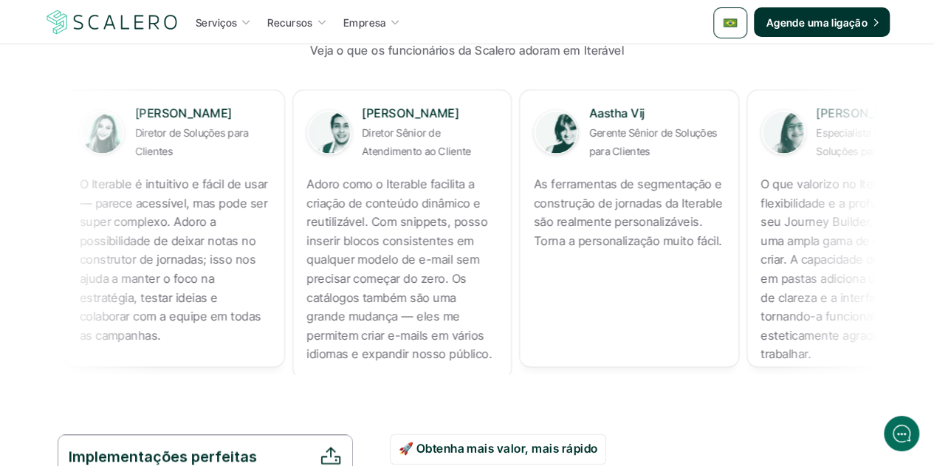
click at [521, 213] on p "As ferramentas de segmentação e construção de jornadas da Iterable são realment…" at bounding box center [610, 212] width 190 height 75
click at [521, 213] on p "As ferramentas de segmentação e construção de jornadas da Iterable são realment…" at bounding box center [591, 212] width 190 height 75
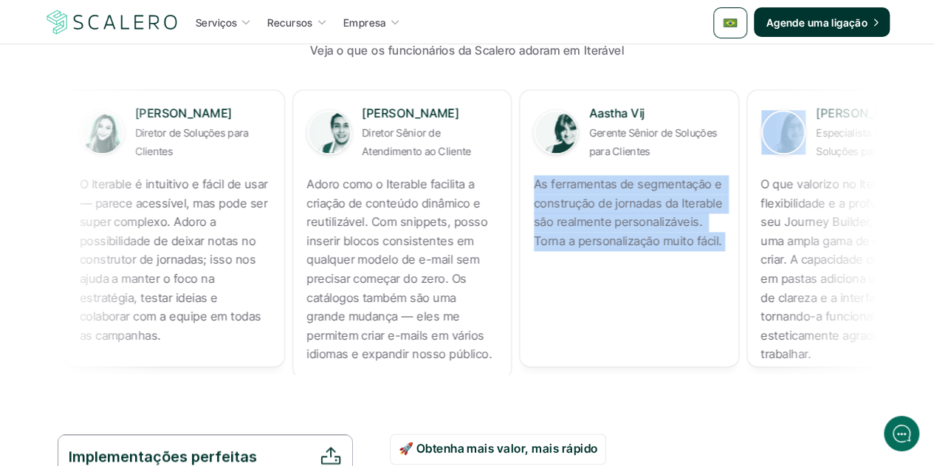
click at [521, 213] on p "As ferramentas de segmentação e construção de jornadas da Iterable são realment…" at bounding box center [599, 212] width 190 height 75
copy p "As ferramentas de segmentação e construção de jornadas da Iterable são realment…"
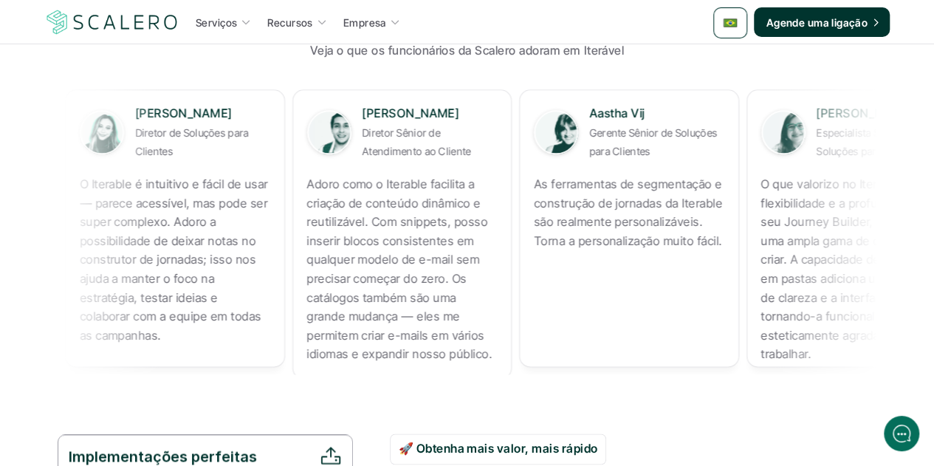
click at [755, 242] on p "O que valorizo no Iterable é a flexibilidade e a profundidade do seu Journey Bu…" at bounding box center [850, 269] width 190 height 189
click at [725, 242] on p "O que valorizo no Iterable é a flexibilidade e a profundidade do seu Journey Bu…" at bounding box center [820, 269] width 190 height 189
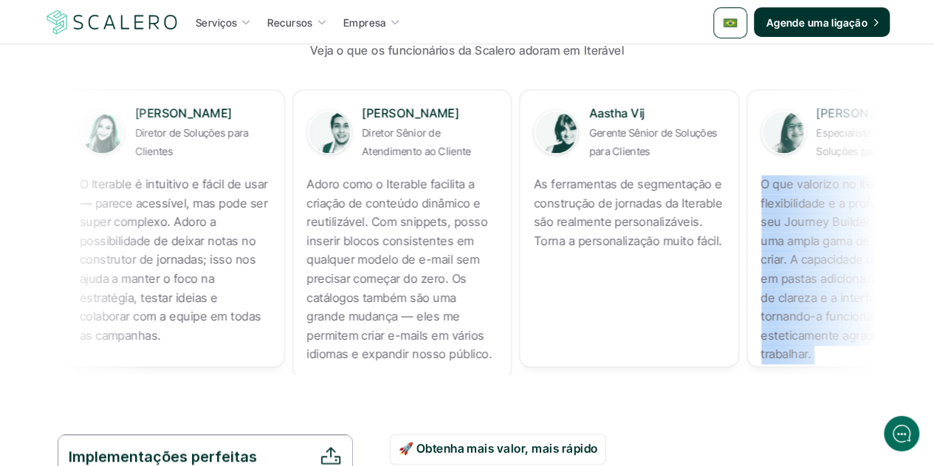
click at [760, 242] on p "O que valorizo no Iterable é a flexibilidade e a profundidade do seu Journey Bu…" at bounding box center [855, 269] width 190 height 189
copy p "O que valorizo no Iterable é a flexibilidade e a profundidade do seu Journey Bu…"
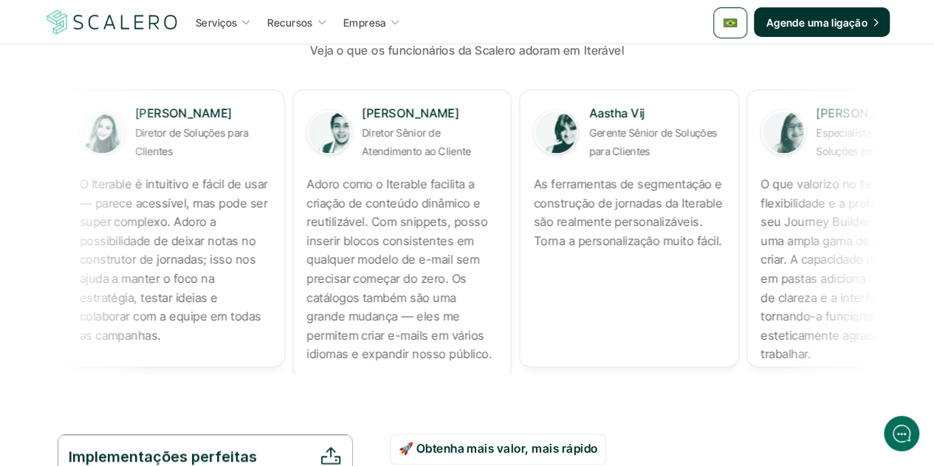
copy p "O Iterable é intuitivo e fácil de usar — parece acessível, mas pode ser super c…"
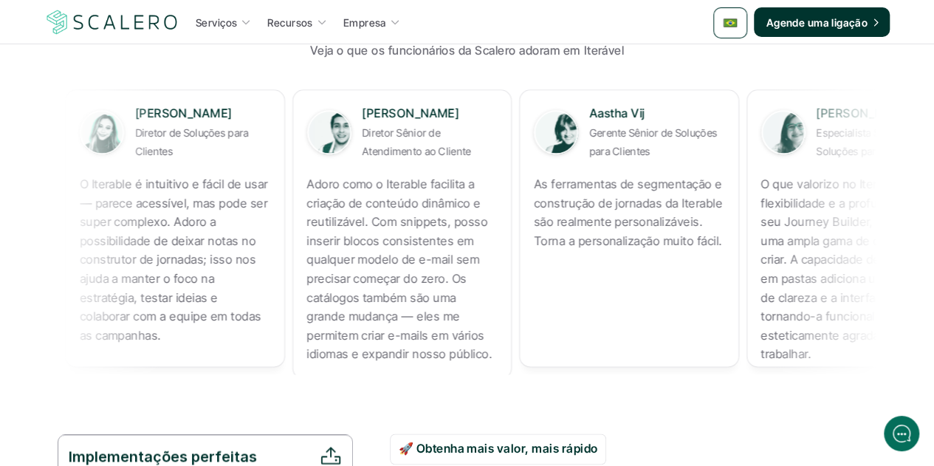
copy p "Adoro como o Iterable facilita a criação de conteúdo dinâmico e reutilizável. C…"
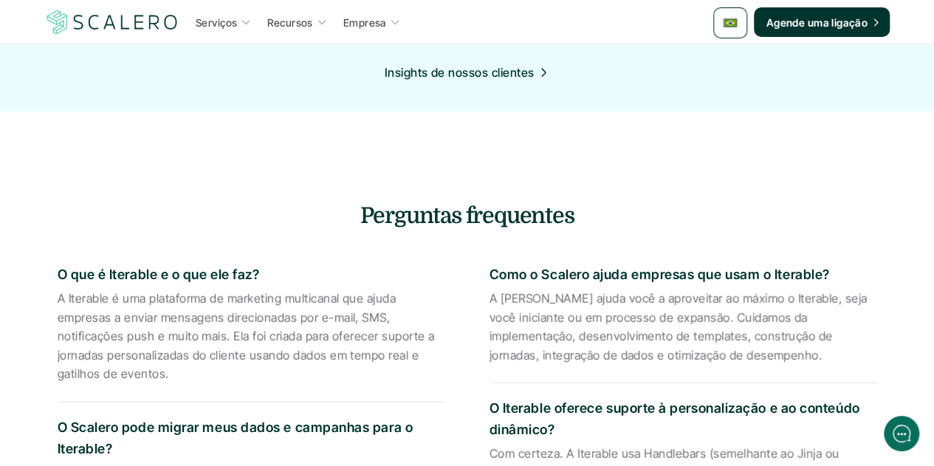
scroll to position [1824, 0]
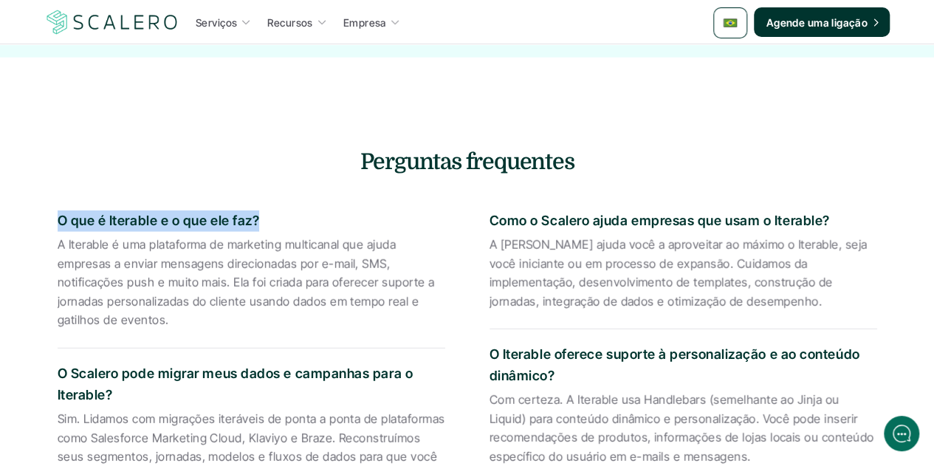
drag, startPoint x: 258, startPoint y: 220, endPoint x: 47, endPoint y: 223, distance: 210.4
copy p "O que é Iterable e o que ele faz?"
click at [264, 266] on p "A Iterable é uma plataforma de marketing multicanal que ajuda empresas a enviar…" at bounding box center [252, 283] width 388 height 95
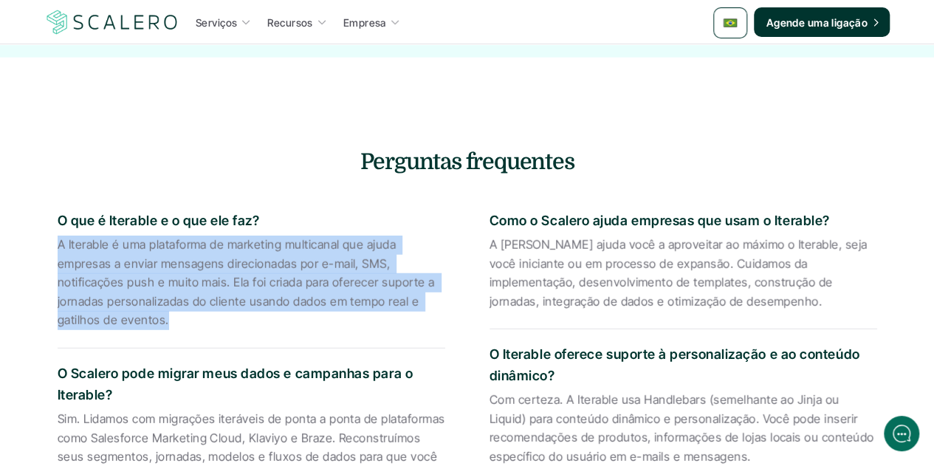
drag, startPoint x: 165, startPoint y: 320, endPoint x: 52, endPoint y: 237, distance: 140.6
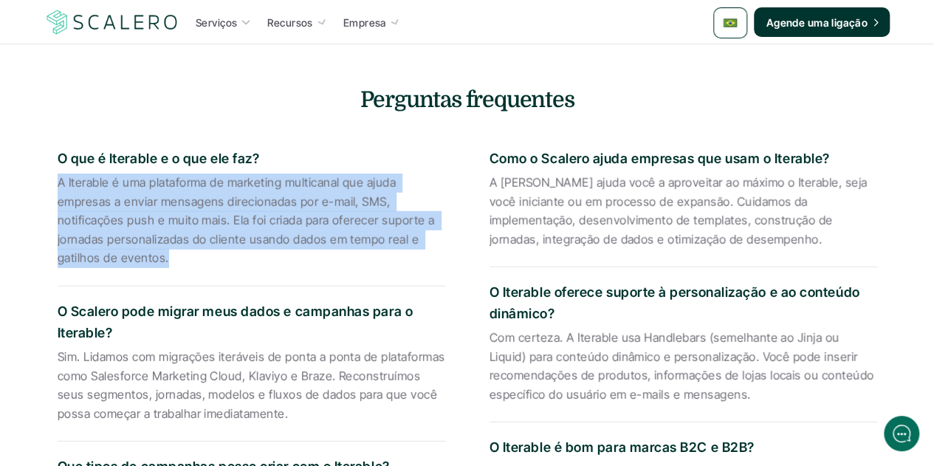
scroll to position [1972, 0]
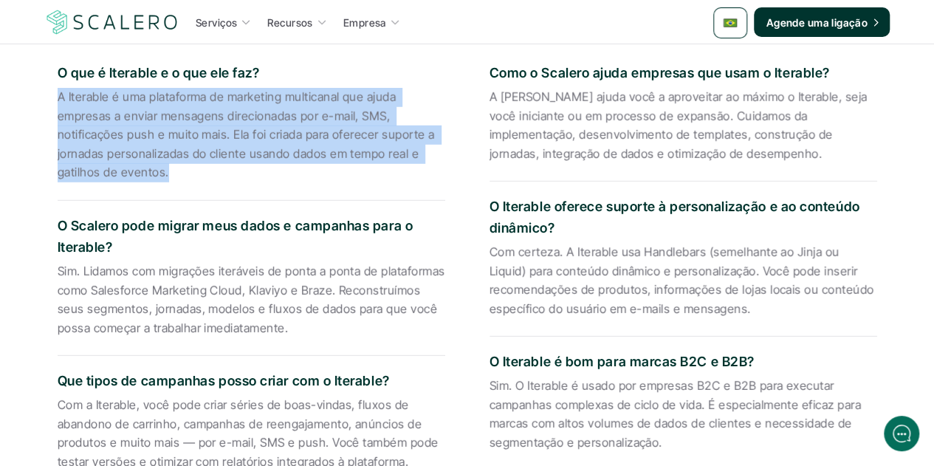
drag, startPoint x: 114, startPoint y: 247, endPoint x: 49, endPoint y: 224, distance: 69.1
click at [49, 224] on div "O que é Iterable e o que ele faz? A Iterable é uma plataforma de marketing mult…" at bounding box center [467, 441] width 864 height 809
drag, startPoint x: 254, startPoint y: 329, endPoint x: 47, endPoint y: 277, distance: 213.1
click at [47, 277] on div "O que é Iterable e o que ele faz? A Iterable é uma plataforma de marketing mult…" at bounding box center [467, 441] width 864 height 809
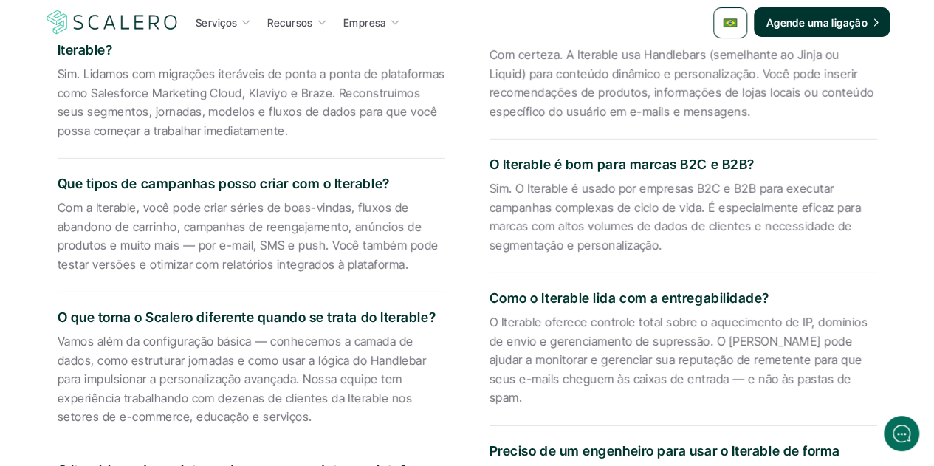
scroll to position [2193, 0]
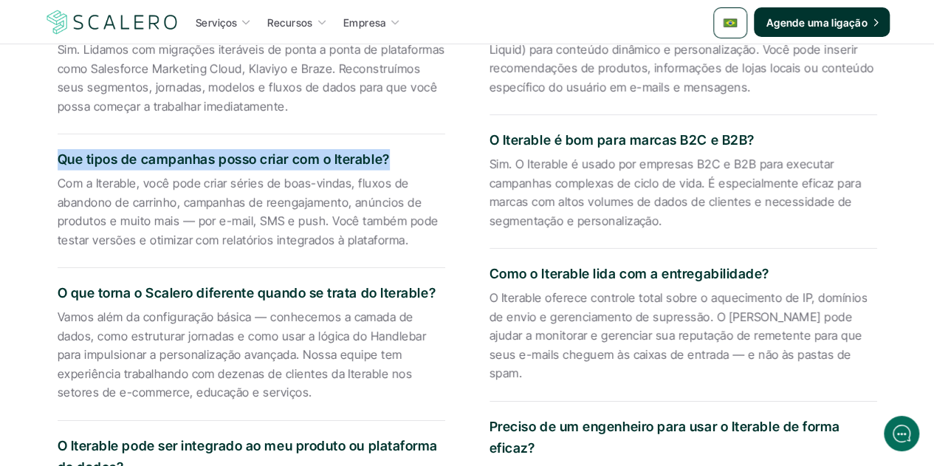
drag, startPoint x: 385, startPoint y: 151, endPoint x: 49, endPoint y: 151, distance: 335.9
click at [49, 151] on div "O que é Iterable e o que ele faz? A Iterable é uma plataforma de marketing mult…" at bounding box center [467, 219] width 864 height 809
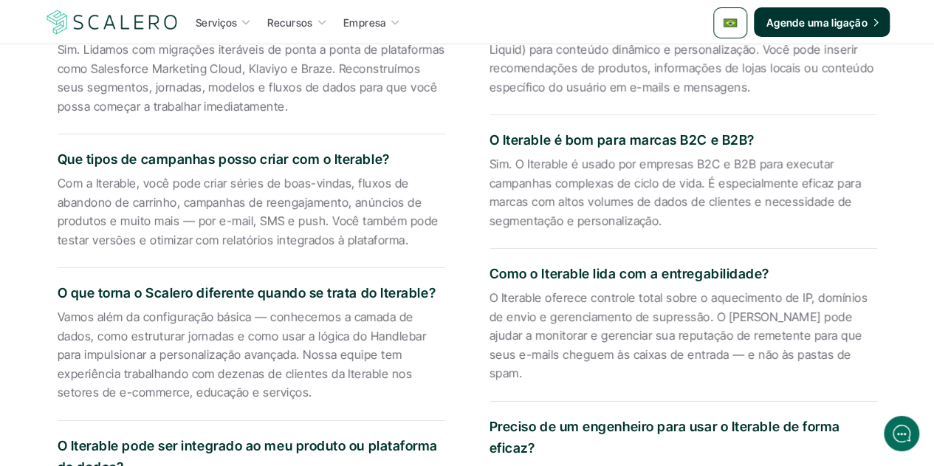
click at [293, 215] on p "Com a Iterable, você pode criar séries de boas-vindas, fluxos de abandono de ca…" at bounding box center [252, 211] width 388 height 75
drag, startPoint x: 406, startPoint y: 238, endPoint x: 55, endPoint y: 181, distance: 356.0
click at [55, 181] on div "O que é Iterable e o que ele faz? A Iterable é uma plataforma de marketing mult…" at bounding box center [467, 219] width 864 height 809
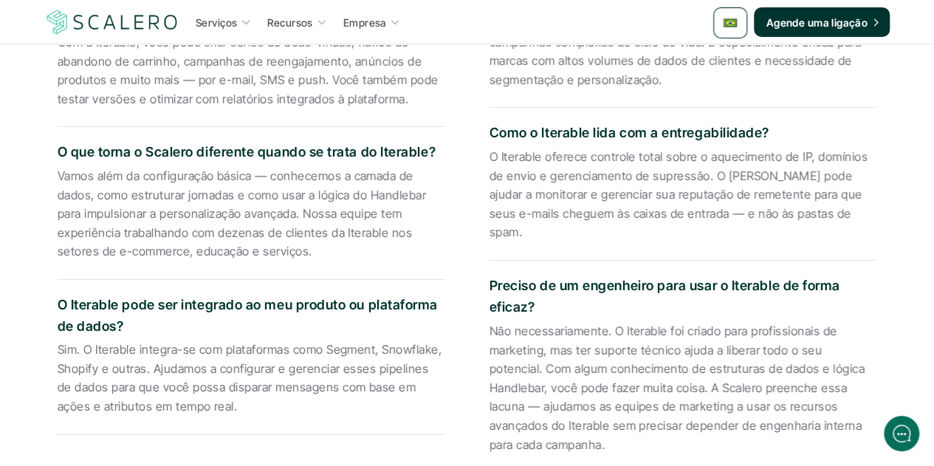
scroll to position [2341, 0]
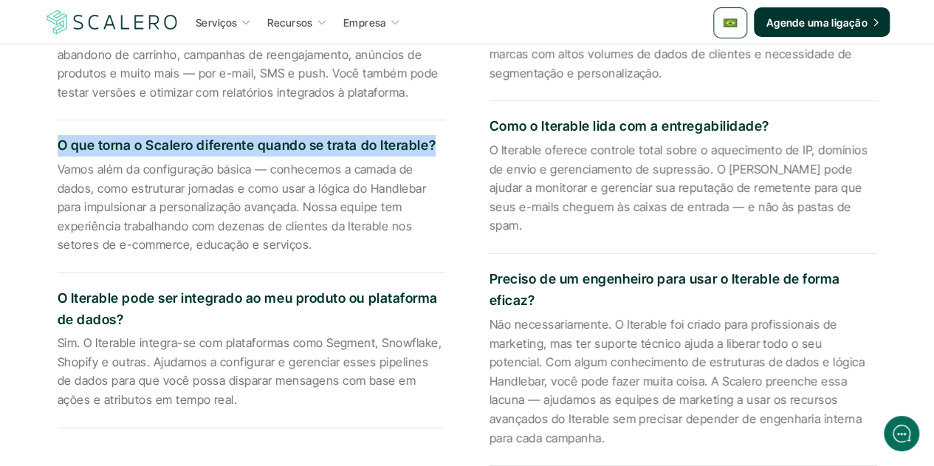
drag, startPoint x: 433, startPoint y: 145, endPoint x: 53, endPoint y: 143, distance: 379.5
click at [53, 143] on div "O que é Iterable e o que ele faz? A Iterable é uma plataforma de marketing mult…" at bounding box center [467, 72] width 864 height 809
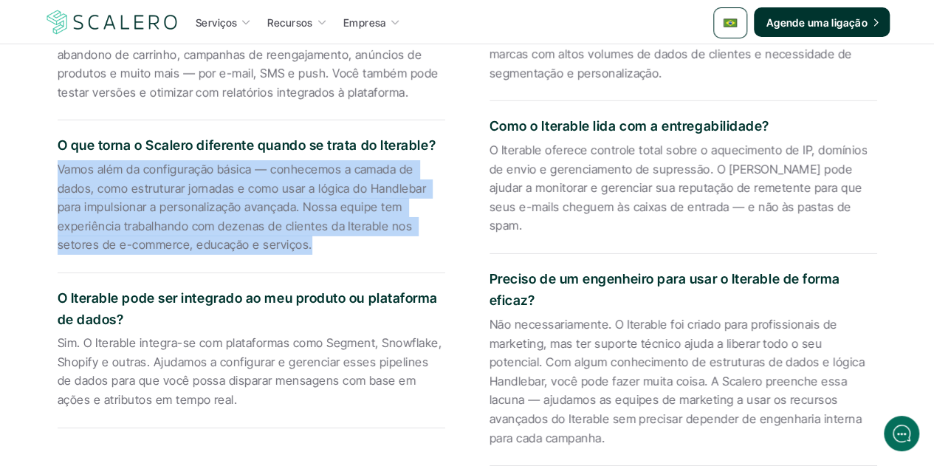
drag, startPoint x: 306, startPoint y: 243, endPoint x: 24, endPoint y: 171, distance: 291.0
click at [24, 171] on section "Perguntas frequentes O que é Iterable e o que ele faz? A Iterable é uma platafo…" at bounding box center [467, 16] width 886 height 951
drag, startPoint x: 125, startPoint y: 320, endPoint x: 55, endPoint y: 300, distance: 72.2
click at [55, 300] on div "O que é Iterable e o que ele faz? A Iterable é uma plataforma de marketing mult…" at bounding box center [467, 72] width 864 height 809
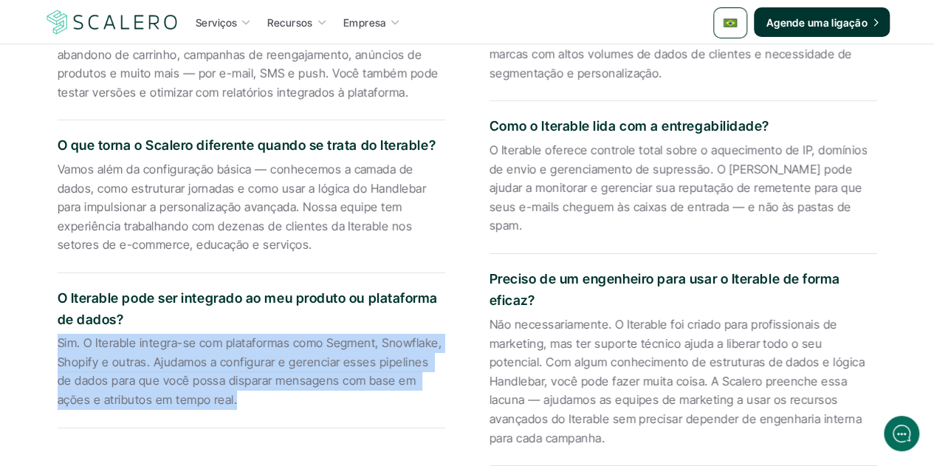
drag, startPoint x: 190, startPoint y: 398, endPoint x: 47, endPoint y: 350, distance: 150.4
click at [47, 350] on div "O que é Iterable e o que ele faz? A Iterable é uma plataforma de marketing mult…" at bounding box center [467, 72] width 864 height 809
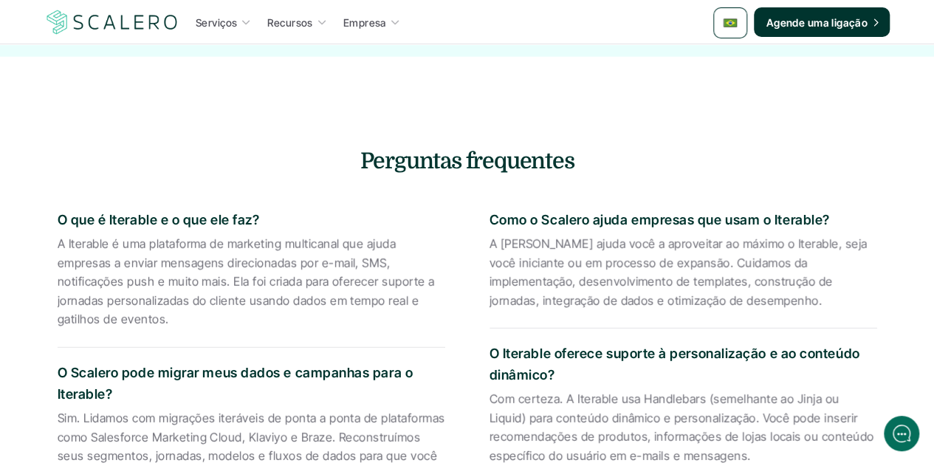
scroll to position [1824, 0]
drag, startPoint x: 827, startPoint y: 218, endPoint x: 465, endPoint y: 227, distance: 361.9
click at [511, 213] on p "Como o Scalero ajuda empresas que usam o Iterable?" at bounding box center [683, 220] width 388 height 21
click at [492, 216] on p "Como o Scalero ajuda empresas que usam o Iterable?" at bounding box center [683, 220] width 388 height 21
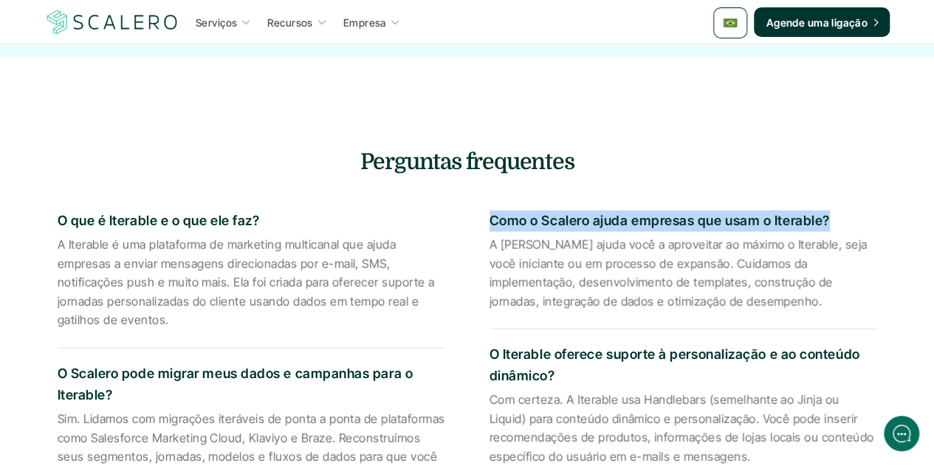
drag, startPoint x: 490, startPoint y: 219, endPoint x: 828, endPoint y: 215, distance: 337.4
click at [828, 215] on p "Como o Scalero ajuda empresas que usam o Iterable?" at bounding box center [683, 220] width 388 height 21
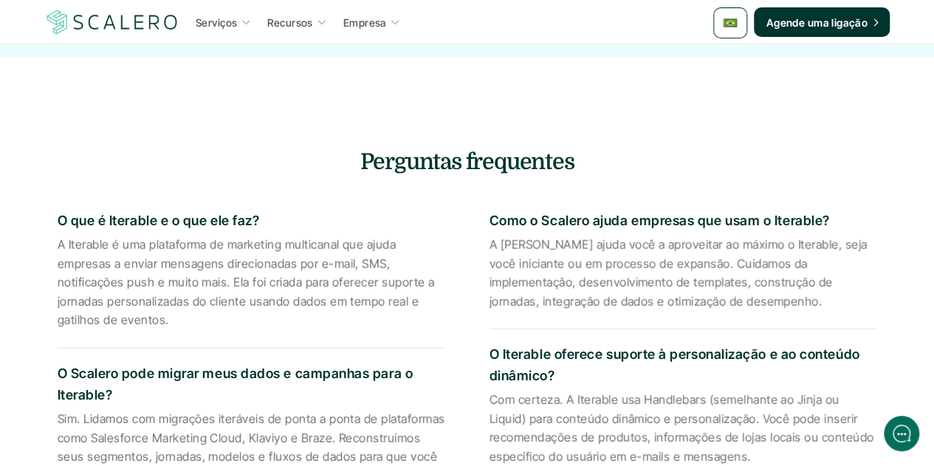
click at [616, 238] on p "A Scalero ajuda você a aproveitar ao máximo o Iterable, seja você iniciante ou …" at bounding box center [683, 273] width 388 height 75
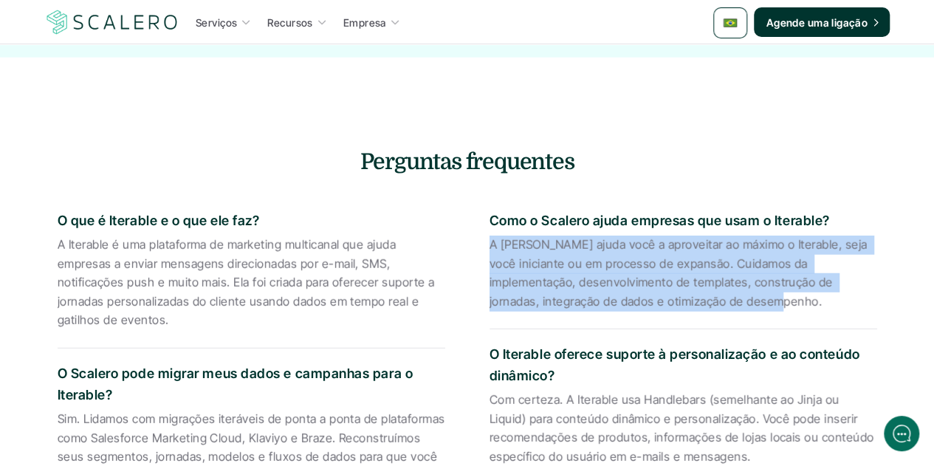
drag, startPoint x: 688, startPoint y: 300, endPoint x: 489, endPoint y: 247, distance: 205.8
click at [489, 246] on p "A Scalero ajuda você a aproveitar ao máximo o Iterable, seja você iniciante ou …" at bounding box center [683, 273] width 388 height 75
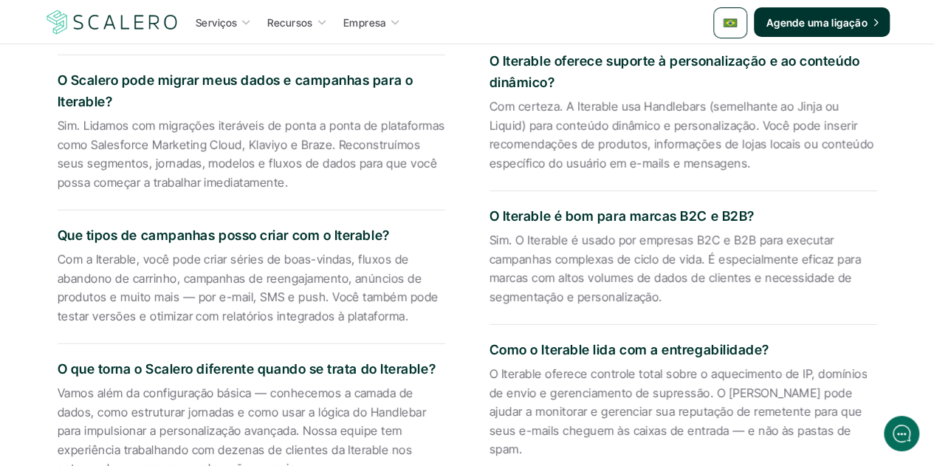
scroll to position [2120, 0]
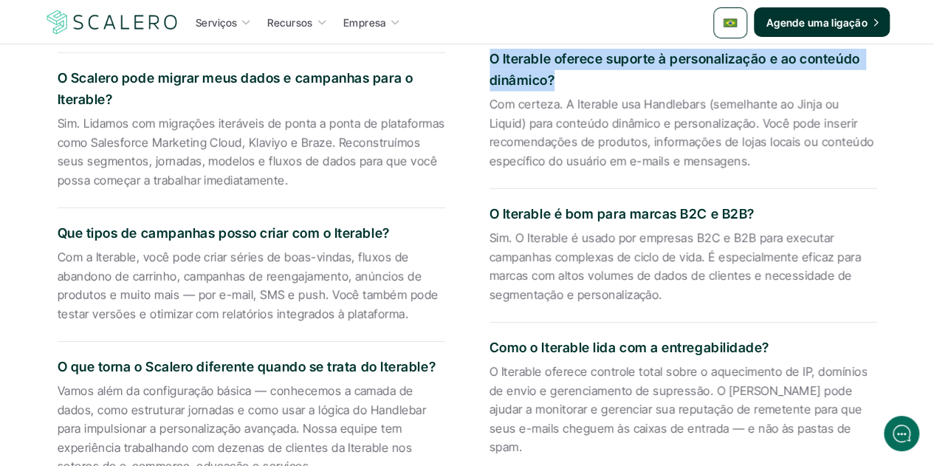
drag, startPoint x: 543, startPoint y: 77, endPoint x: 492, endPoint y: 60, distance: 54.4
click at [492, 60] on p "O Iterable oferece suporte à personalização e ao conteúdo dinâmico?" at bounding box center [683, 70] width 388 height 43
drag, startPoint x: 750, startPoint y: 161, endPoint x: 484, endPoint y: 107, distance: 271.9
click at [484, 107] on div "O que é Iterable e o que ele faz? A Iterable é uma plataforma de marketing mult…" at bounding box center [467, 293] width 864 height 809
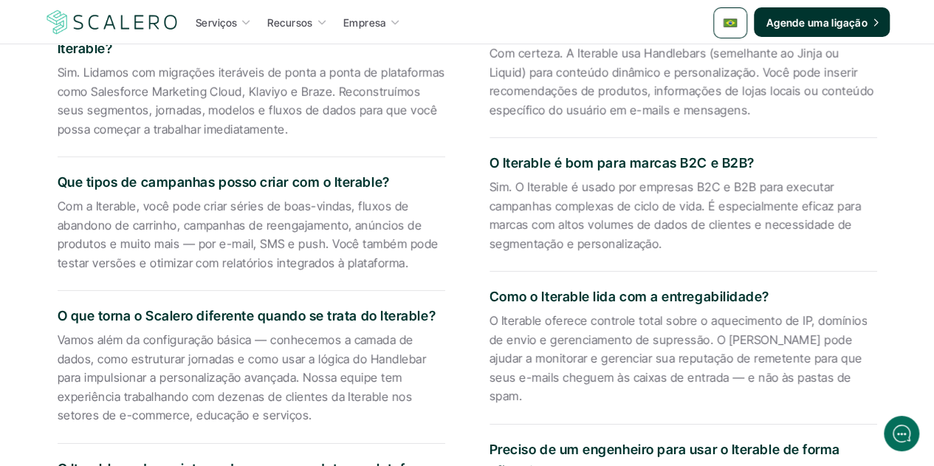
scroll to position [2193, 0]
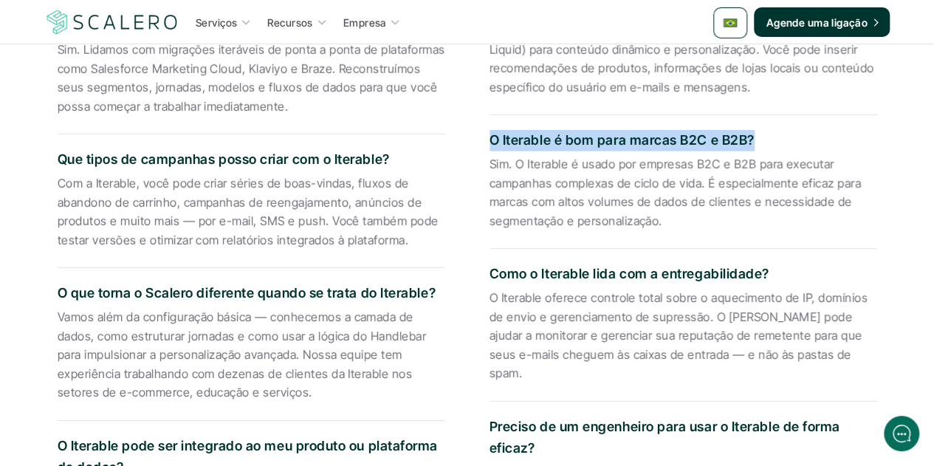
drag, startPoint x: 747, startPoint y: 144, endPoint x: 492, endPoint y: 142, distance: 255.5
click at [492, 142] on p "O Iterable é bom para marcas B2C e B2B?" at bounding box center [683, 140] width 388 height 21
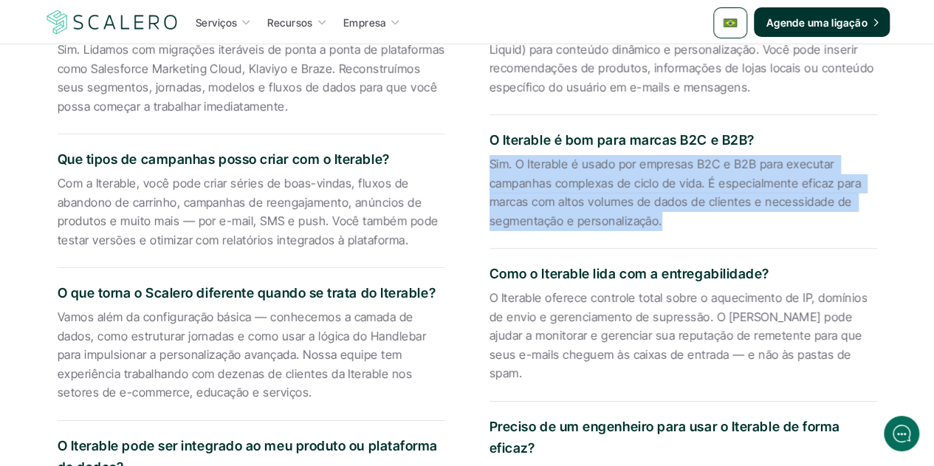
drag, startPoint x: 661, startPoint y: 219, endPoint x: 471, endPoint y: 162, distance: 198.1
click at [471, 162] on div "O que é Iterable e o que ele faz? A Iterable é uma plataforma de marketing mult…" at bounding box center [467, 219] width 864 height 809
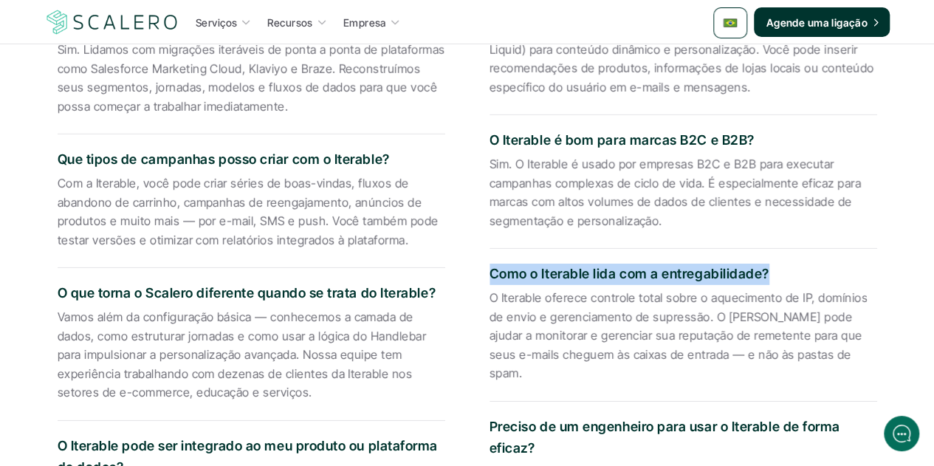
drag, startPoint x: 763, startPoint y: 280, endPoint x: 490, endPoint y: 264, distance: 273.6
click at [490, 264] on p "Como o Iterable lida com a entregabilidade?" at bounding box center [683, 274] width 388 height 21
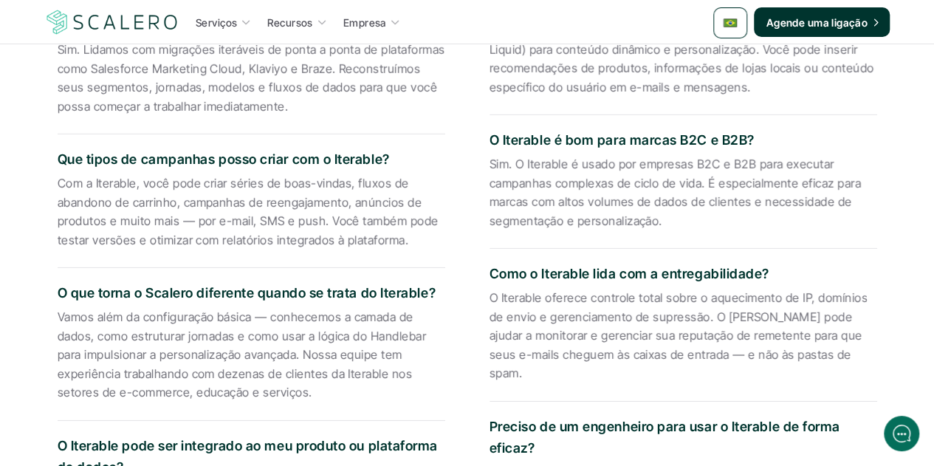
click at [608, 344] on p "O Iterable oferece controle total sobre o aquecimento de IP, domínios de envio …" at bounding box center [683, 336] width 388 height 95
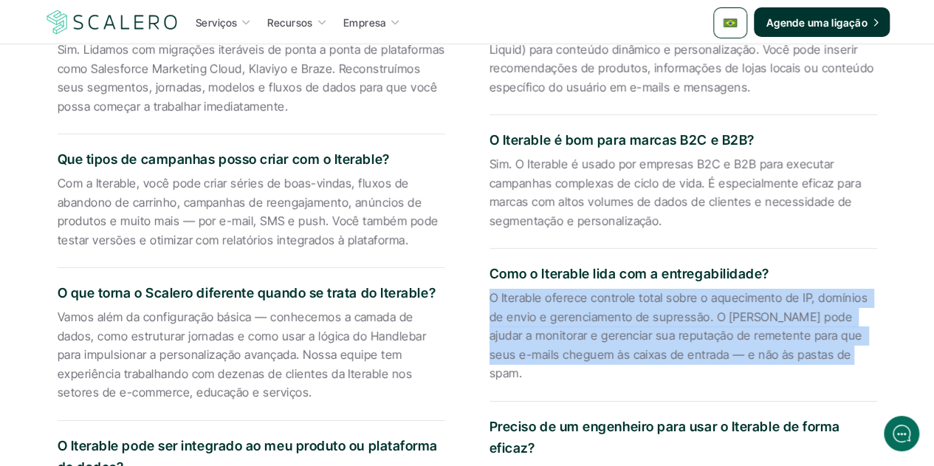
drag, startPoint x: 842, startPoint y: 347, endPoint x: 489, endPoint y: 303, distance: 356.3
click at [489, 303] on div "Como o Iterable lida com a entregabilidade? O Iterable oferece controle total s…" at bounding box center [683, 325] width 388 height 153
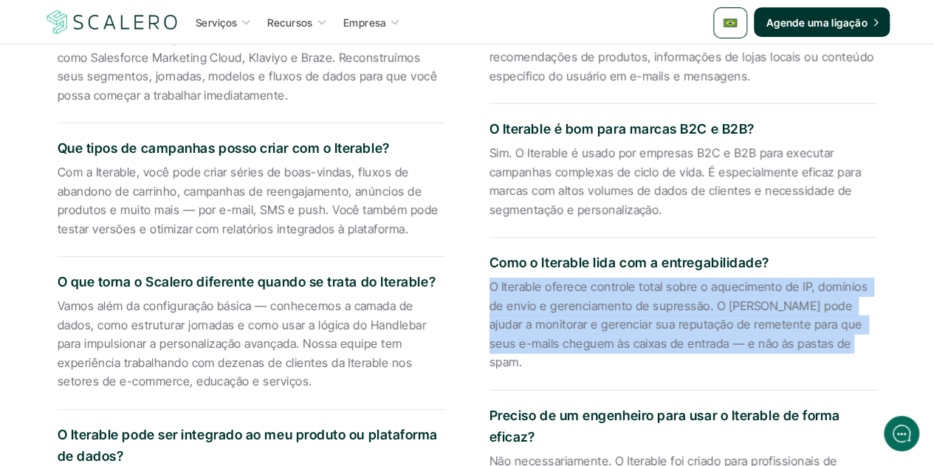
scroll to position [2415, 0]
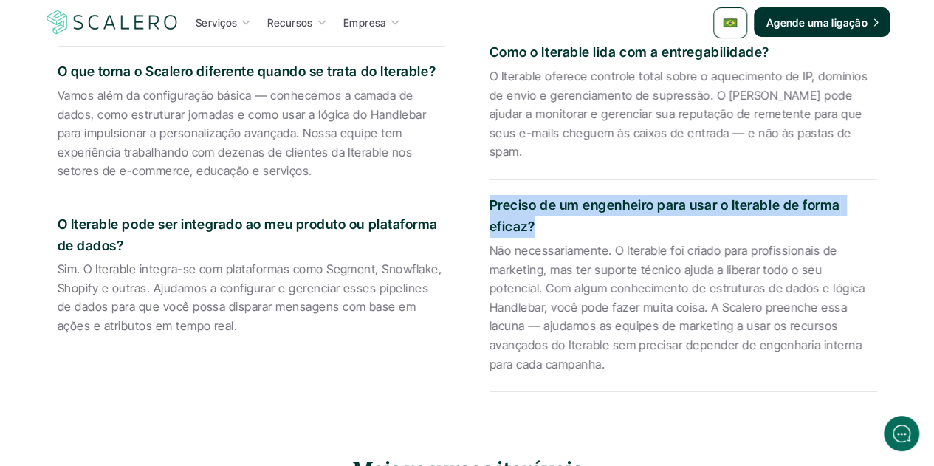
drag, startPoint x: 532, startPoint y: 205, endPoint x: 484, endPoint y: 187, distance: 51.2
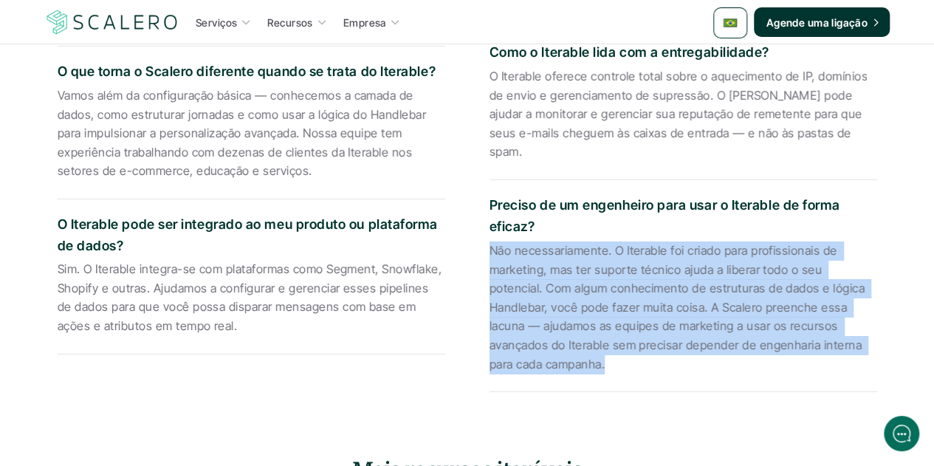
drag, startPoint x: 548, startPoint y: 343, endPoint x: 475, endPoint y: 238, distance: 127.4
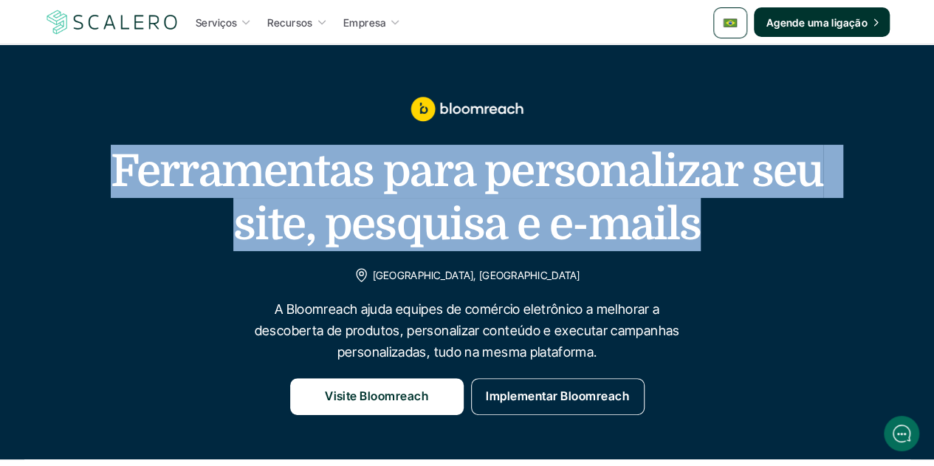
drag, startPoint x: 695, startPoint y: 230, endPoint x: 61, endPoint y: 181, distance: 636.1
click at [61, 181] on div "Ferramentas para personalizar seu site, pesquisa e e-mails [GEOGRAPHIC_DATA], […" at bounding box center [467, 252] width 904 height 326
copy h1 "Ferramentas para personalizar seu site, pesquisa e e-mails"
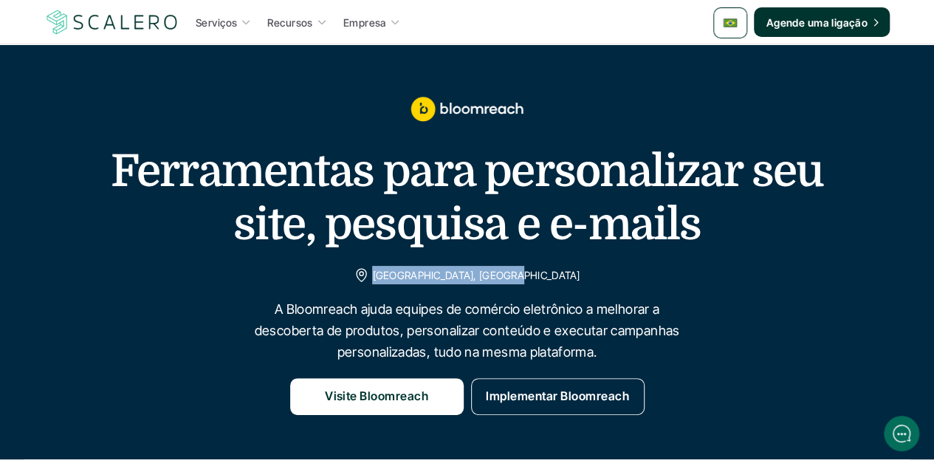
drag, startPoint x: 535, startPoint y: 271, endPoint x: 418, endPoint y: 267, distance: 116.7
click at [418, 267] on p "[GEOGRAPHIC_DATA], [GEOGRAPHIC_DATA]" at bounding box center [475, 275] width 207 height 18
copy p "[GEOGRAPHIC_DATA], [GEOGRAPHIC_DATA]"
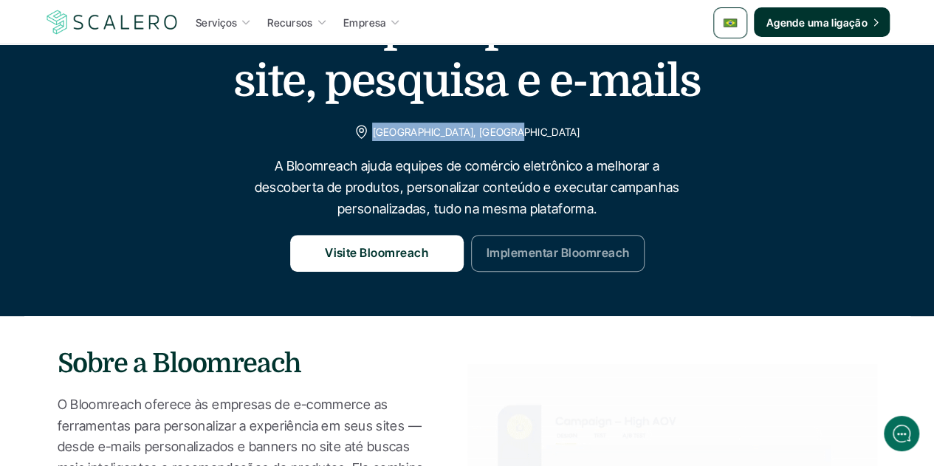
scroll to position [148, 0]
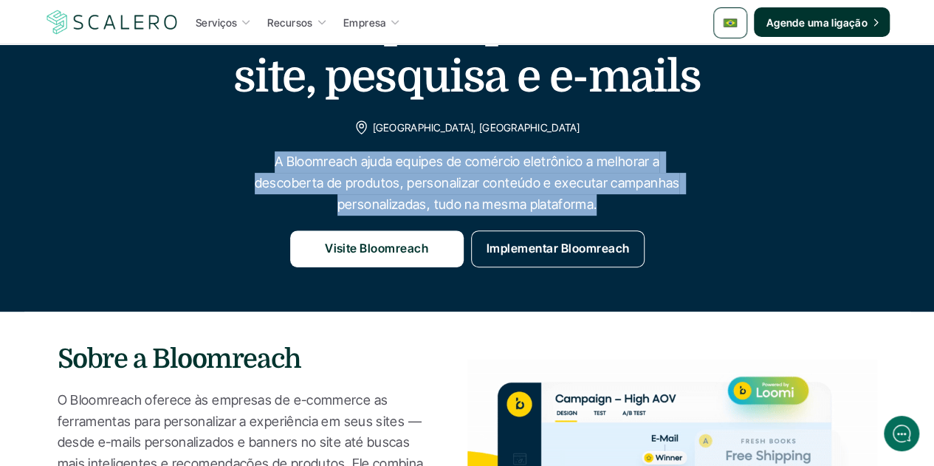
drag, startPoint x: 596, startPoint y: 210, endPoint x: 272, endPoint y: 157, distance: 328.4
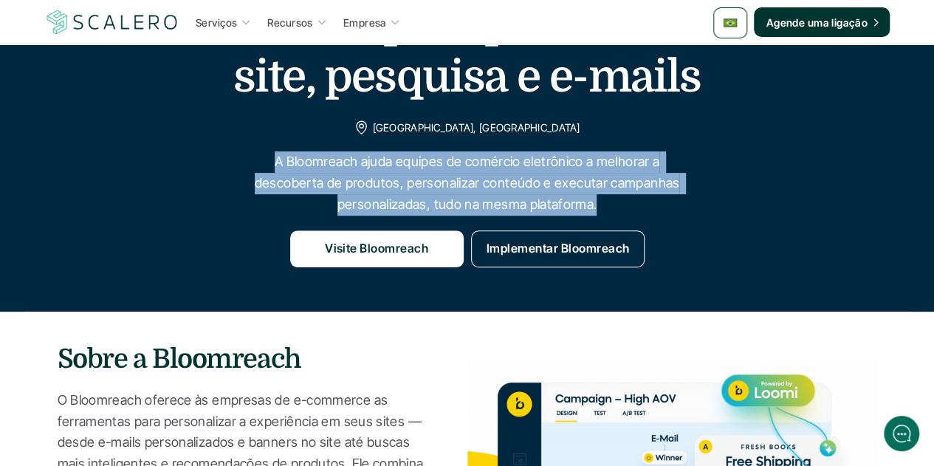
click at [272, 157] on p "A Bloomreach ajuda equipes de comércio eletrônico a melhorar a descoberta de pr…" at bounding box center [467, 182] width 443 height 63
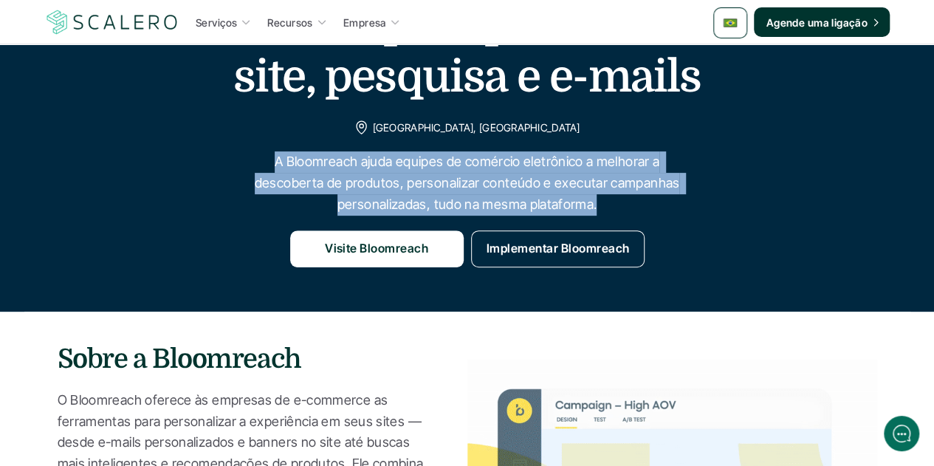
copy p "A Bloomreach ajuda equipes de comércio eletrônico a melhorar a descoberta de pr…"
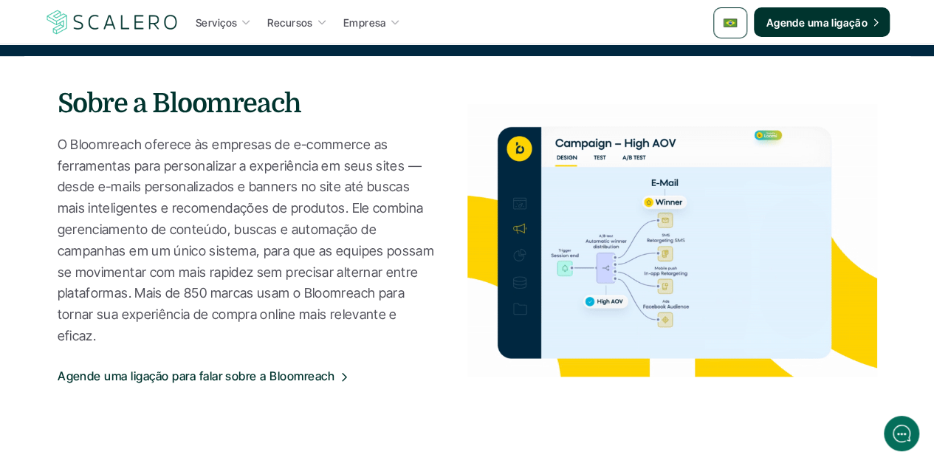
scroll to position [369, 0]
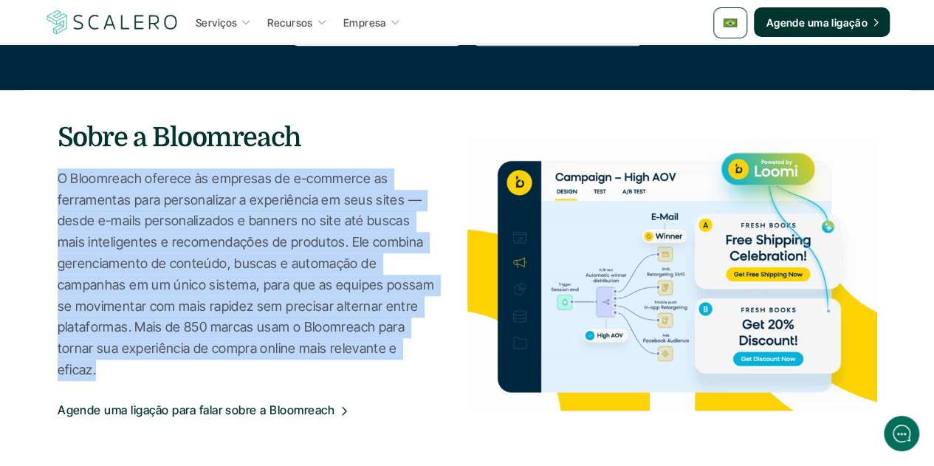
drag, startPoint x: 58, startPoint y: 188, endPoint x: 438, endPoint y: 364, distance: 418.9
click at [438, 364] on p "O Bloomreach oferece às empresas de e-commerce as ferramentas para personalizar…" at bounding box center [248, 274] width 380 height 213
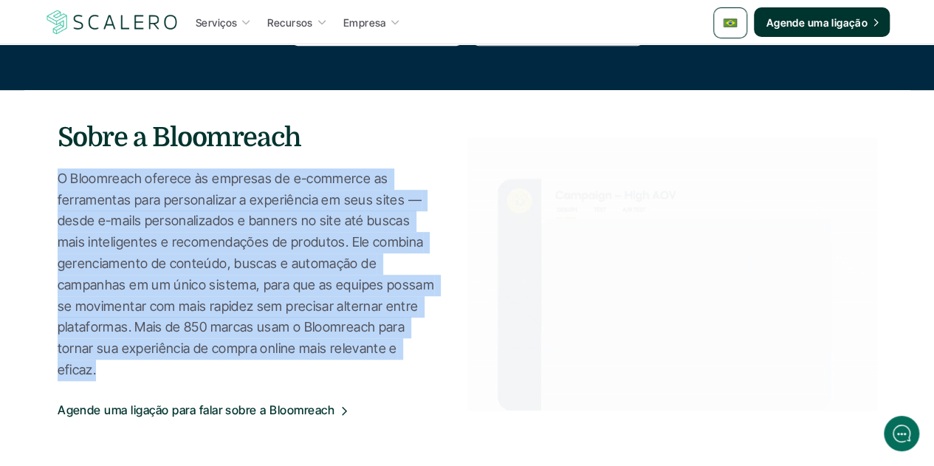
copy p "O Bloomreach oferece às empresas de e-commerce as ferramentas para personalizar…"
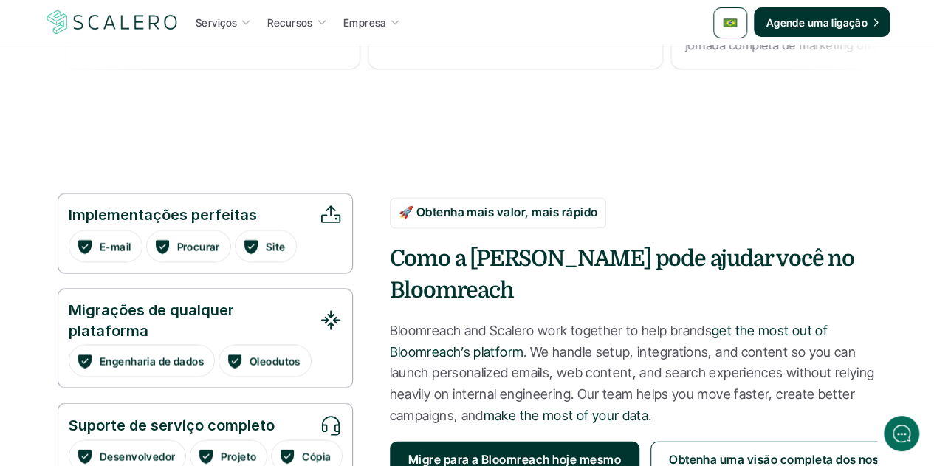
scroll to position [1107, 0]
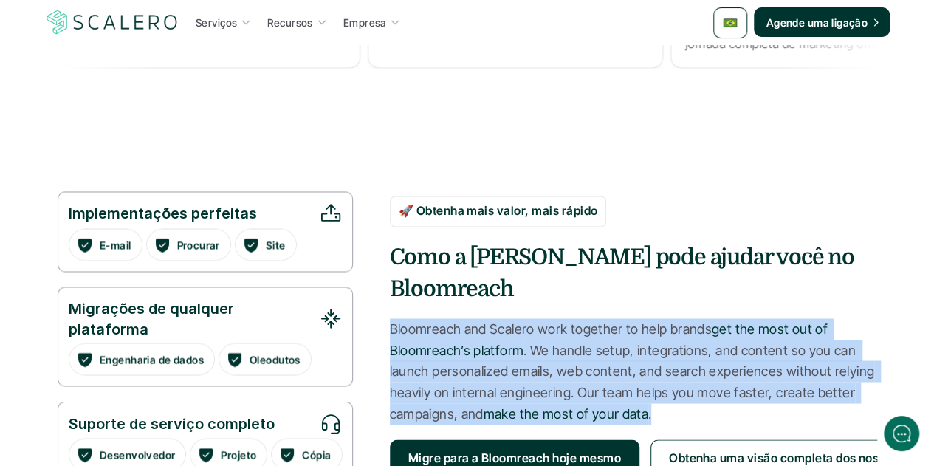
drag, startPoint x: 656, startPoint y: 402, endPoint x: 382, endPoint y: 311, distance: 288.8
click at [382, 310] on div "Implementações perfeitas E-mail Procurar Site Migrações de qualquer plataforma …" at bounding box center [468, 336] width 820 height 290
copy p "Bloomreach and Scalero work together to help brands get the most out of Bloomre…"
click at [600, 320] on p "Bloomreach and Scalero work together to help brands get the most out of Bloomre…" at bounding box center [633, 371] width 487 height 106
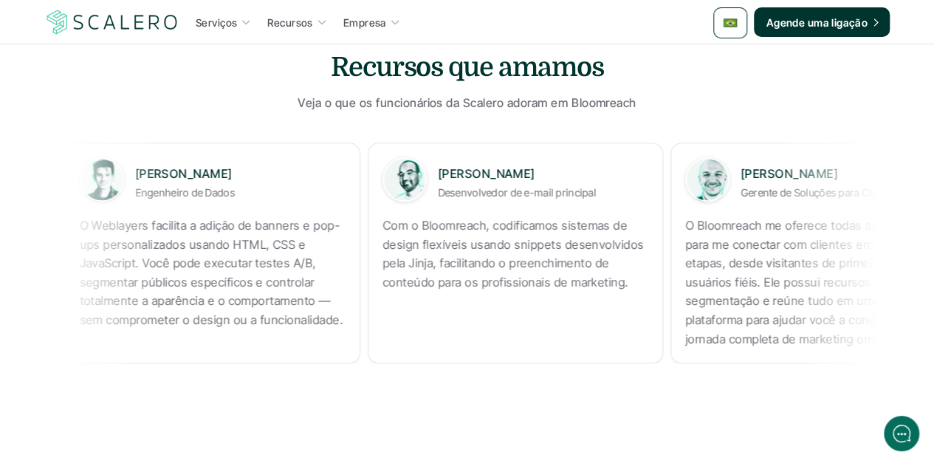
scroll to position [664, 0]
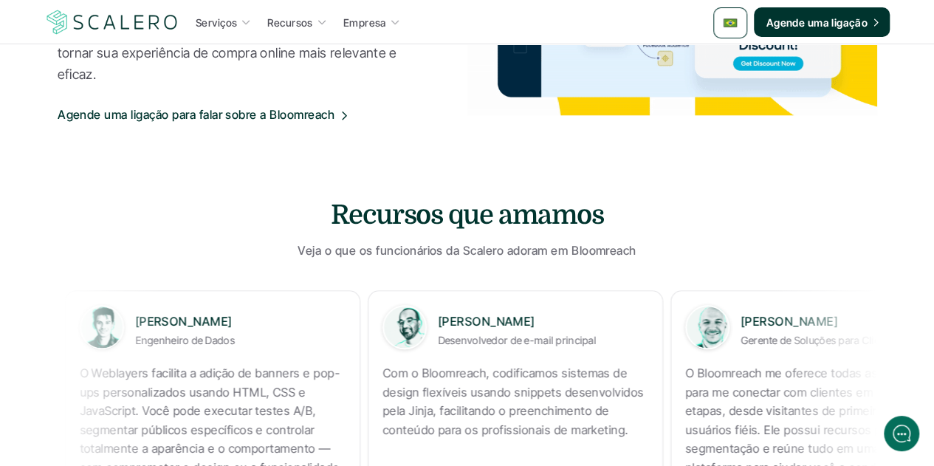
copy p "Com o Bloomreach, codificamos sistemas de design flexíveis usando snippets dese…"
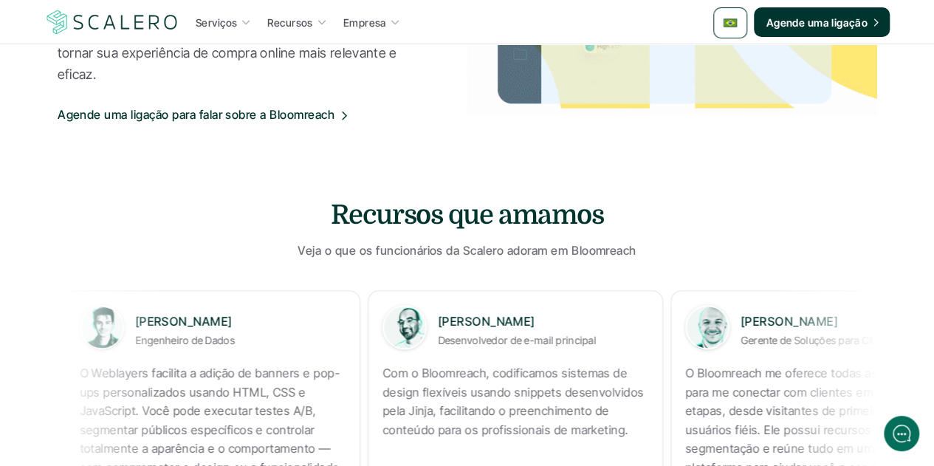
copy p "O Bloomreach me oferece todas as ferramentas para me conectar com clientes em t…"
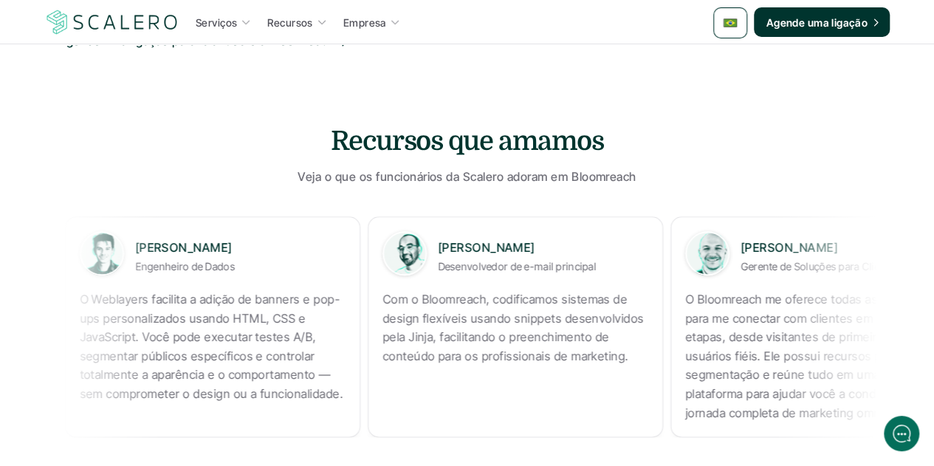
scroll to position [738, 0]
copy p "O Weblayers facilita a adição de banners e pop-ups personalizados usando HTML, …"
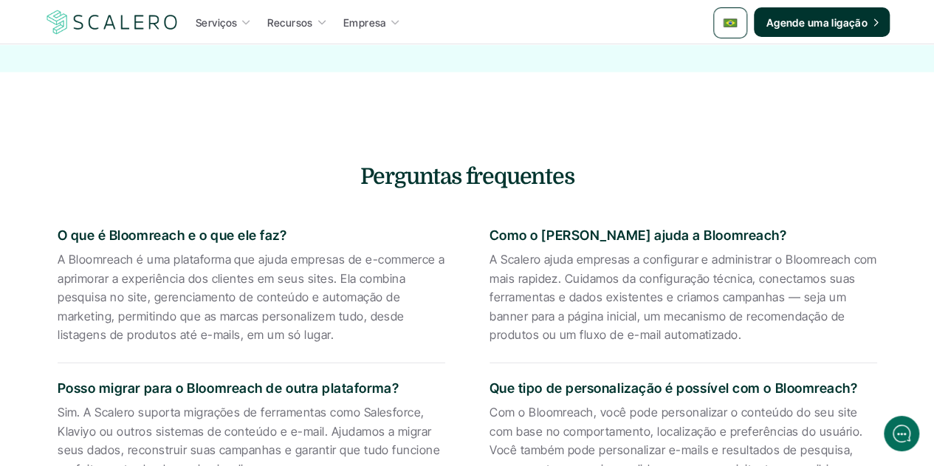
scroll to position [1846, 0]
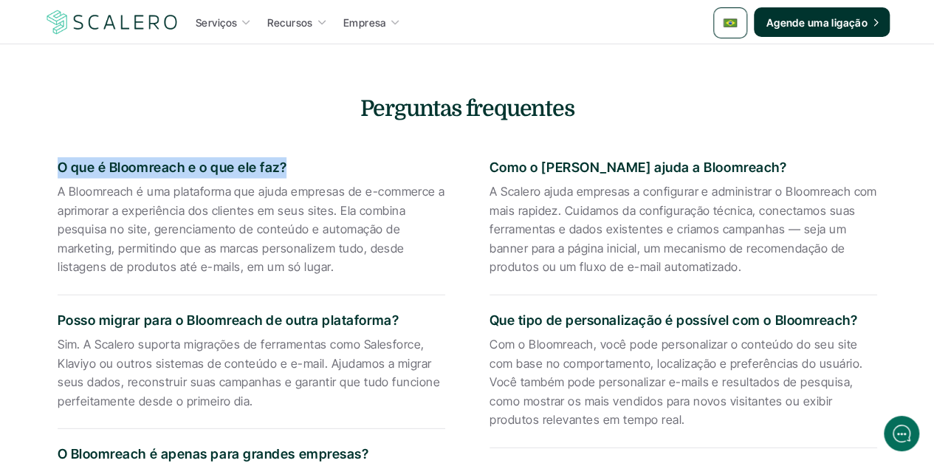
drag, startPoint x: 285, startPoint y: 166, endPoint x: 47, endPoint y: 164, distance: 237.7
click at [47, 164] on div "O que é Bloomreach e o que ele faz? A Bloomreach é uma plataforma que ajuda emp…" at bounding box center [467, 448] width 864 height 635
copy p "O que é Bloomreach e o que ele faz?"
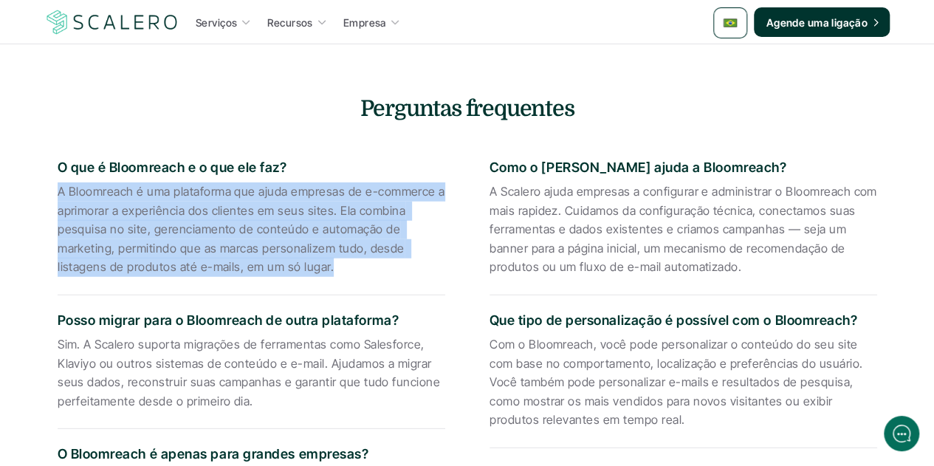
drag, startPoint x: 329, startPoint y: 267, endPoint x: 35, endPoint y: 195, distance: 301.7
click at [35, 195] on div "O que é Bloomreach e o que ele faz? A Bloomreach é uma plataforma que ajuda emp…" at bounding box center [467, 448] width 864 height 635
copy p "A Bloomreach é uma plataforma que ajuda empresas de e-commerce a aprimorar a ex…"
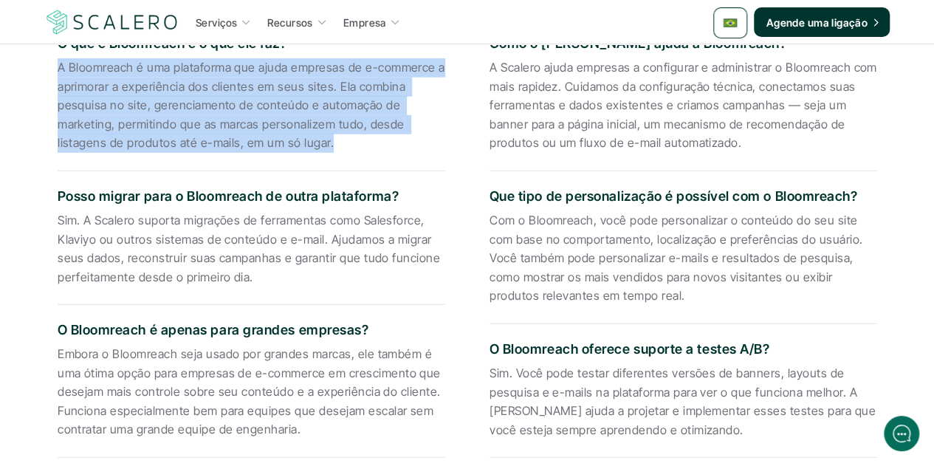
scroll to position [1993, 0]
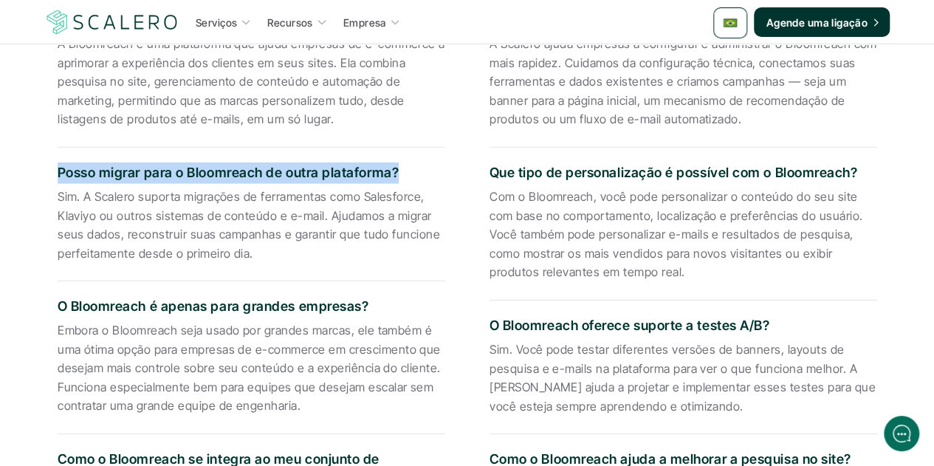
drag, startPoint x: 395, startPoint y: 168, endPoint x: 57, endPoint y: 173, distance: 338.2
click at [58, 173] on p "Posso migrar para o Bloomreach de outra plataforma?" at bounding box center [252, 172] width 388 height 21
drag, startPoint x: 250, startPoint y: 255, endPoint x: 31, endPoint y: 190, distance: 228.5
click at [31, 190] on section "Perguntas frequentes O que é Bloomreach e o que ele faz? A Bloomreach é uma pla…" at bounding box center [467, 245] width 886 height 777
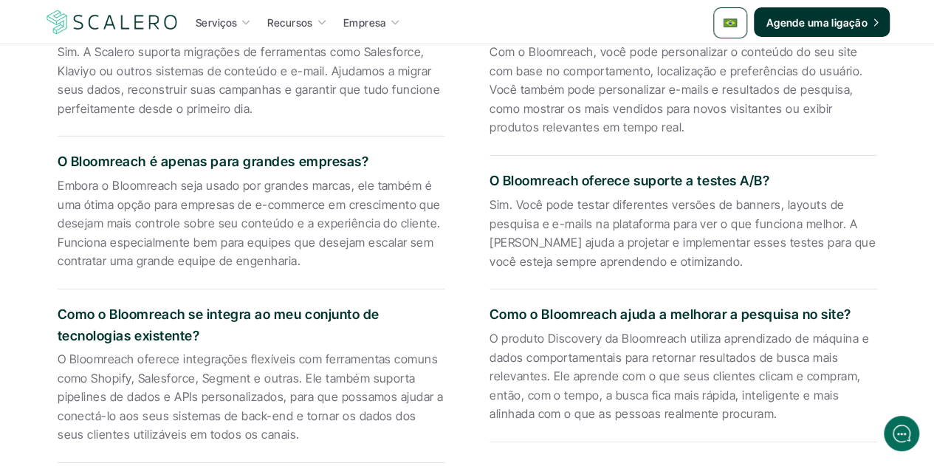
scroll to position [2141, 0]
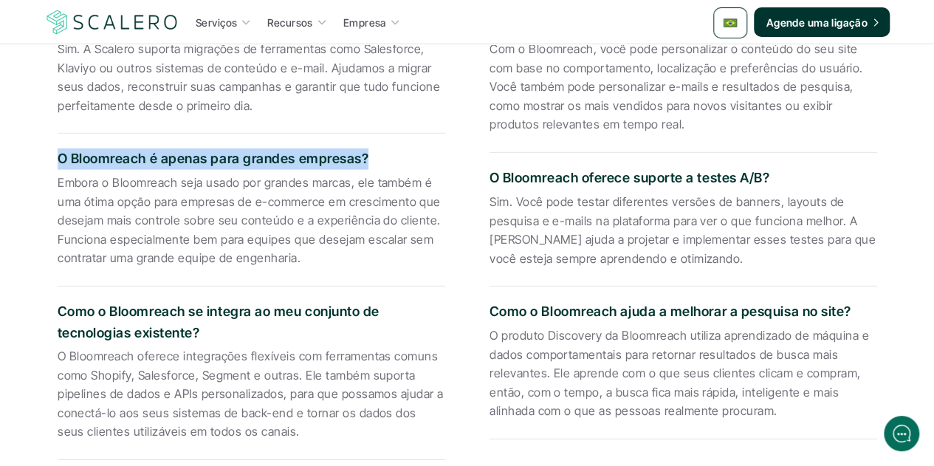
drag, startPoint x: 365, startPoint y: 154, endPoint x: 59, endPoint y: 159, distance: 306.4
click at [59, 159] on p "O Bloomreach é apenas para grandes empresas?" at bounding box center [252, 158] width 388 height 21
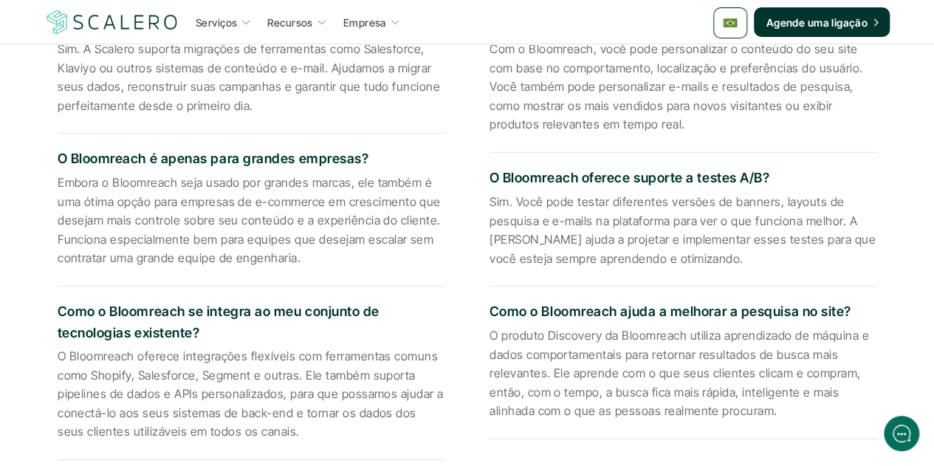
click at [283, 227] on p "Embora o Bloomreach seja usado por grandes marcas, ele também é uma ótima opção…" at bounding box center [252, 221] width 388 height 95
drag, startPoint x: 298, startPoint y: 258, endPoint x: 50, endPoint y: 182, distance: 259.2
click at [50, 182] on div "O que é Bloomreach e o que ele faz? A Bloomreach é uma plataforma que ajuda emp…" at bounding box center [467, 153] width 864 height 635
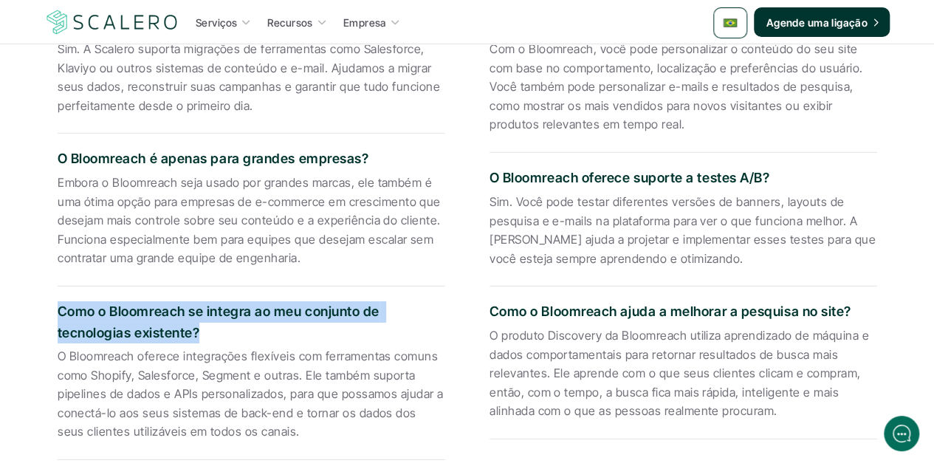
drag, startPoint x: 200, startPoint y: 329, endPoint x: 45, endPoint y: 314, distance: 155.8
click at [45, 314] on div "O que é Bloomreach e o que ele faz? A Bloomreach é uma plataforma que ajuda emp…" at bounding box center [467, 153] width 864 height 635
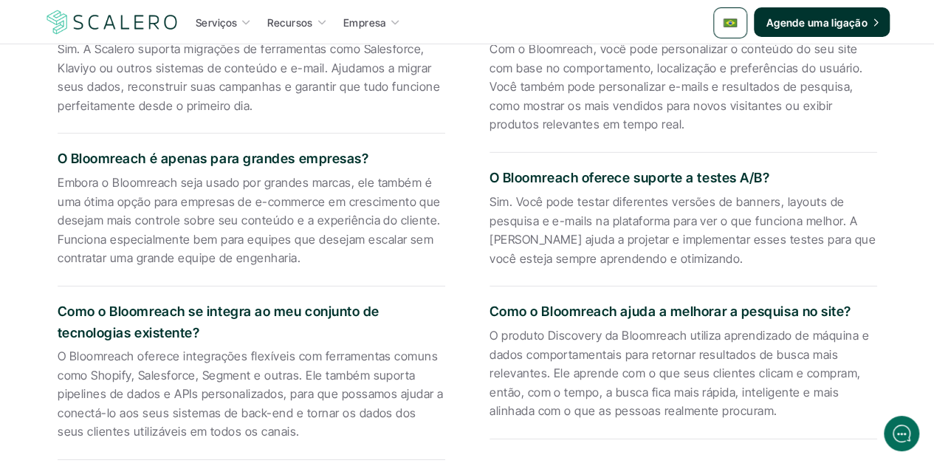
click at [224, 357] on p "O Bloomreach oferece integrações flexíveis com ferramentas comuns como Shopify,…" at bounding box center [252, 394] width 388 height 95
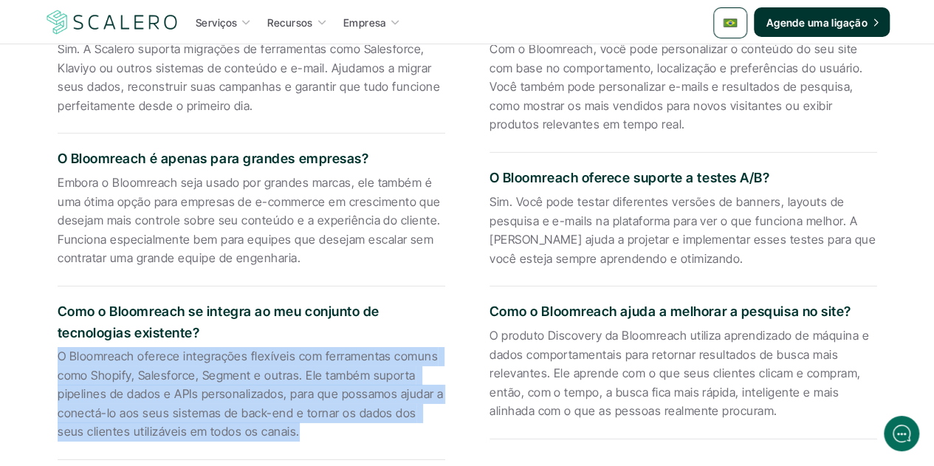
drag, startPoint x: 266, startPoint y: 430, endPoint x: 50, endPoint y: 361, distance: 226.5
click at [50, 361] on div "O que é Bloomreach e o que ele faz? A Bloomreach é uma plataforma que ajuda emp…" at bounding box center [467, 153] width 864 height 635
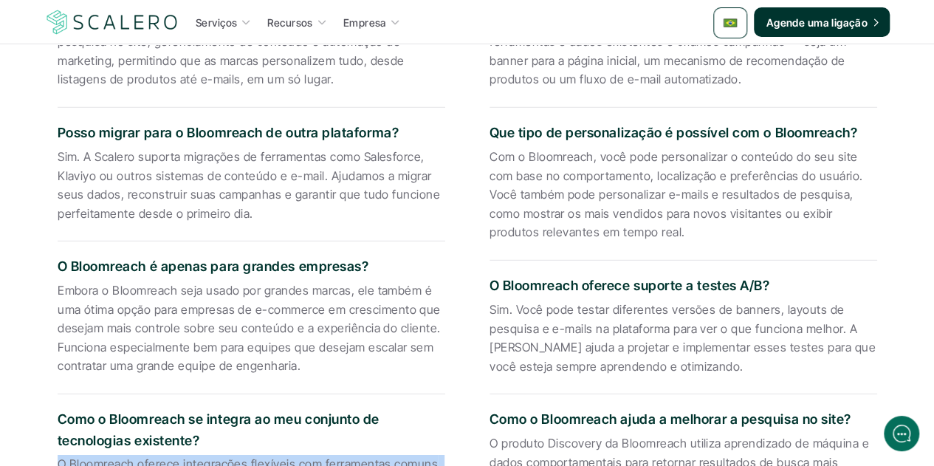
scroll to position [1846, 0]
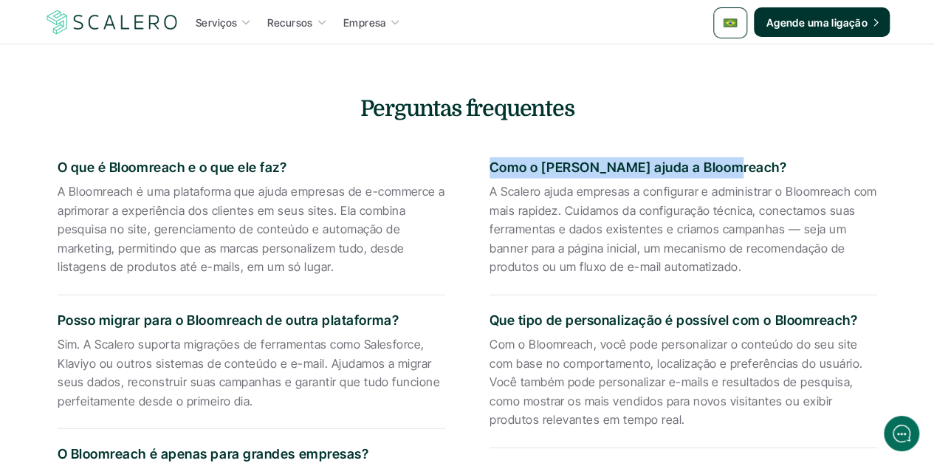
drag, startPoint x: 712, startPoint y: 165, endPoint x: 491, endPoint y: 150, distance: 221.2
click at [491, 150] on div "Como o Scalero ajuda a Bloomreach? A Scalero ajuda empresas a configurar e admi…" at bounding box center [683, 218] width 388 height 153
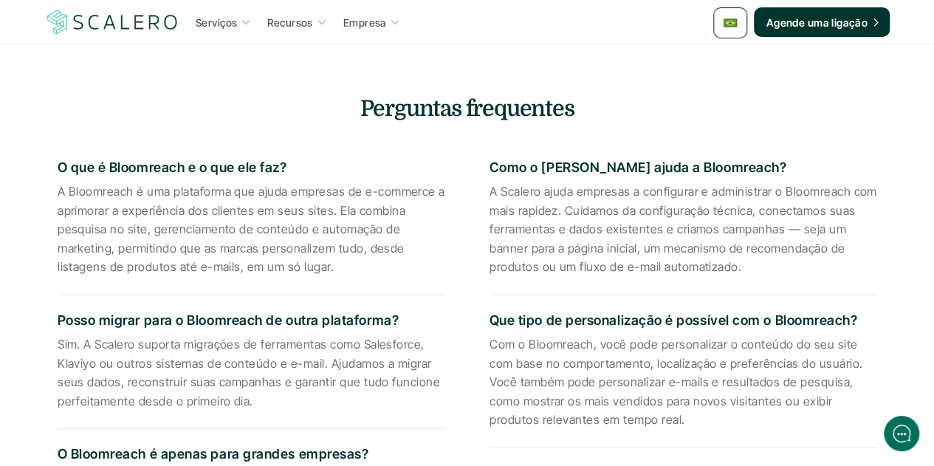
click at [708, 233] on p "A Scalero ajuda empresas a configurar e administrar o Bloomreach com mais rapid…" at bounding box center [683, 229] width 388 height 95
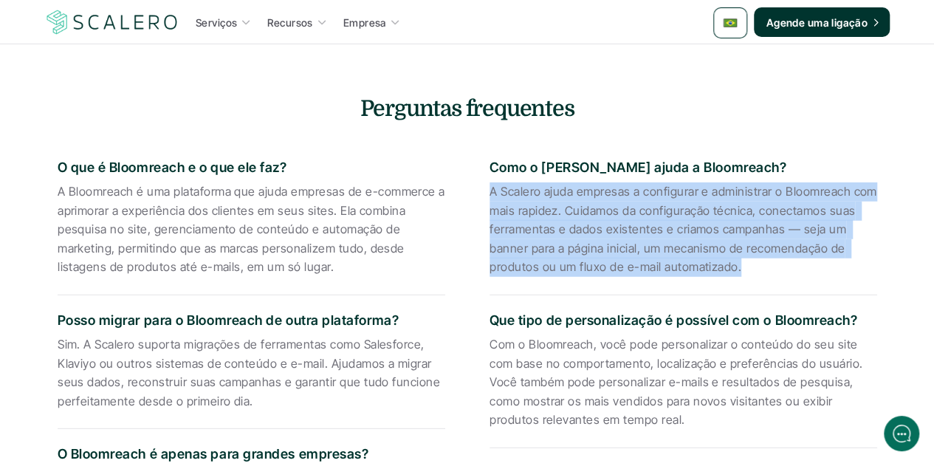
drag, startPoint x: 737, startPoint y: 265, endPoint x: 487, endPoint y: 199, distance: 258.2
click at [487, 199] on div "O que é Bloomreach e o que ele faz? A Bloomreach é uma plataforma que ajuda emp…" at bounding box center [467, 448] width 864 height 635
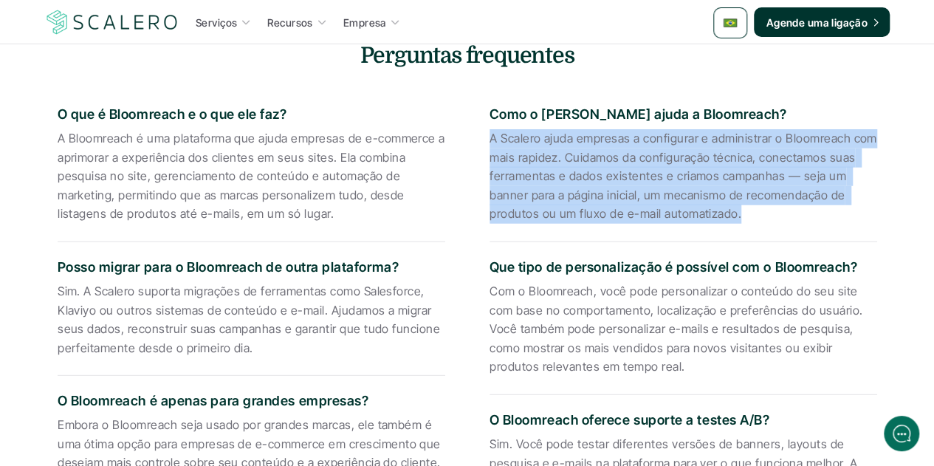
scroll to position [1920, 0]
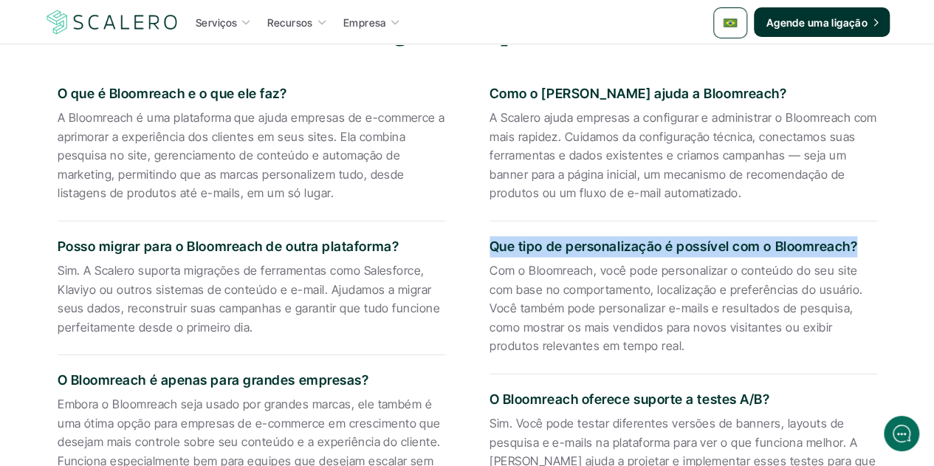
drag, startPoint x: 852, startPoint y: 244, endPoint x: 491, endPoint y: 237, distance: 361.1
click at [491, 237] on p "Que tipo de personalização é possível com o Bloomreach?" at bounding box center [683, 246] width 388 height 21
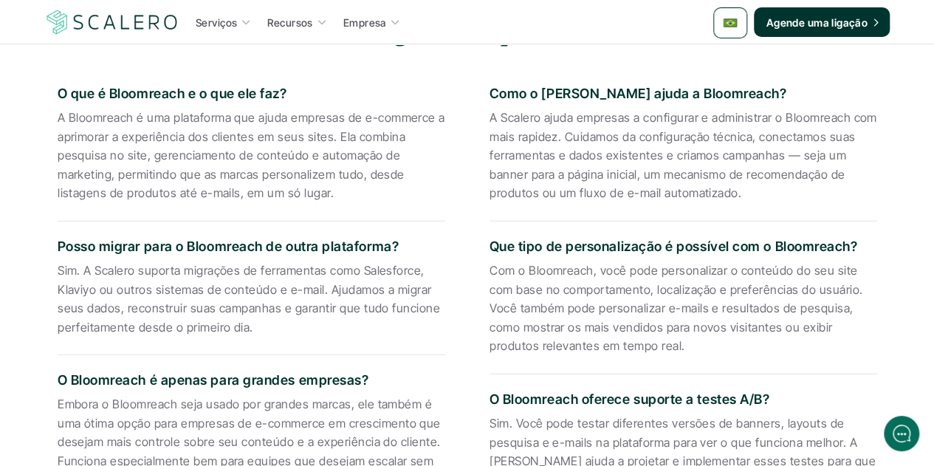
click at [657, 300] on p "Com o Bloomreach, você pode personalizar o conteúdo do seu site com base no com…" at bounding box center [683, 308] width 388 height 95
click at [617, 343] on p "Com o Bloomreach, você pode personalizar o conteúdo do seu site com base no com…" at bounding box center [683, 308] width 388 height 95
click at [626, 348] on p "Com o Bloomreach, você pode personalizar o conteúdo do seu site com base no com…" at bounding box center [683, 308] width 388 height 95
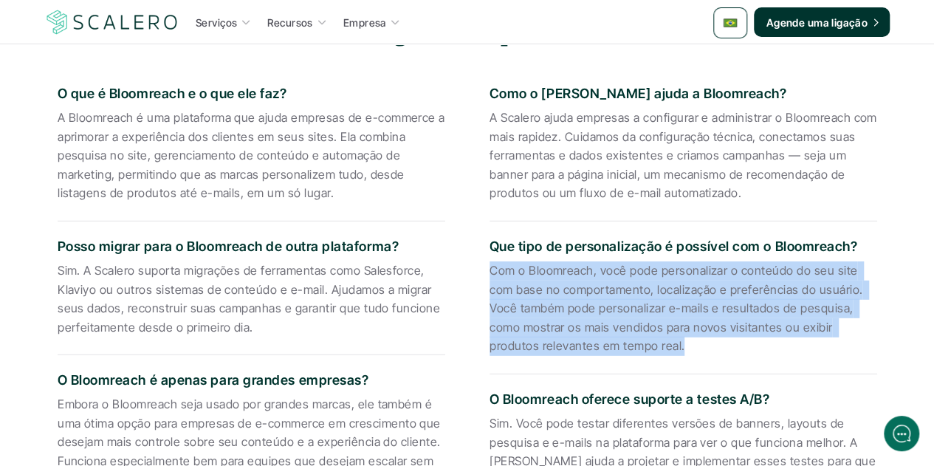
drag, startPoint x: 628, startPoint y: 348, endPoint x: 490, endPoint y: 271, distance: 157.7
click at [490, 271] on p "Com o Bloomreach, você pode personalizar o conteúdo do seu site com base no com…" at bounding box center [683, 308] width 388 height 95
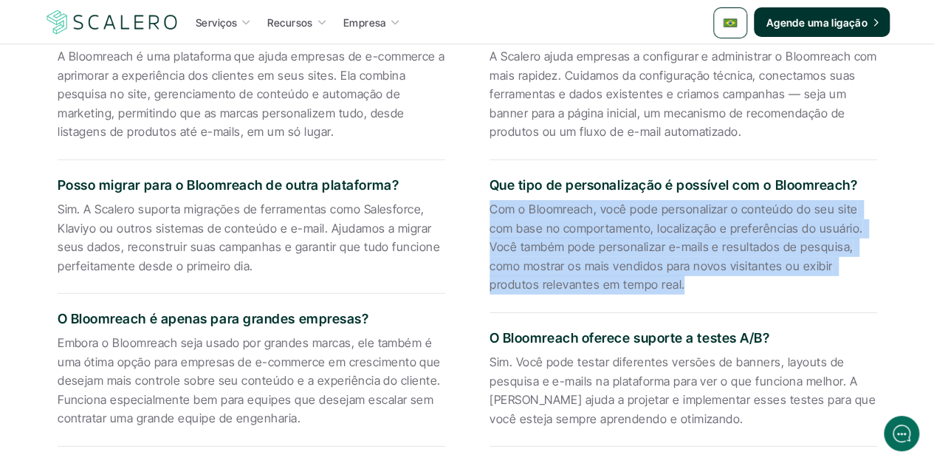
scroll to position [2141, 0]
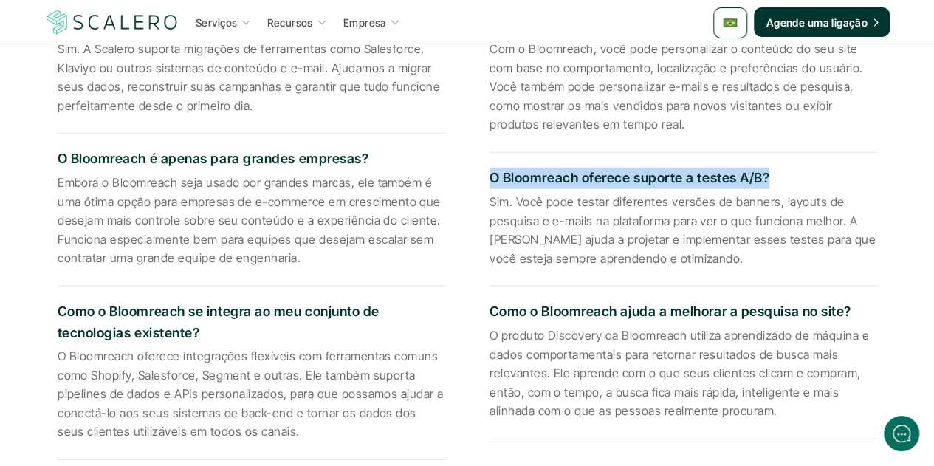
drag, startPoint x: 771, startPoint y: 179, endPoint x: 491, endPoint y: 173, distance: 279.9
click at [491, 173] on p "O Bloomreach oferece suporte a testes A/B?" at bounding box center [683, 178] width 388 height 21
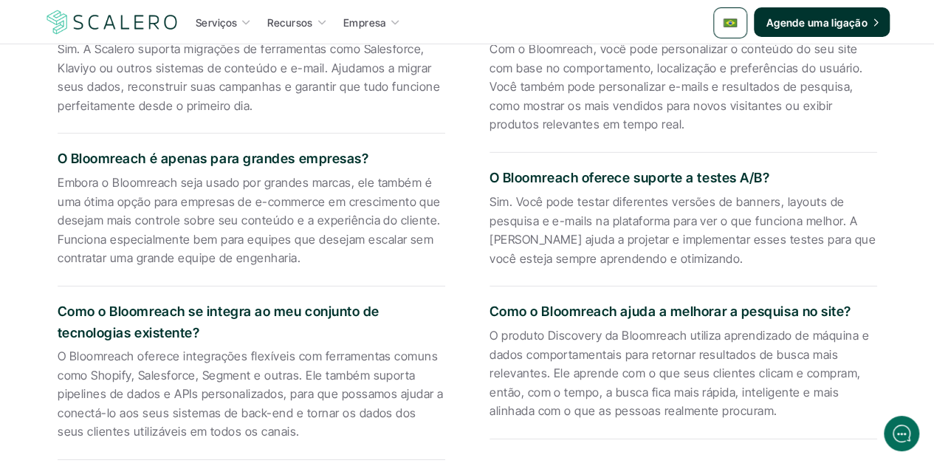
click at [681, 234] on p "Sim. Você pode testar diferentes versões de banners, layouts de pesquisa e e-ma…" at bounding box center [683, 230] width 388 height 75
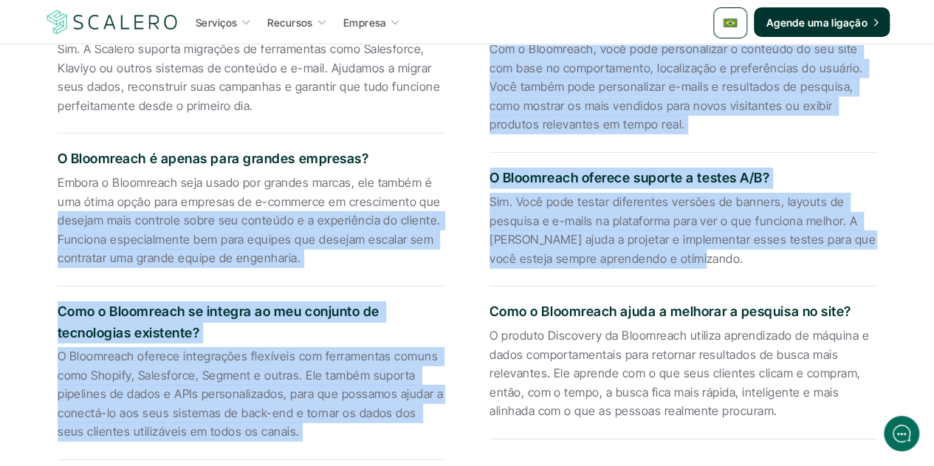
drag, startPoint x: 709, startPoint y: 256, endPoint x: 461, endPoint y: 209, distance: 252.5
click at [461, 209] on div "O que é Bloomreach e o que ele faz? A Bloomreach é uma plataforma que ajuda emp…" at bounding box center [467, 153] width 864 height 635
click at [521, 218] on p "Sim. Você pode testar diferentes versões de banners, layouts de pesquisa e e-ma…" at bounding box center [683, 230] width 388 height 75
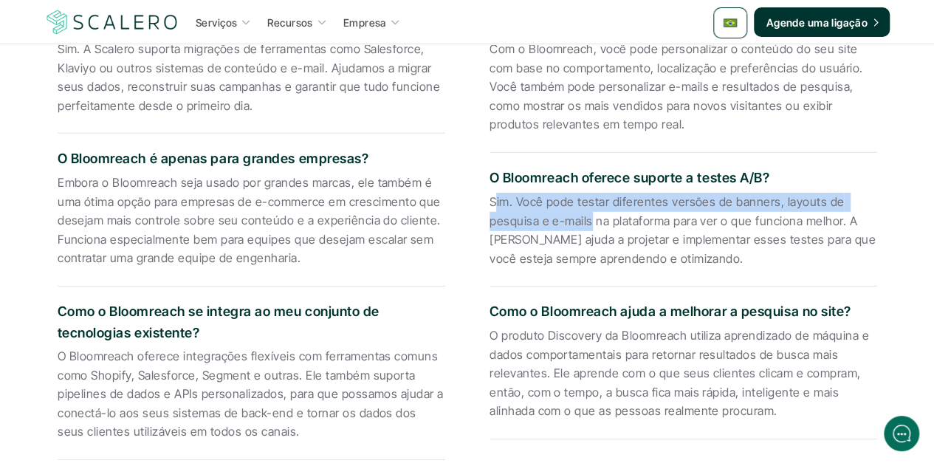
drag, startPoint x: 493, startPoint y: 195, endPoint x: 587, endPoint y: 227, distance: 99.0
click at [587, 227] on p "Sim. Você pode testar diferentes versões de banners, layouts de pesquisa e e-ma…" at bounding box center [683, 230] width 388 height 75
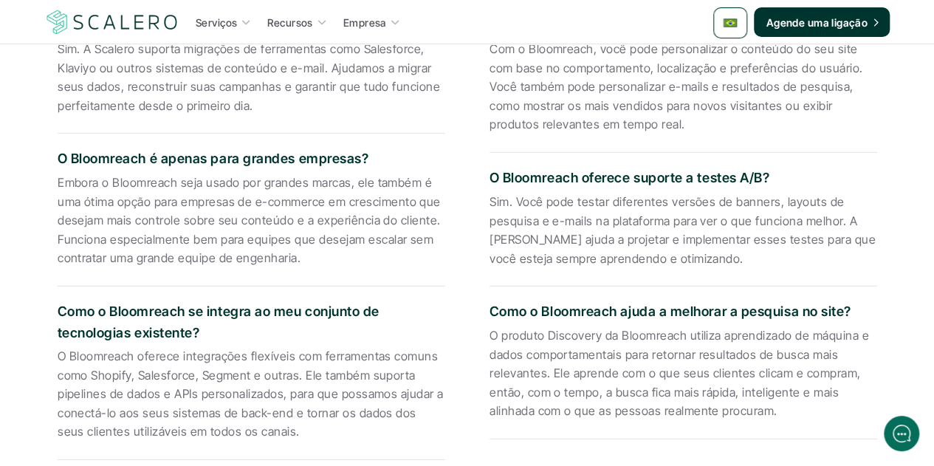
click at [650, 244] on p "Sim. Você pode testar diferentes versões de banners, layouts de pesquisa e e-ma…" at bounding box center [683, 230] width 388 height 75
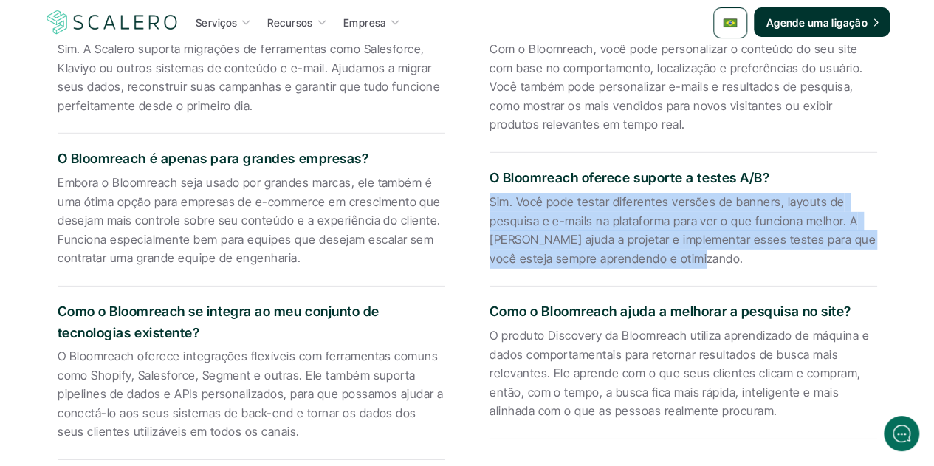
drag, startPoint x: 709, startPoint y: 261, endPoint x: 489, endPoint y: 202, distance: 226.9
click at [489, 202] on p "Sim. Você pode testar diferentes versões de banners, layouts de pesquisa e e-ma…" at bounding box center [683, 230] width 388 height 75
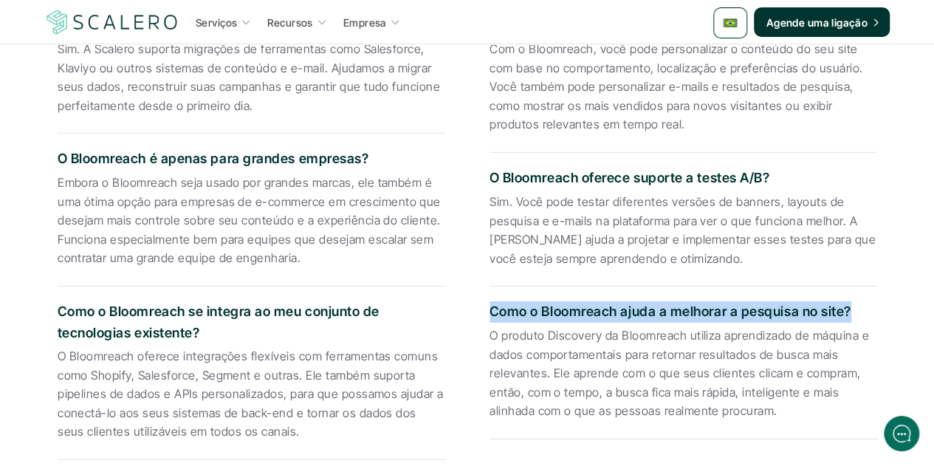
drag, startPoint x: 849, startPoint y: 308, endPoint x: 484, endPoint y: 306, distance: 364.7
click at [484, 306] on div "O que é Bloomreach e o que ele faz? A Bloomreach é uma plataforma que ajuda emp…" at bounding box center [467, 153] width 864 height 635
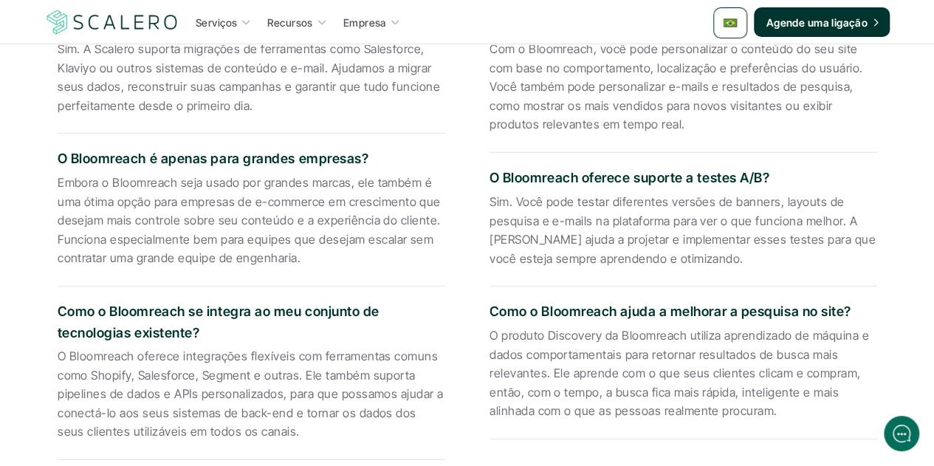
click at [599, 371] on p "O produto Discovery da Bloomreach utiliza aprendizado de máquina e dados compor…" at bounding box center [683, 373] width 388 height 95
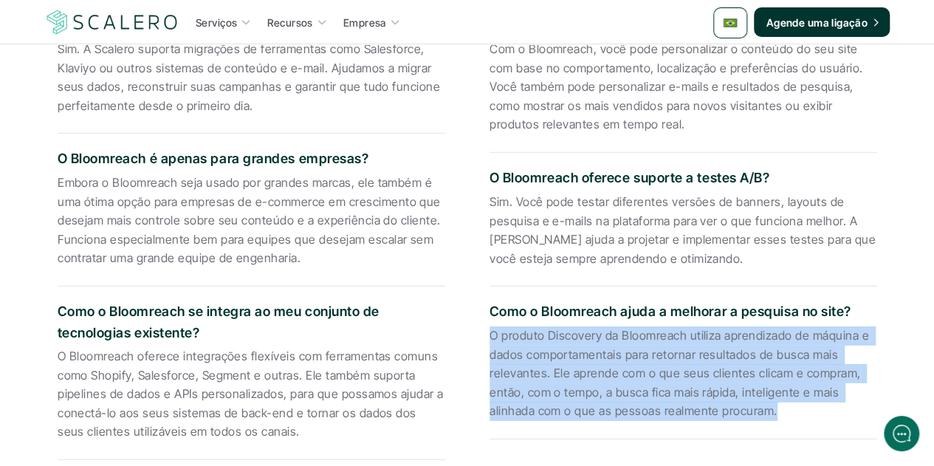
drag, startPoint x: 771, startPoint y: 410, endPoint x: 486, endPoint y: 340, distance: 293.3
click at [486, 340] on div "O que é Bloomreach e o que ele faz? A Bloomreach é uma plataforma que ajuda emp…" at bounding box center [467, 153] width 864 height 635
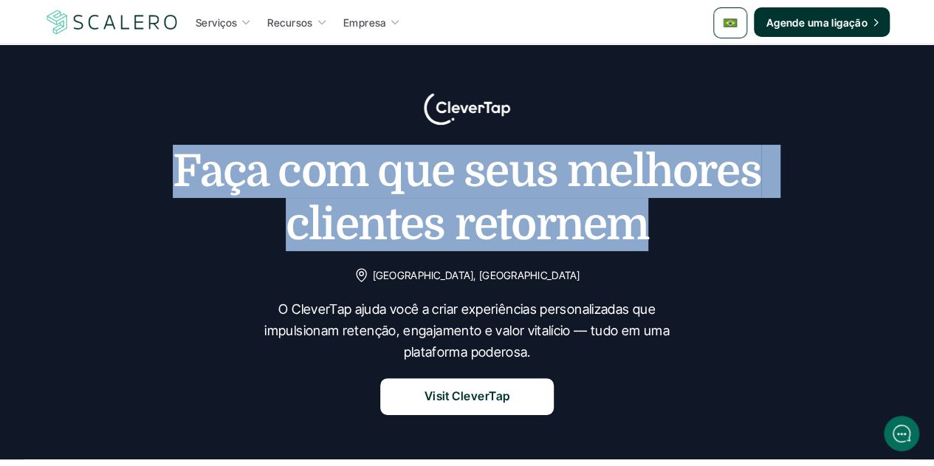
drag, startPoint x: 639, startPoint y: 229, endPoint x: 182, endPoint y: 167, distance: 461.2
click at [182, 167] on h1 "Faça com que seus melhores clientes retornem" at bounding box center [467, 198] width 738 height 106
copy h1 "Faça com que seus melhores clientes retornem"
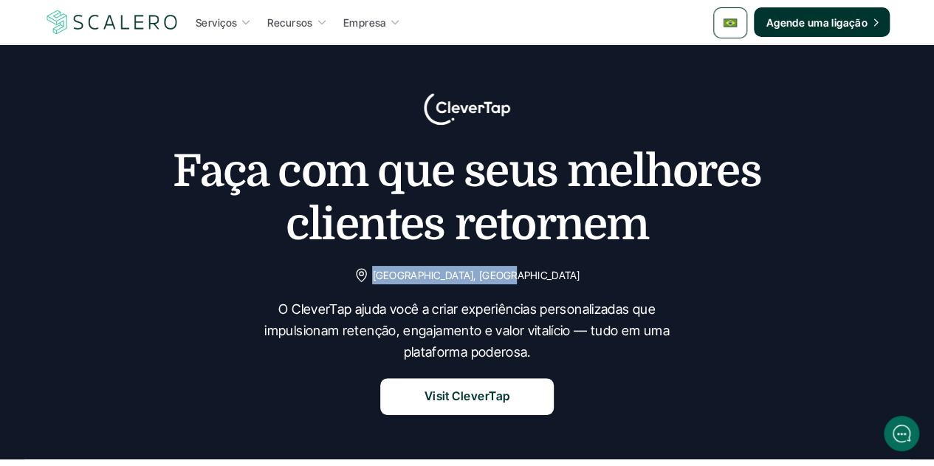
drag, startPoint x: 533, startPoint y: 275, endPoint x: 420, endPoint y: 271, distance: 113.0
click at [420, 271] on p "[GEOGRAPHIC_DATA], [GEOGRAPHIC_DATA]" at bounding box center [475, 275] width 207 height 18
copy p "[GEOGRAPHIC_DATA], [GEOGRAPHIC_DATA]"
click at [483, 331] on p "O CleverTap ajuda você a criar experiências personalizadas que impulsionam rete…" at bounding box center [467, 330] width 443 height 63
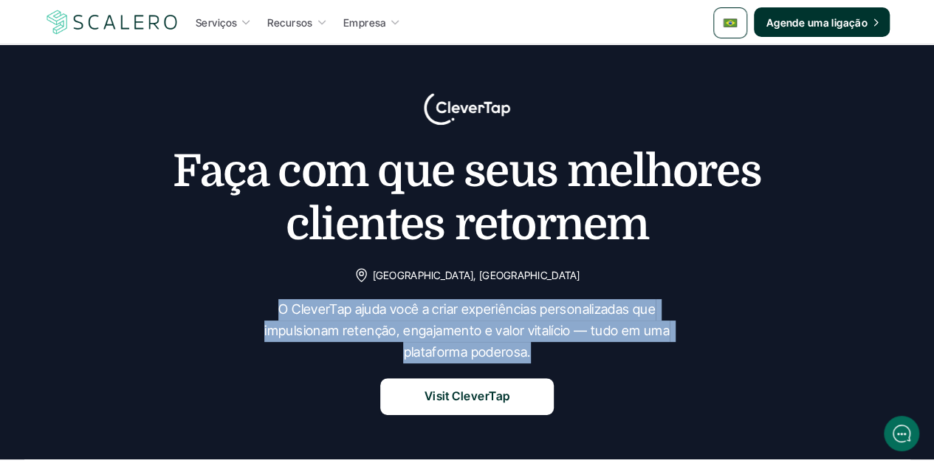
drag, startPoint x: 529, startPoint y: 354, endPoint x: 265, endPoint y: 314, distance: 266.6
click at [265, 314] on p "O CleverTap ajuda você a criar experiências personalizadas que impulsionam rete…" at bounding box center [467, 330] width 443 height 63
copy p "O CleverTap ajuda você a criar experiências personalizadas que impulsionam rete…"
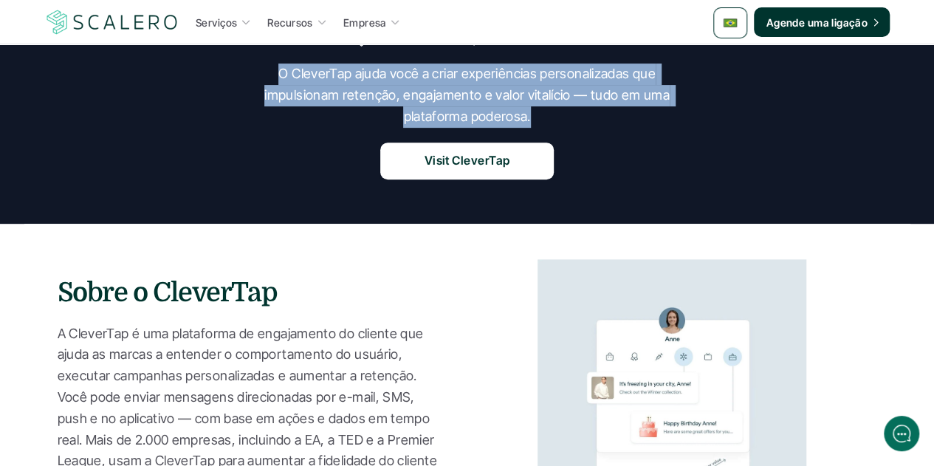
scroll to position [369, 0]
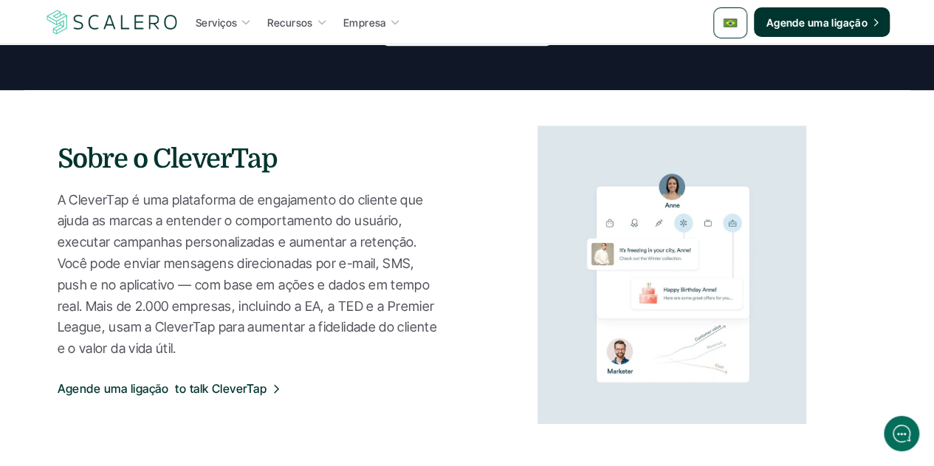
click at [165, 203] on p "A CleverTap é uma plataforma de engajamento do cliente que ajuda as marcas a en…" at bounding box center [248, 275] width 380 height 170
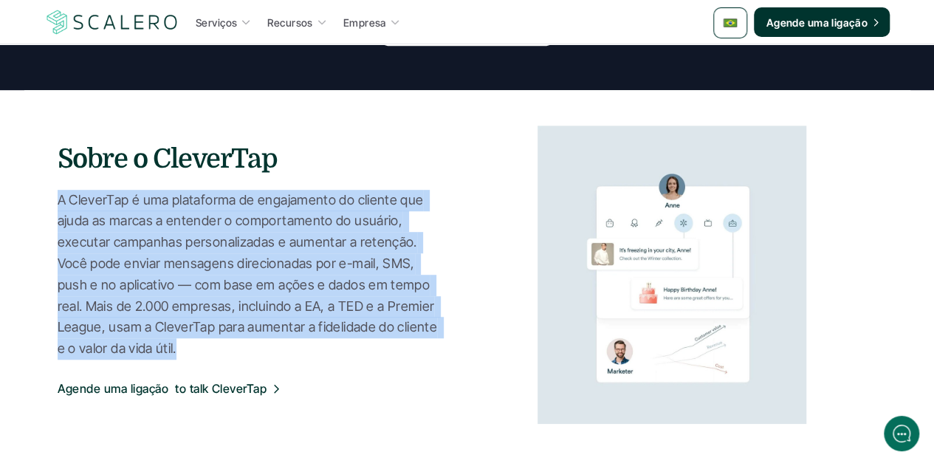
drag, startPoint x: 62, startPoint y: 200, endPoint x: 179, endPoint y: 348, distance: 188.8
click at [179, 348] on section "Sobre o CleverTap A CleverTap é uma plataforma de engajamento do cliente que aj…" at bounding box center [467, 274] width 886 height 369
copy p "A CleverTap é uma plataforma de engajamento do cliente que ajuda as marcas a en…"
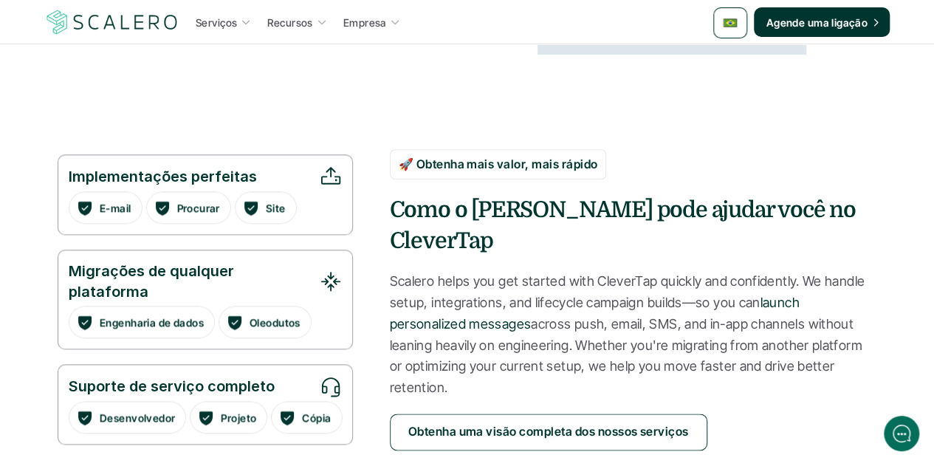
drag, startPoint x: 391, startPoint y: 267, endPoint x: 876, endPoint y: 360, distance: 493.9
click at [876, 360] on section "Implementações perfeitas E-mail Procurar Site Migrações de qualquer plataforma …" at bounding box center [467, 314] width 886 height 449
copy p "Scalero helps you get started with CleverTap quickly and confidently. We handle…"
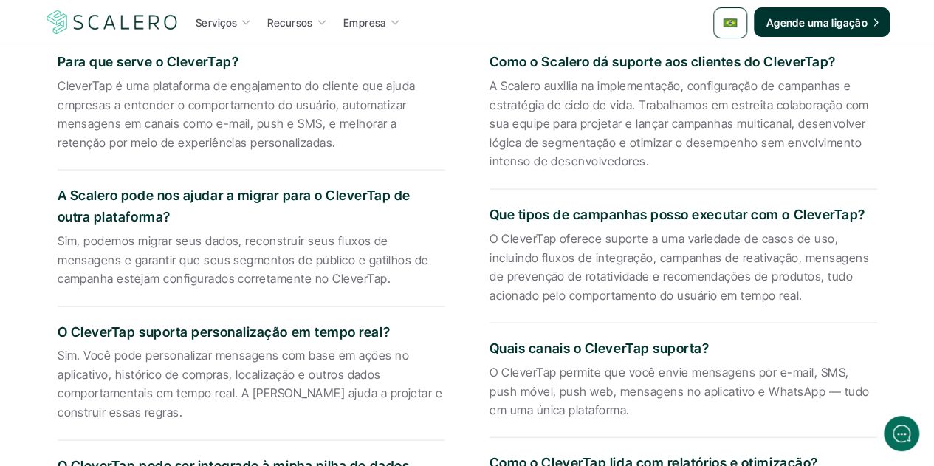
scroll to position [1084, 0]
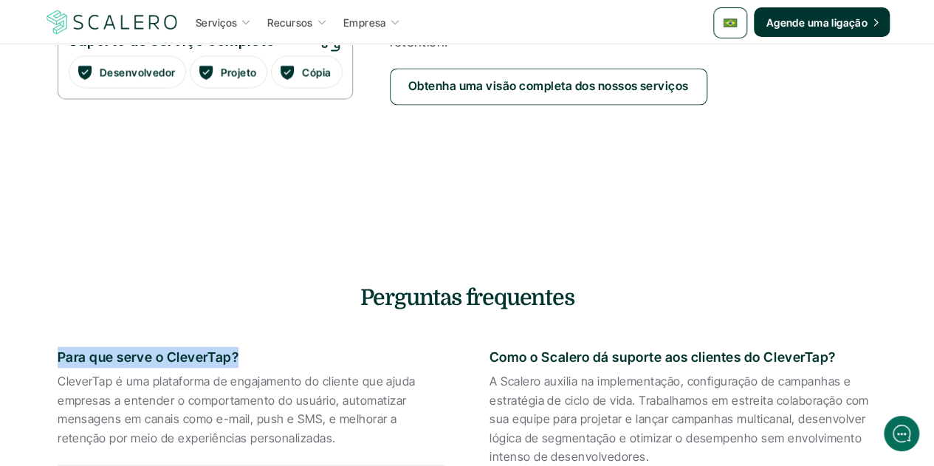
drag, startPoint x: 236, startPoint y: 343, endPoint x: 53, endPoint y: 342, distance: 183.1
copy p "Para que serve o CleverTap?"
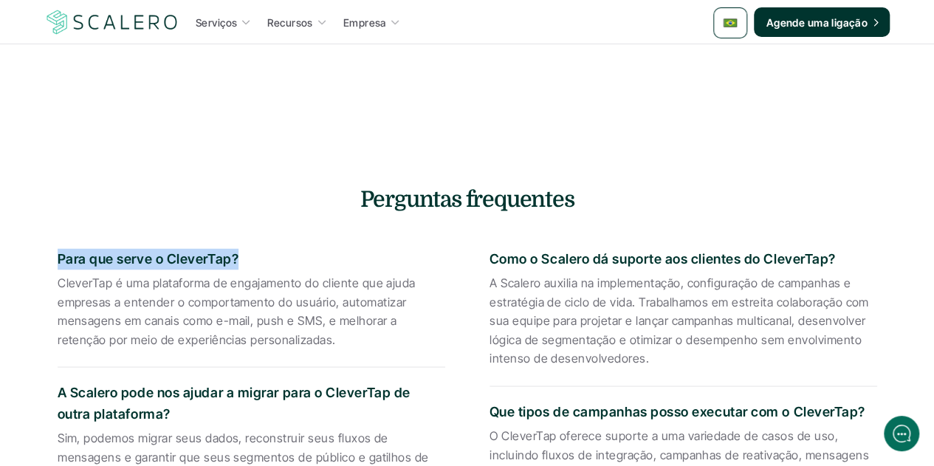
scroll to position [1231, 0]
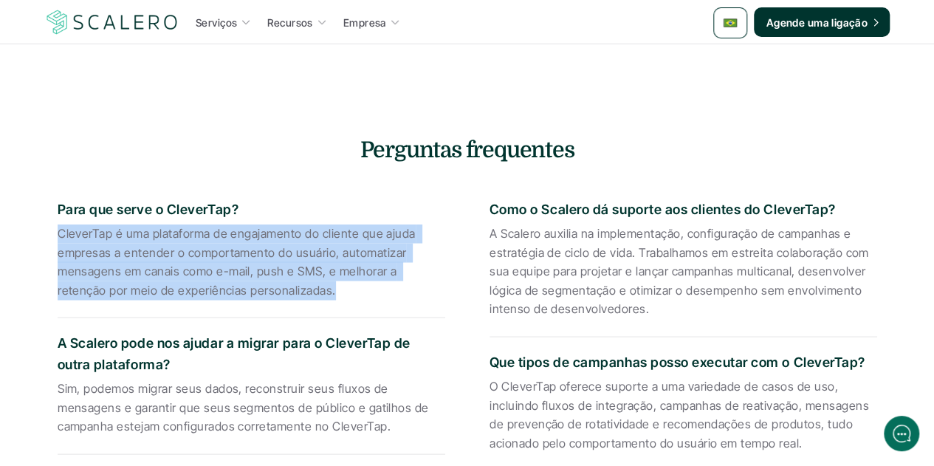
drag, startPoint x: 278, startPoint y: 274, endPoint x: 49, endPoint y: 228, distance: 233.4
click at [49, 228] on div "Para que serve o CleverTap? CleverTap é uma plataforma de engajamento do client…" at bounding box center [467, 463] width 864 height 581
copy p "CleverTap é uma plataforma de engajamento do cliente que ajuda empresas a enten…"
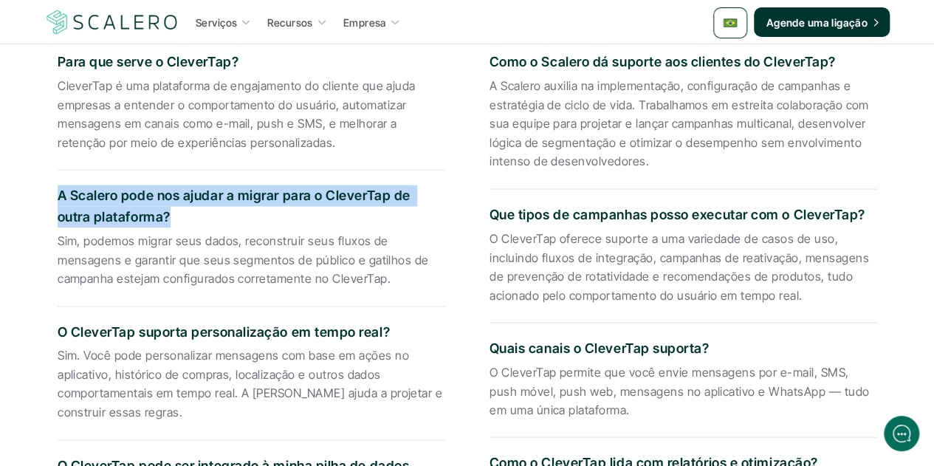
drag, startPoint x: 133, startPoint y: 203, endPoint x: 59, endPoint y: 181, distance: 77.1
click at [59, 185] on p "A Scalero pode nos ajudar a migrar para o CleverTap de outra plataforma?" at bounding box center [252, 206] width 388 height 43
copy p "A Scalero pode nos ajudar a migrar para o CleverTap de outra plataforma?"
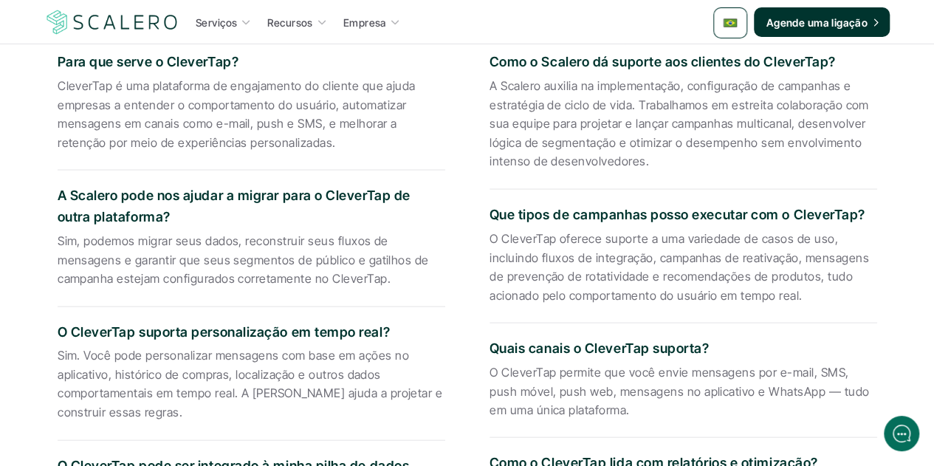
click at [326, 241] on p "Sim, podemos migrar seus dados, reconstruir seus fluxos de mensagens e garantir…" at bounding box center [252, 259] width 388 height 57
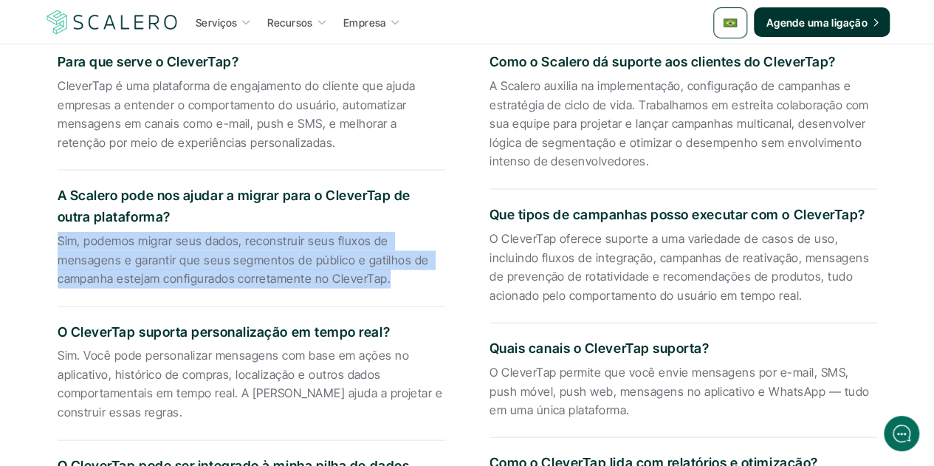
drag, startPoint x: 384, startPoint y: 268, endPoint x: 47, endPoint y: 233, distance: 338.5
click at [47, 233] on div "Para que serve o CleverTap? CleverTap é uma plataforma de engajamento do client…" at bounding box center [467, 315] width 864 height 581
copy p "Sim, podemos migrar seus dados, reconstruir seus fluxos de mensagens e garantir…"
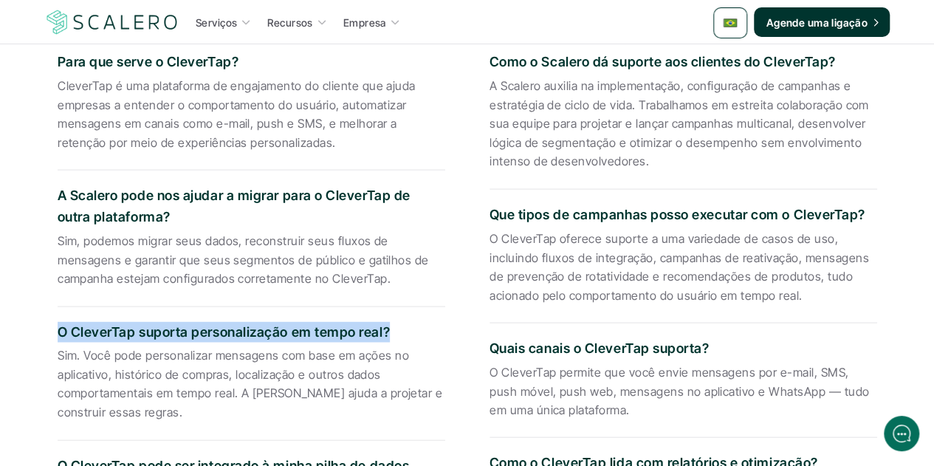
drag, startPoint x: 386, startPoint y: 317, endPoint x: 55, endPoint y: 309, distance: 330.9
click at [55, 309] on div "Para que serve o CleverTap? CleverTap é uma plataforma de engajamento do client…" at bounding box center [467, 315] width 864 height 581
copy p "O CleverTap suporta personalização em tempo real?"
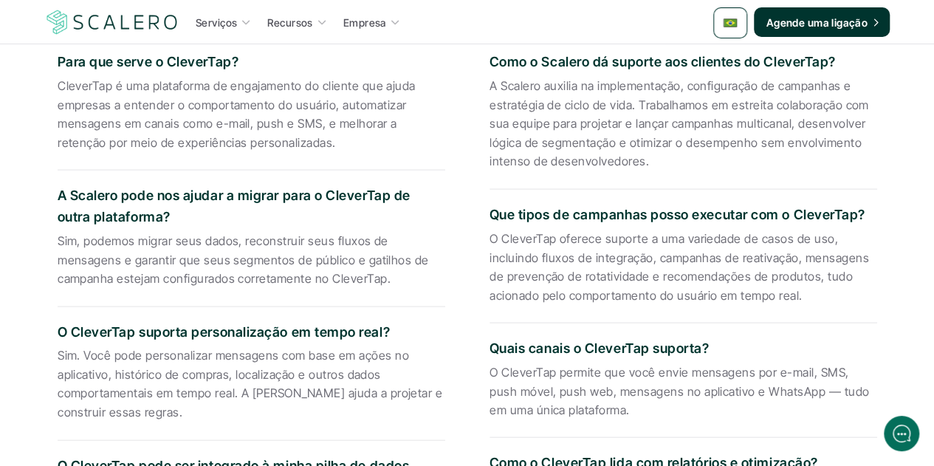
click at [201, 365] on p "Sim. Você pode personalizar mensagens com base em ações no aplicativo, históric…" at bounding box center [252, 383] width 388 height 75
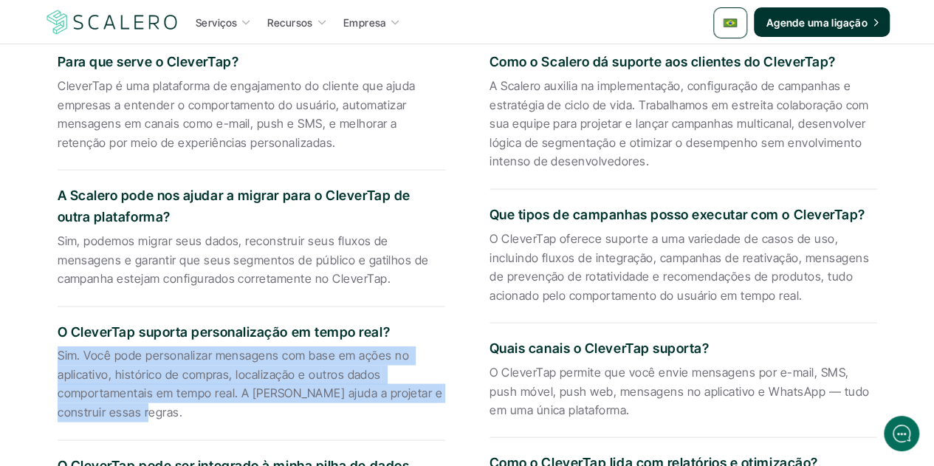
drag, startPoint x: 127, startPoint y: 402, endPoint x: 46, endPoint y: 342, distance: 101.3
click at [46, 342] on div "Para que serve o CleverTap? CleverTap é uma plataforma de engajamento do client…" at bounding box center [467, 315] width 864 height 581
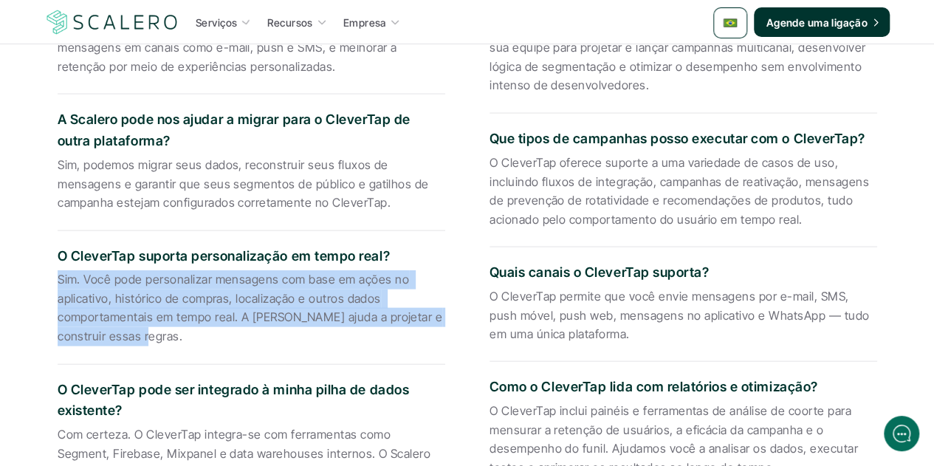
scroll to position [1601, 0]
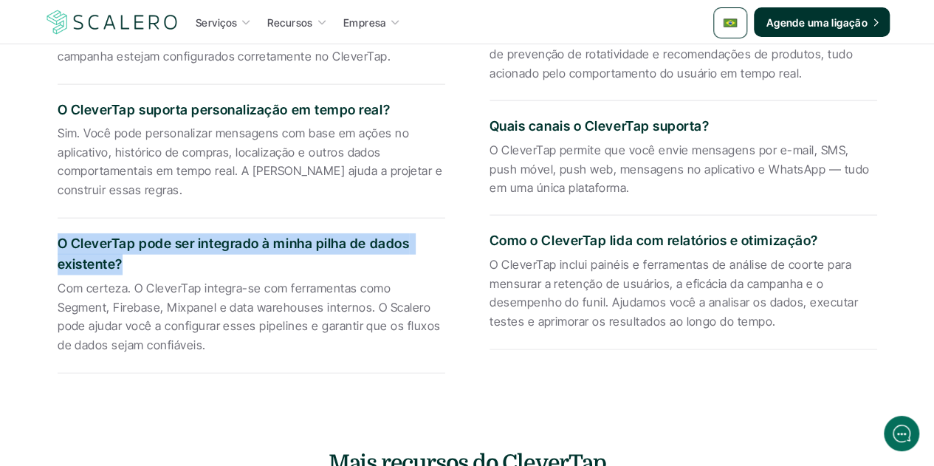
drag, startPoint x: 113, startPoint y: 247, endPoint x: 44, endPoint y: 238, distance: 69.2
click at [44, 238] on div "Para que serve o CleverTap? CleverTap é uma plataforma de engajamento do client…" at bounding box center [467, 94] width 864 height 581
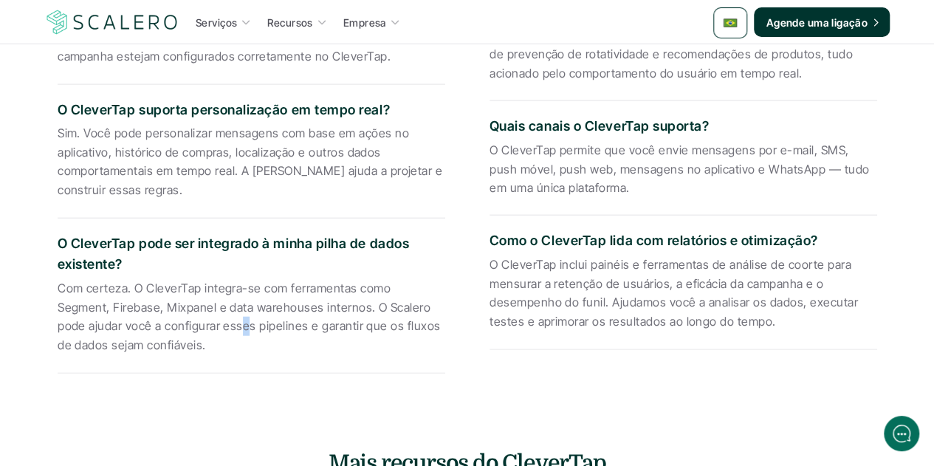
click at [176, 312] on p "Com certeza. O CleverTap integra-se com ferramentas como Segment, Firebase, Mix…" at bounding box center [252, 316] width 388 height 75
click at [145, 337] on p "Com certeza. O CleverTap integra-se com ferramentas como Segment, Firebase, Mix…" at bounding box center [252, 316] width 388 height 75
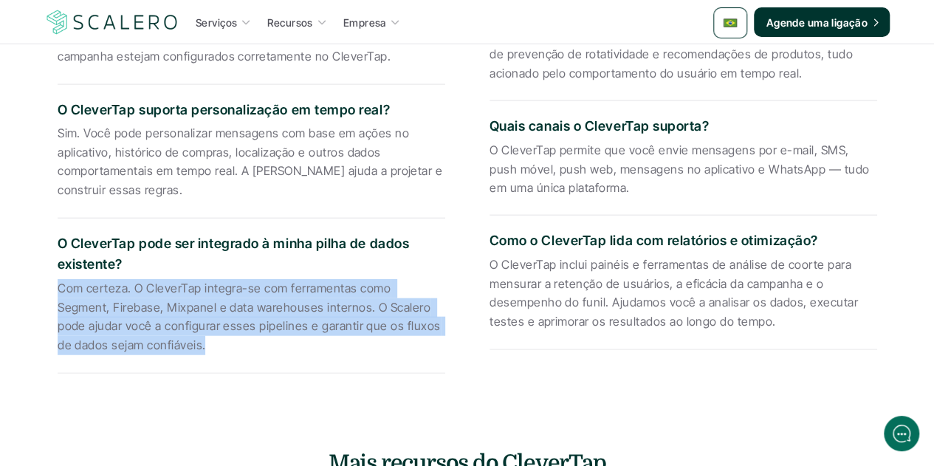
drag, startPoint x: 150, startPoint y: 336, endPoint x: 57, endPoint y: 276, distance: 110.6
click at [58, 279] on p "Com certeza. O CleverTap integra-se com ferramentas como Segment, Firebase, Mix…" at bounding box center [252, 316] width 388 height 75
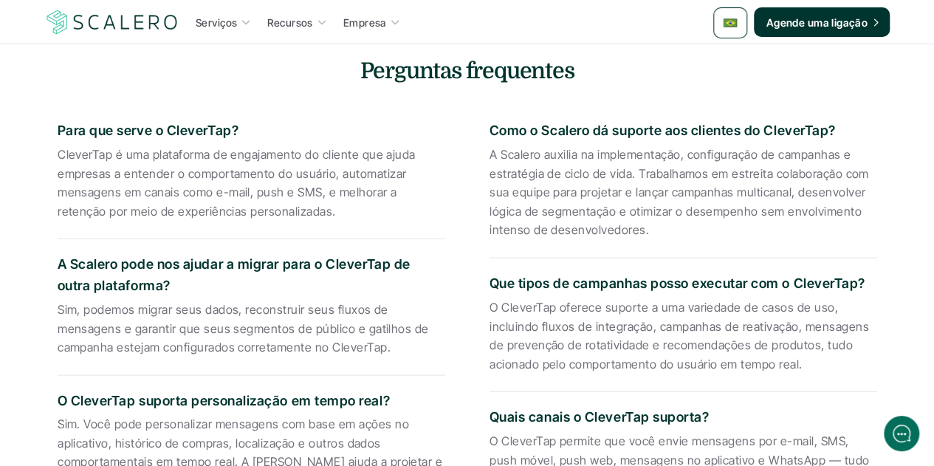
scroll to position [1231, 0]
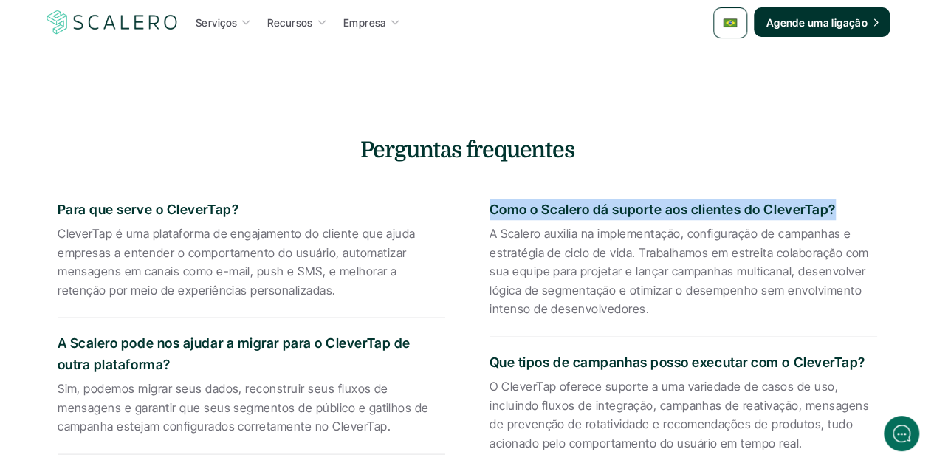
drag, startPoint x: 833, startPoint y: 193, endPoint x: 489, endPoint y: 191, distance: 343.3
click at [489, 199] on p "Como o Scalero dá suporte aos clientes do CleverTap?" at bounding box center [683, 209] width 388 height 21
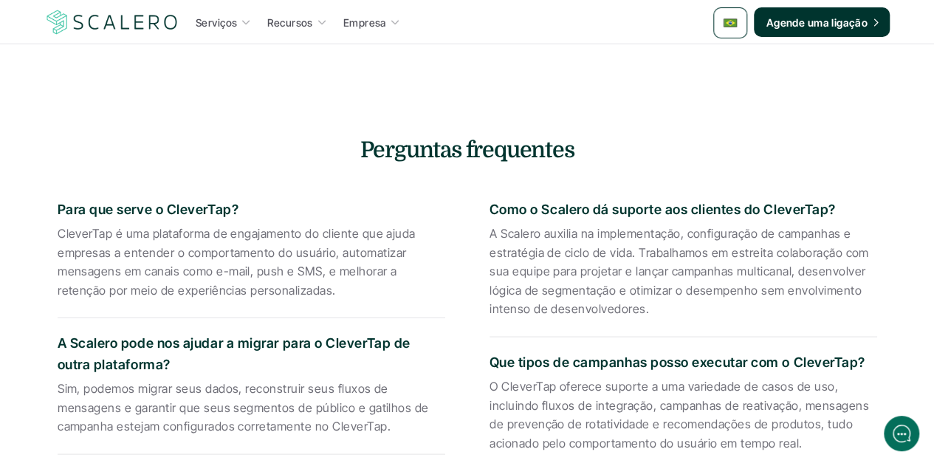
click at [662, 267] on p "A Scalero auxilia na implementação, configuração de campanhas e estratégia de c…" at bounding box center [683, 271] width 388 height 95
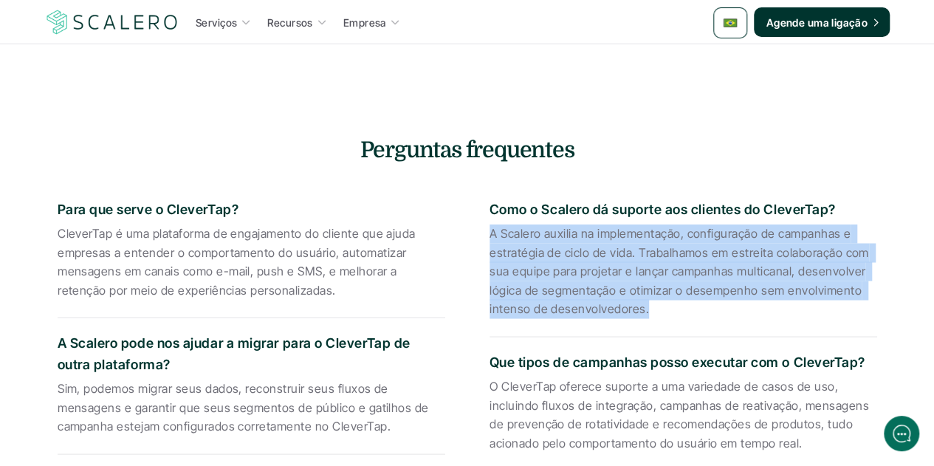
drag, startPoint x: 644, startPoint y: 296, endPoint x: 480, endPoint y: 227, distance: 178.0
click at [480, 227] on div "Para que serve o CleverTap? CleverTap é uma plataforma de engajamento do client…" at bounding box center [467, 463] width 864 height 581
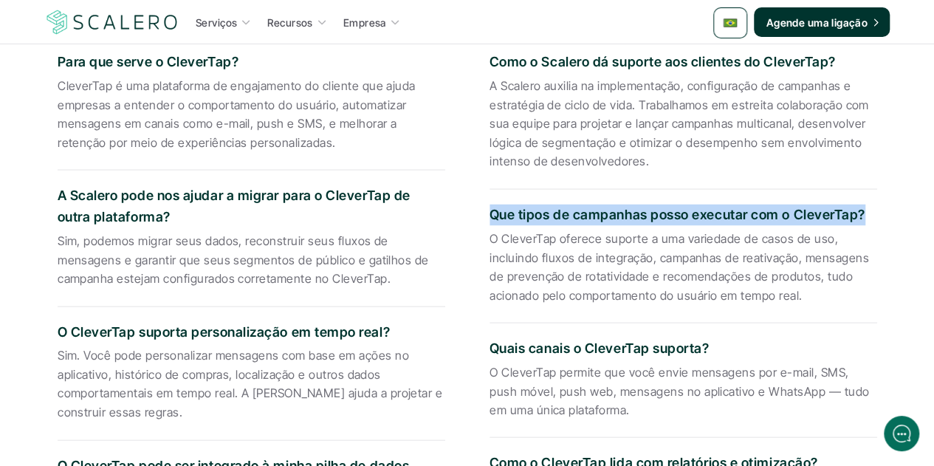
drag, startPoint x: 859, startPoint y: 206, endPoint x: 478, endPoint y: 205, distance: 381.7
click at [478, 205] on div "Para que serve o CleverTap? CleverTap é uma plataforma de engajamento do client…" at bounding box center [467, 315] width 864 height 581
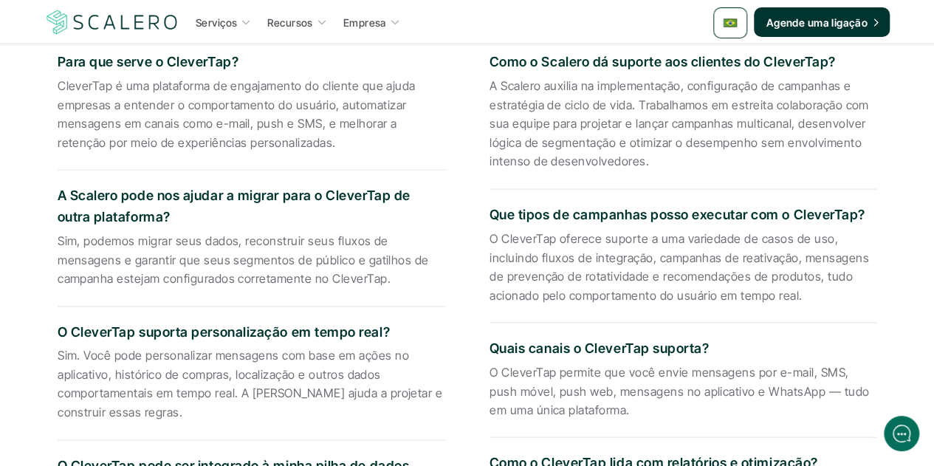
click at [633, 242] on p "O CleverTap oferece suporte a uma variedade de casos de uso, incluindo fluxos d…" at bounding box center [683, 266] width 388 height 75
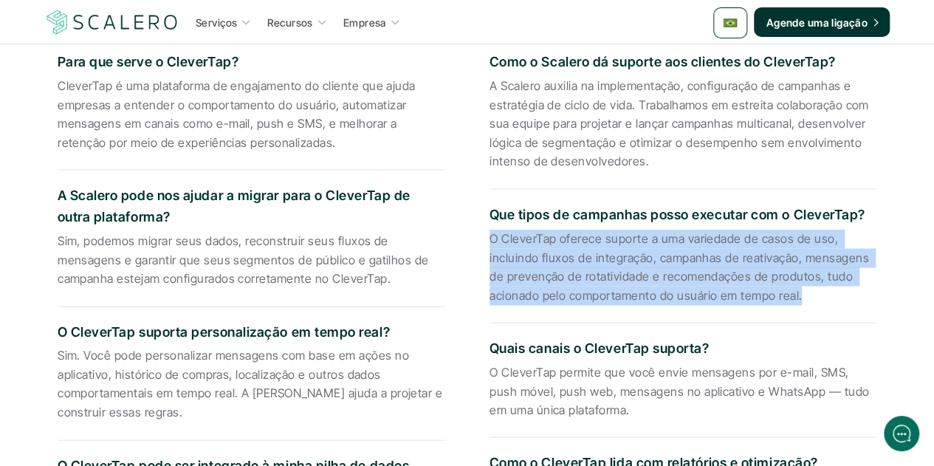
drag, startPoint x: 797, startPoint y: 282, endPoint x: 489, endPoint y: 226, distance: 312.9
click at [489, 229] on p "O CleverTap oferece suporte a uma variedade de casos de uso, incluindo fluxos d…" at bounding box center [683, 266] width 388 height 75
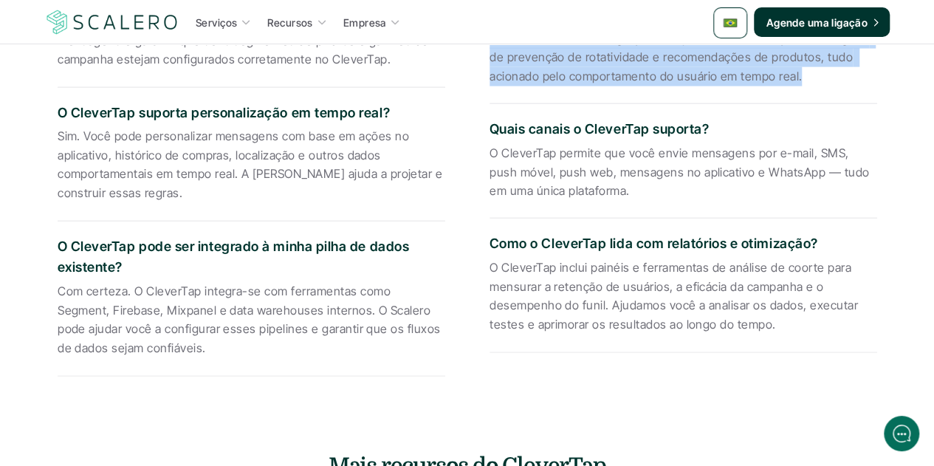
scroll to position [1601, 0]
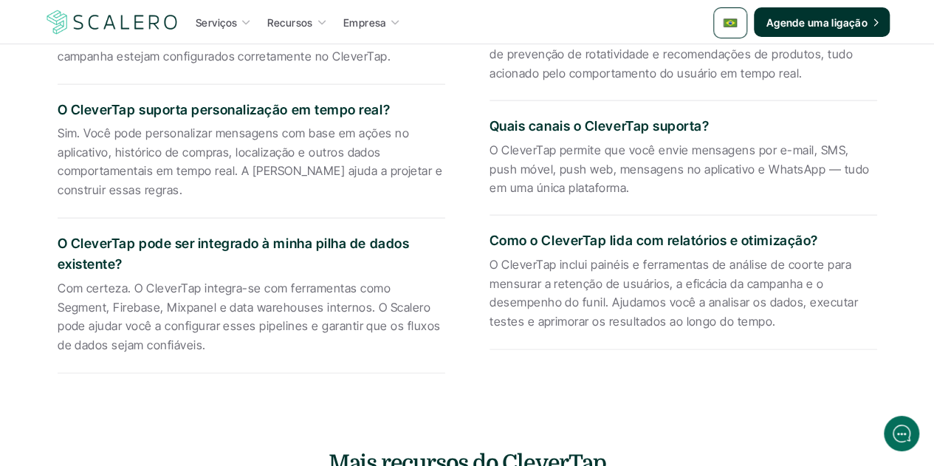
click at [703, 116] on p "Quais canais o CleverTap suporta?" at bounding box center [683, 126] width 388 height 21
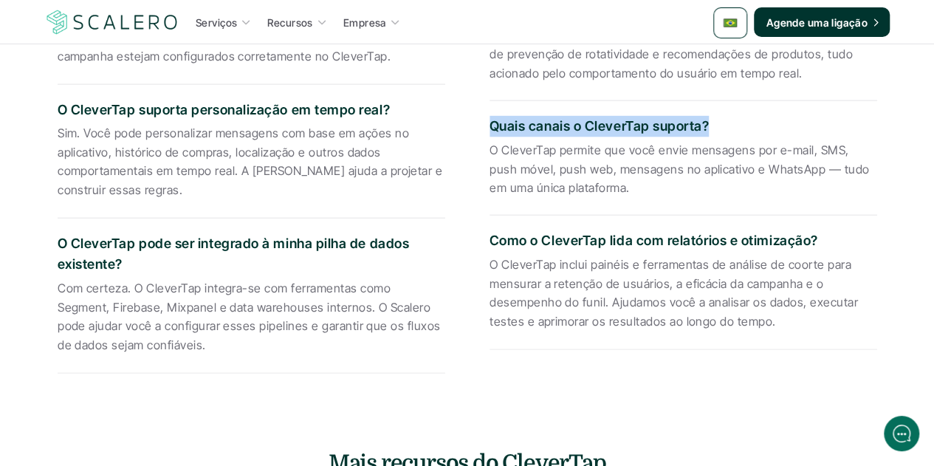
drag, startPoint x: 708, startPoint y: 114, endPoint x: 489, endPoint y: 114, distance: 218.5
click at [489, 116] on p "Quais canais o CleverTap suporta?" at bounding box center [683, 126] width 388 height 21
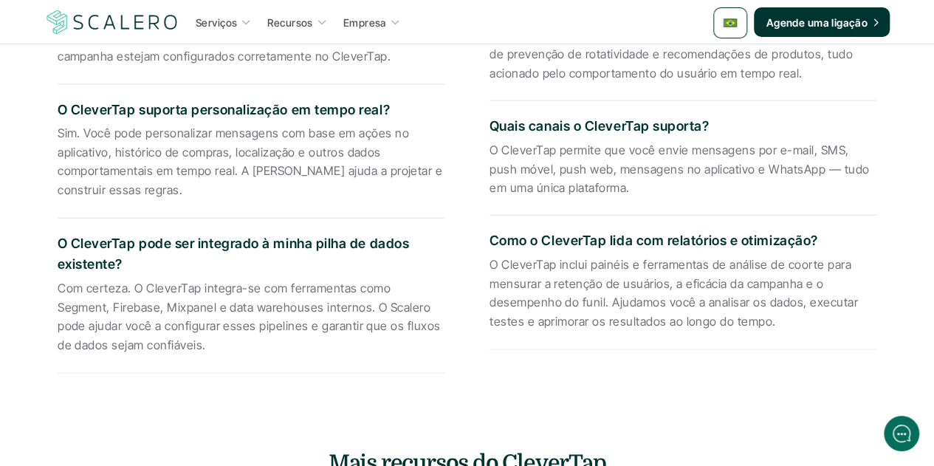
click at [593, 142] on p "O CleverTap permite que você envie mensagens por e-mail, SMS, push móvel, push …" at bounding box center [683, 169] width 388 height 57
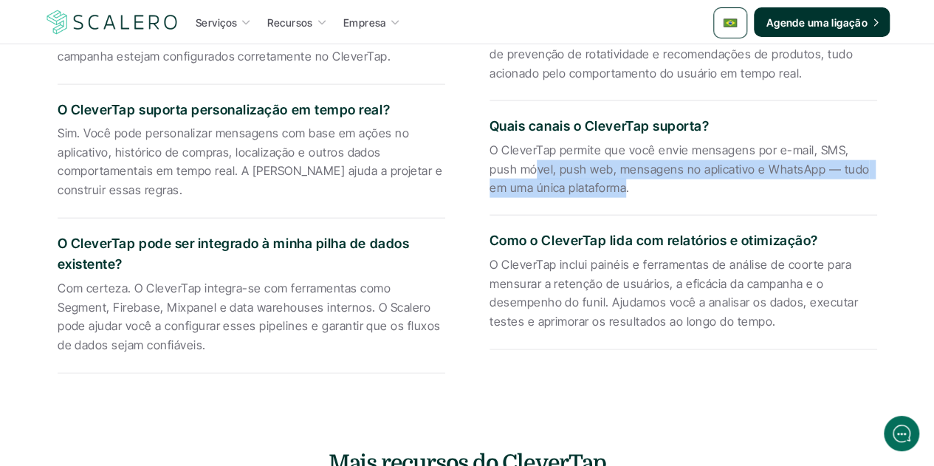
drag, startPoint x: 601, startPoint y: 179, endPoint x: 504, endPoint y: 150, distance: 101.8
click at [504, 150] on p "O CleverTap permite que você envie mensagens por e-mail, SMS, push móvel, push …" at bounding box center [683, 169] width 388 height 57
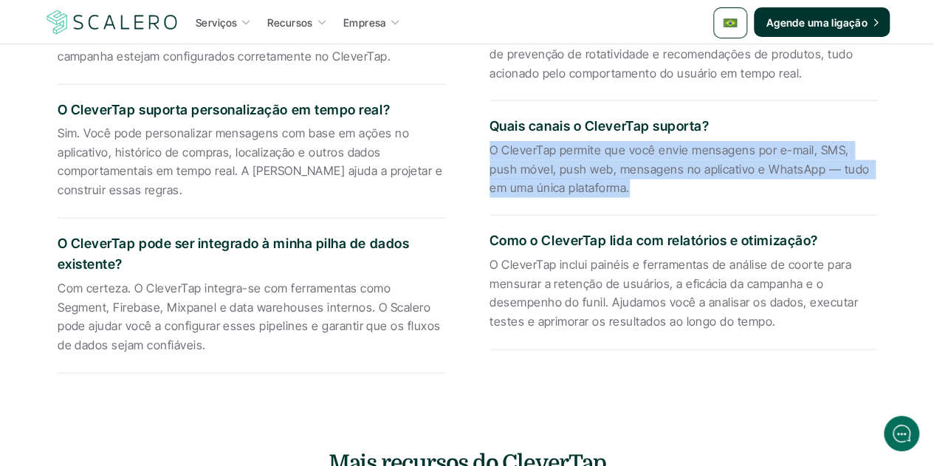
drag, startPoint x: 487, startPoint y: 135, endPoint x: 608, endPoint y: 176, distance: 127.0
click at [608, 176] on div "Para que serve o CleverTap? CleverTap é uma plataforma de engajamento do client…" at bounding box center [467, 94] width 864 height 581
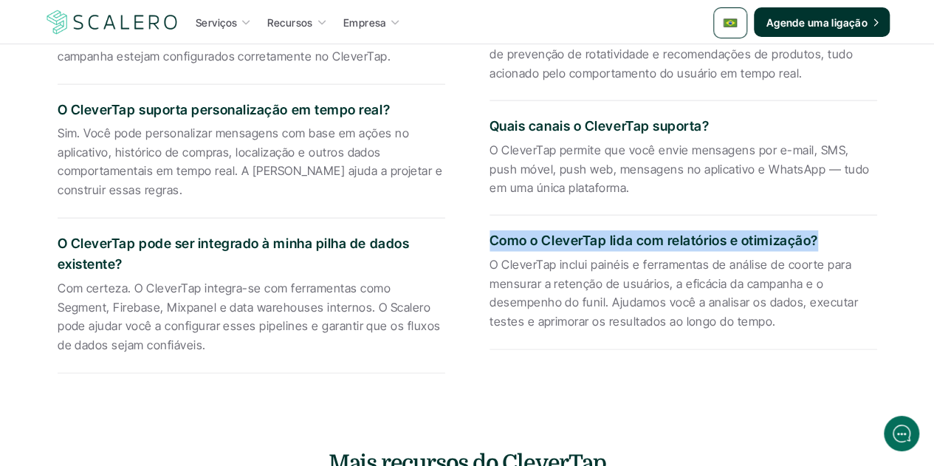
drag, startPoint x: 489, startPoint y: 231, endPoint x: 815, endPoint y: 231, distance: 326.3
click at [815, 231] on p "Como o CleverTap lida com relatórios e otimização?" at bounding box center [683, 240] width 388 height 21
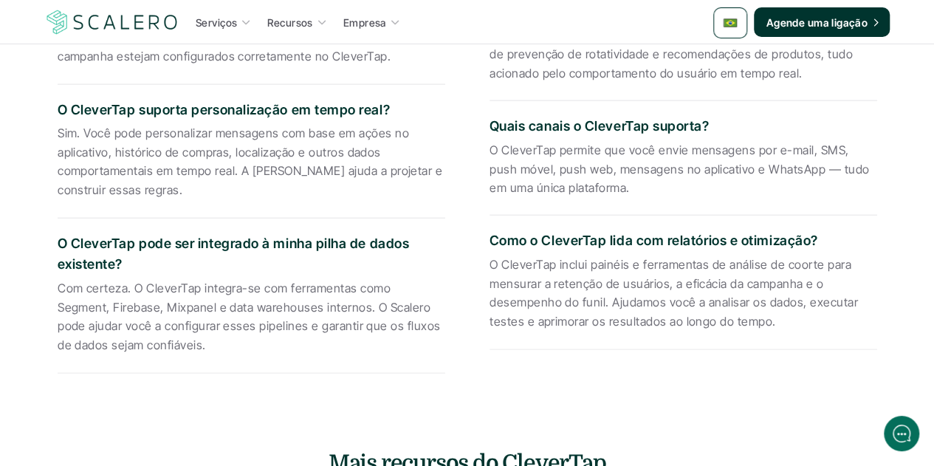
click at [608, 258] on p "O CleverTap inclui painéis e ferramentas de análise de coorte para mensurar a r…" at bounding box center [683, 292] width 388 height 75
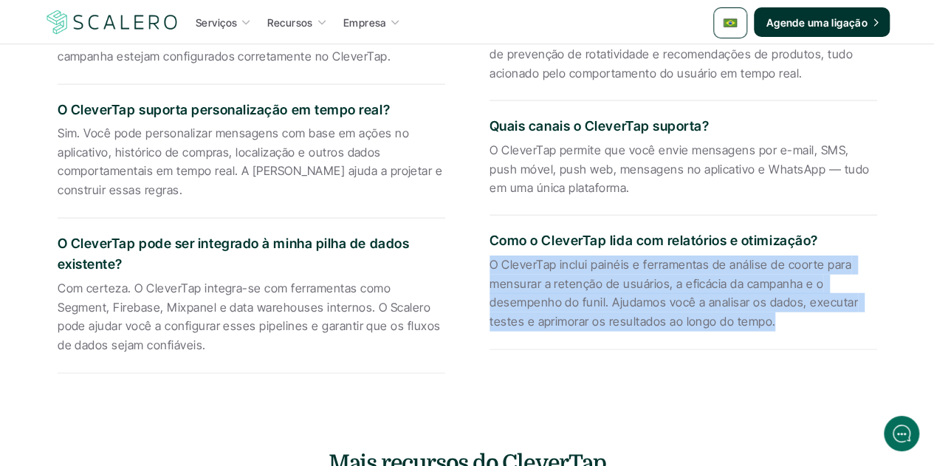
drag, startPoint x: 772, startPoint y: 314, endPoint x: 491, endPoint y: 250, distance: 287.7
click at [491, 255] on p "O CleverTap inclui painéis e ferramentas de análise de coorte para mensurar a r…" at bounding box center [683, 292] width 388 height 75
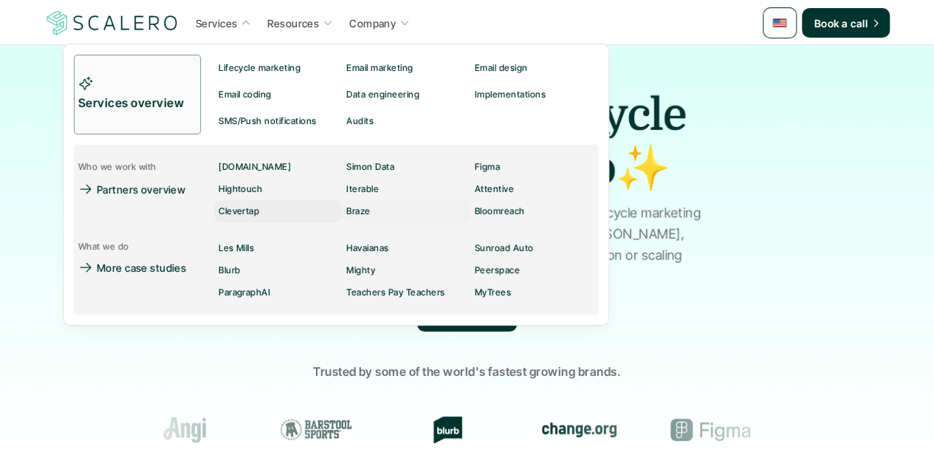
click at [233, 203] on div "Clevertap" at bounding box center [243, 211] width 49 height 18
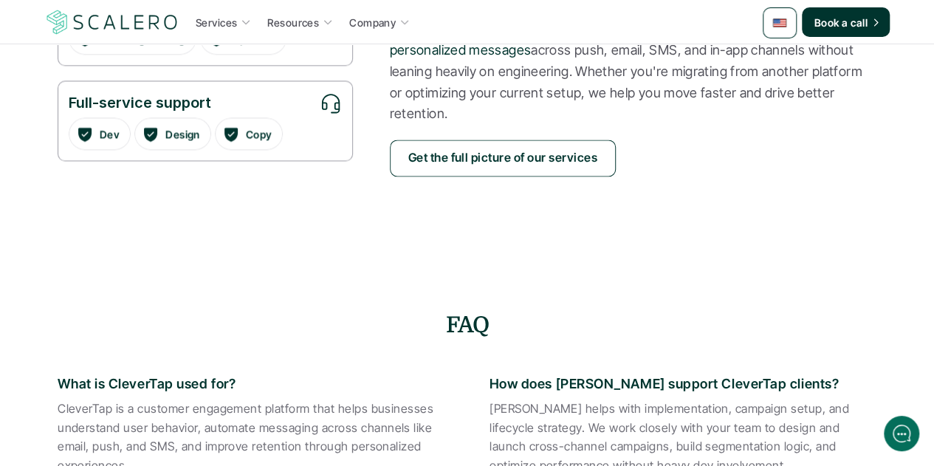
scroll to position [812, 0]
